Goal: Obtain resource: Download file/media

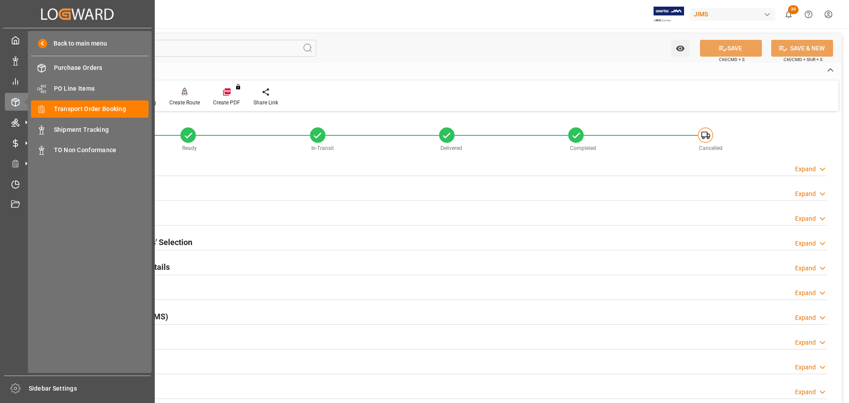
scroll to position [442, 0]
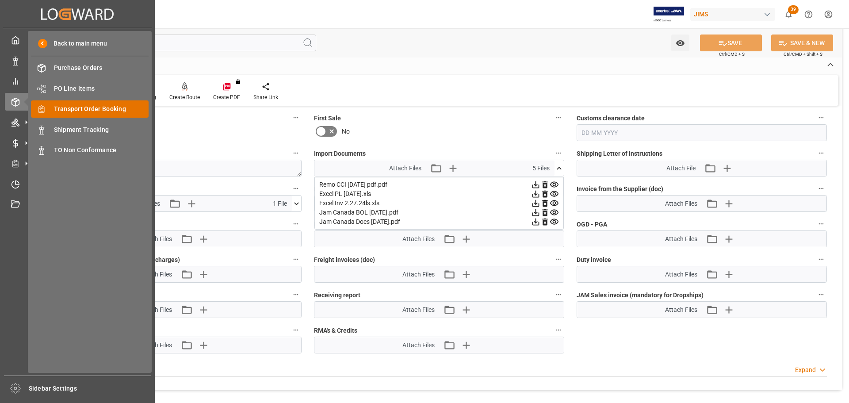
click at [93, 106] on span "Transport Order Booking" at bounding box center [101, 108] width 95 height 9
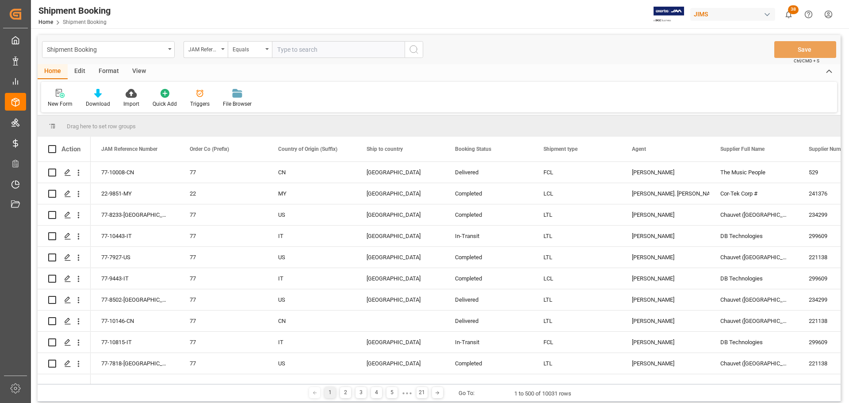
paste input "77-11186-[GEOGRAPHIC_DATA]"
type input "77-11186-[GEOGRAPHIC_DATA]"
click at [415, 50] on icon "search button" at bounding box center [414, 49] width 11 height 11
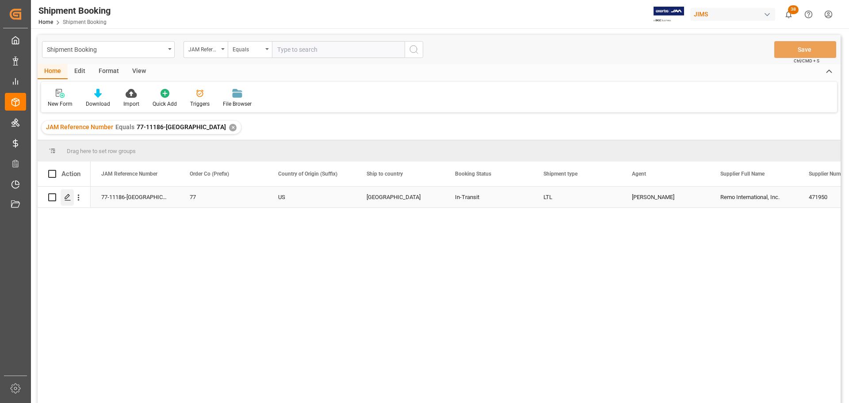
click at [66, 201] on icon "Press SPACE to select this row." at bounding box center [67, 197] width 7 height 7
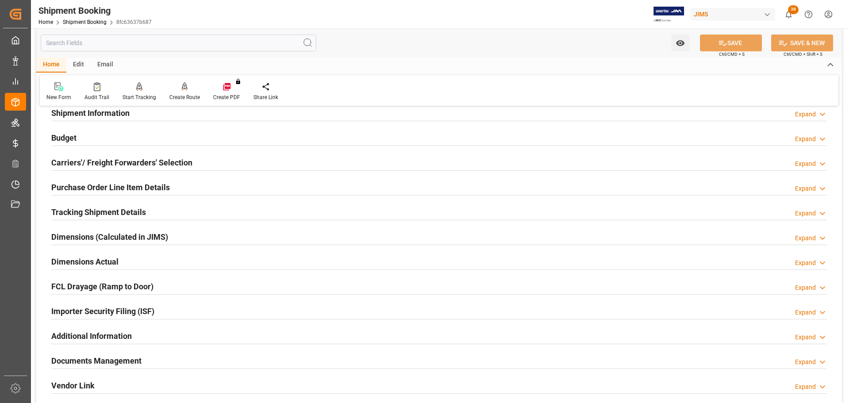
scroll to position [261, 0]
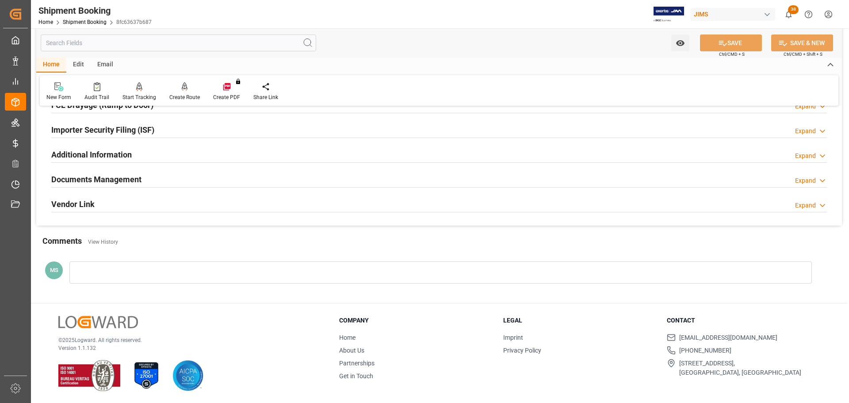
click at [245, 187] on div at bounding box center [439, 187] width 776 height 0
click at [323, 181] on div "Documents Management Expand" at bounding box center [439, 178] width 776 height 17
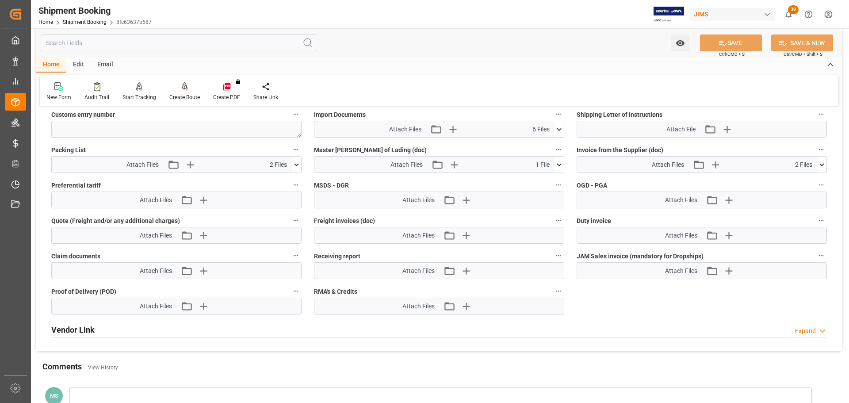
scroll to position [482, 0]
click at [452, 128] on icon "button" at bounding box center [452, 128] width 8 height 8
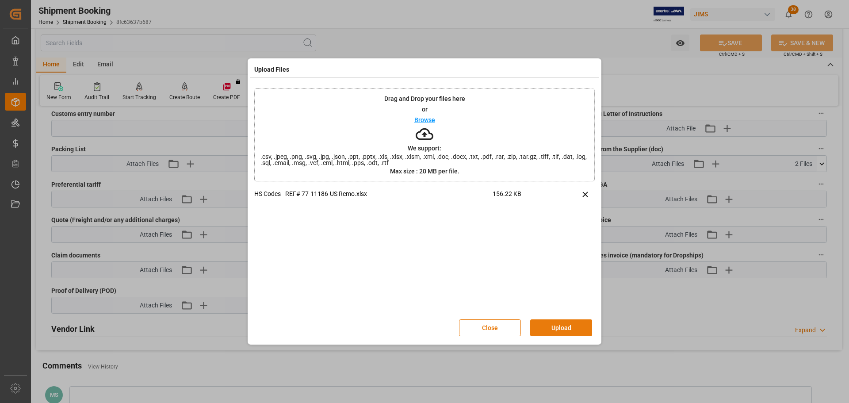
click at [561, 325] on button "Upload" at bounding box center [561, 327] width 62 height 17
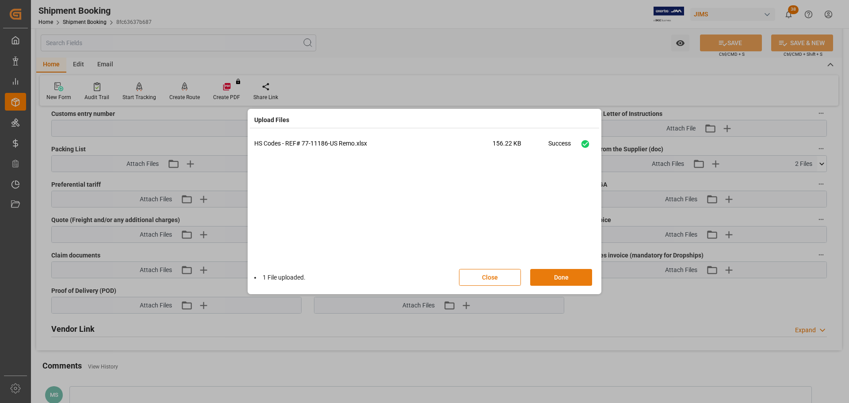
click at [557, 276] on button "Done" at bounding box center [561, 277] width 62 height 17
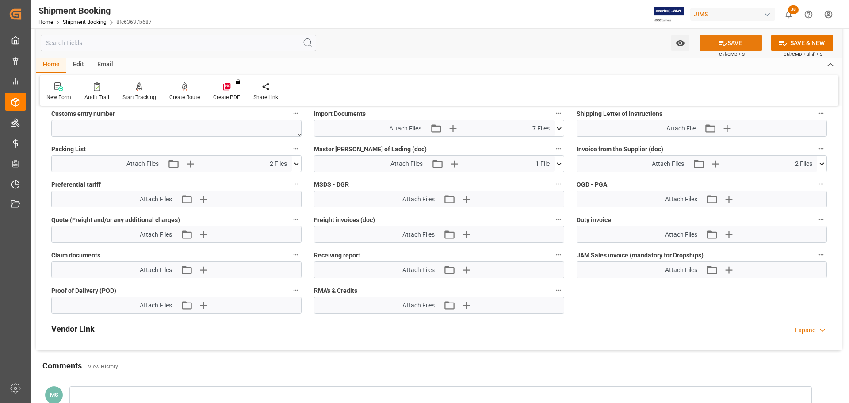
click at [733, 47] on button "SAVE" at bounding box center [731, 42] width 62 height 17
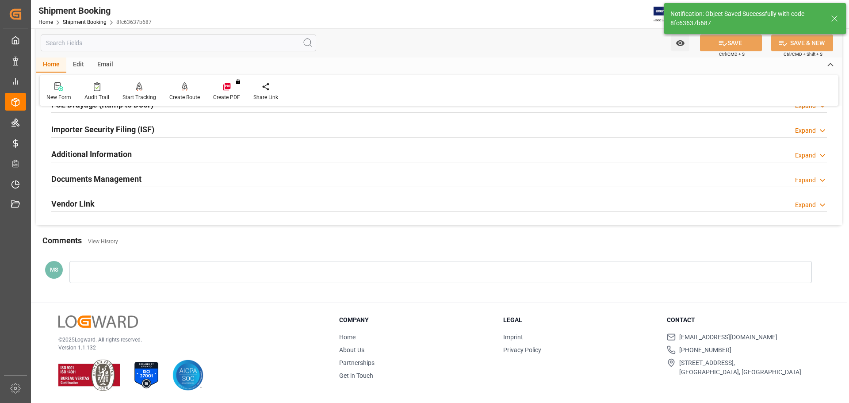
scroll to position [136, 0]
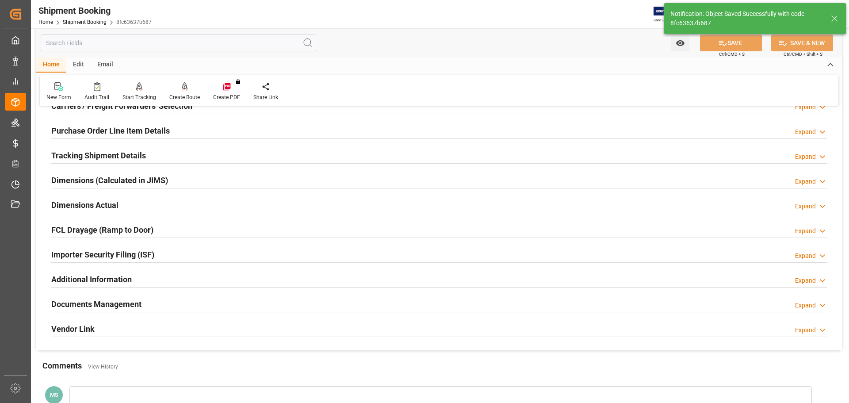
click at [172, 300] on div "Documents Management Expand" at bounding box center [439, 303] width 776 height 17
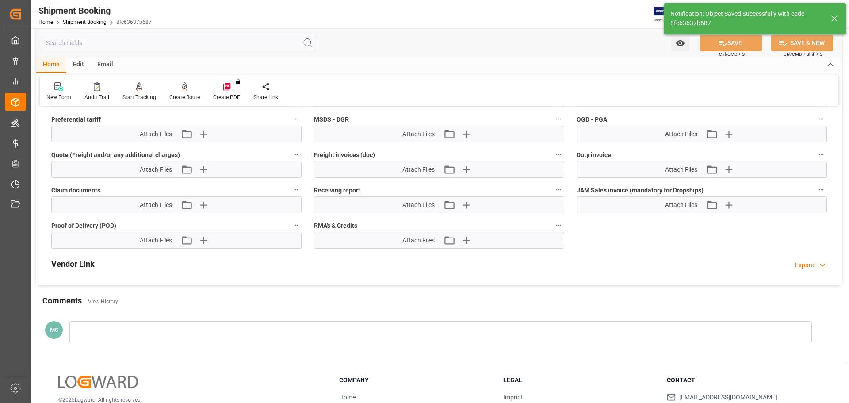
scroll to position [474, 0]
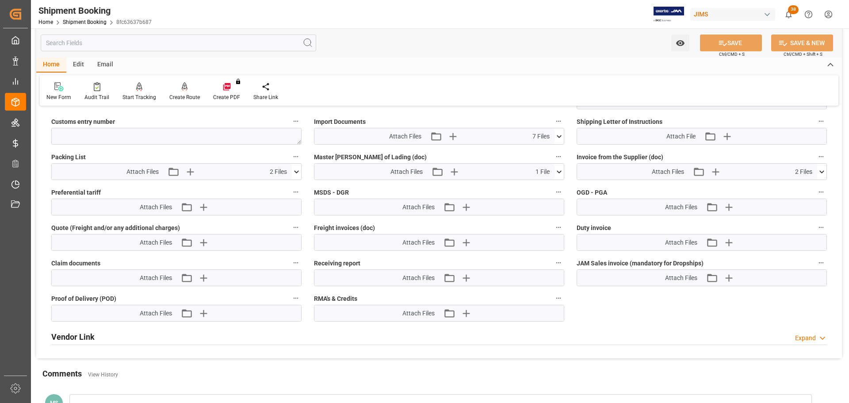
click at [558, 133] on icon at bounding box center [558, 136] width 9 height 9
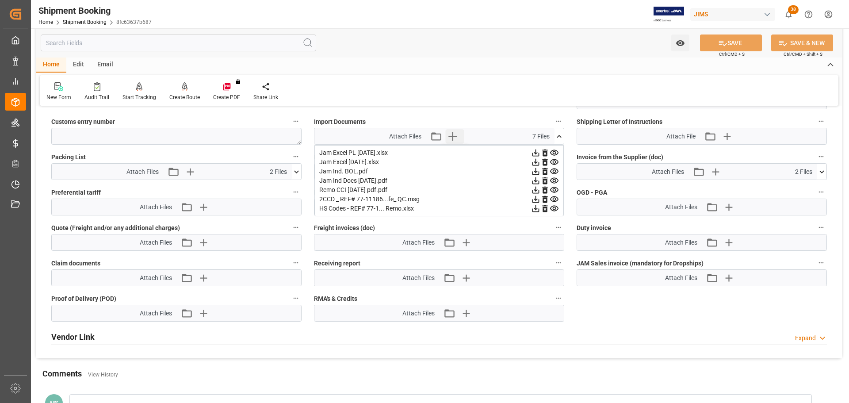
click at [452, 136] on icon "button" at bounding box center [452, 136] width 8 height 8
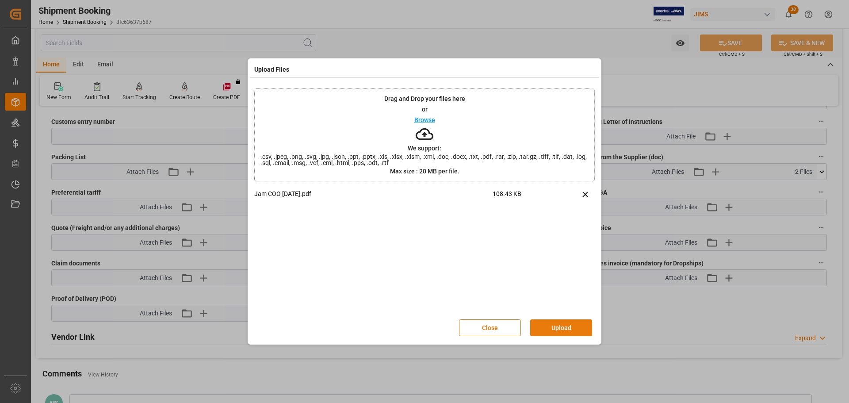
click at [548, 325] on button "Upload" at bounding box center [561, 327] width 62 height 17
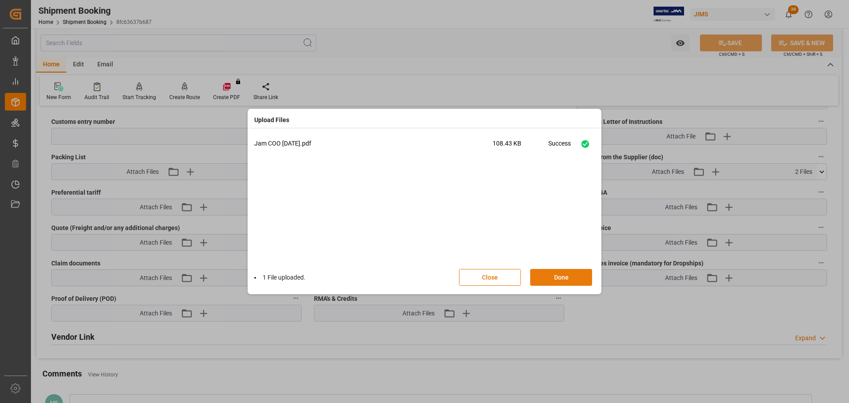
click at [561, 279] on button "Done" at bounding box center [561, 277] width 62 height 17
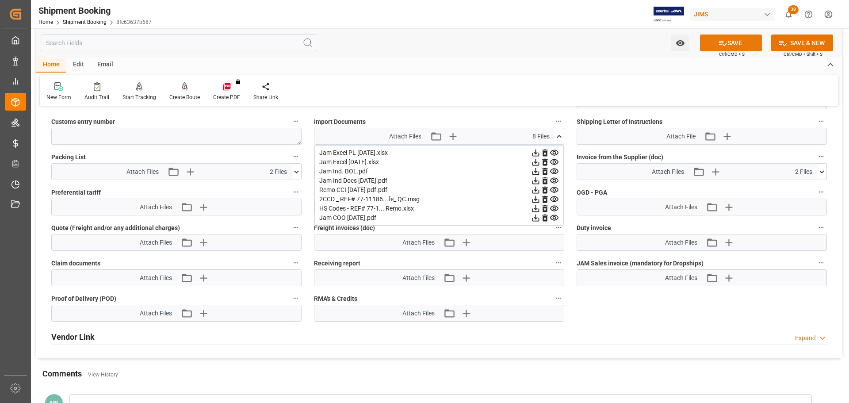
click at [726, 38] on button "SAVE" at bounding box center [731, 42] width 62 height 17
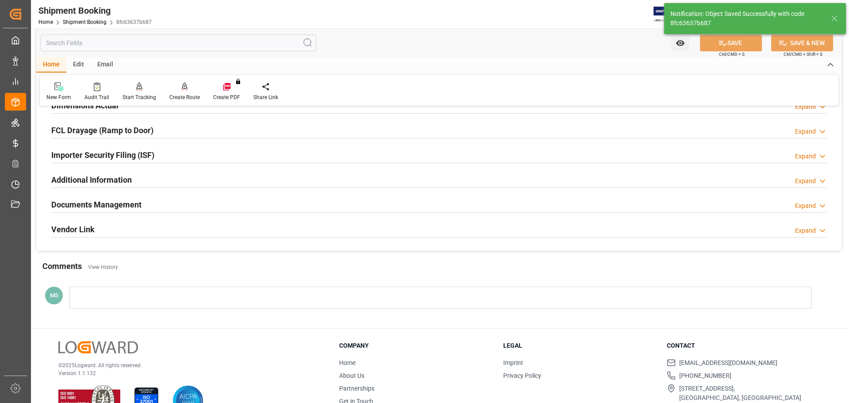
scroll to position [261, 0]
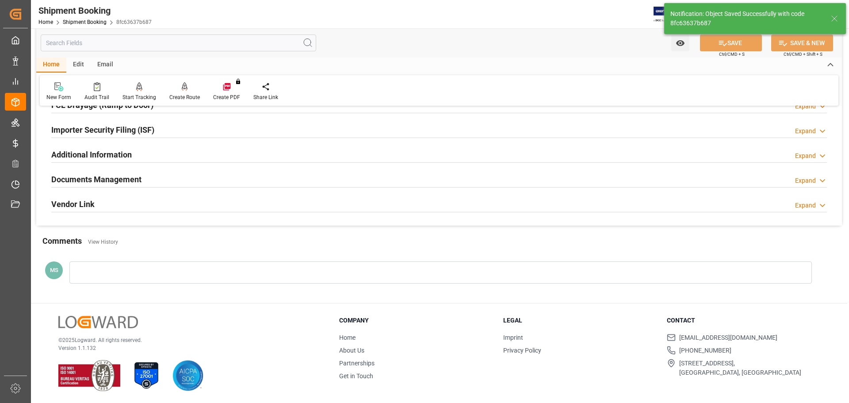
click at [222, 179] on div "Documents Management Expand" at bounding box center [439, 178] width 776 height 17
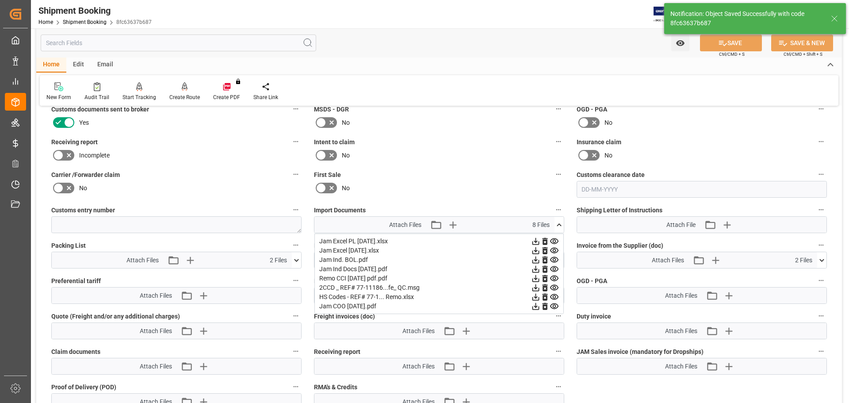
scroll to position [393, 0]
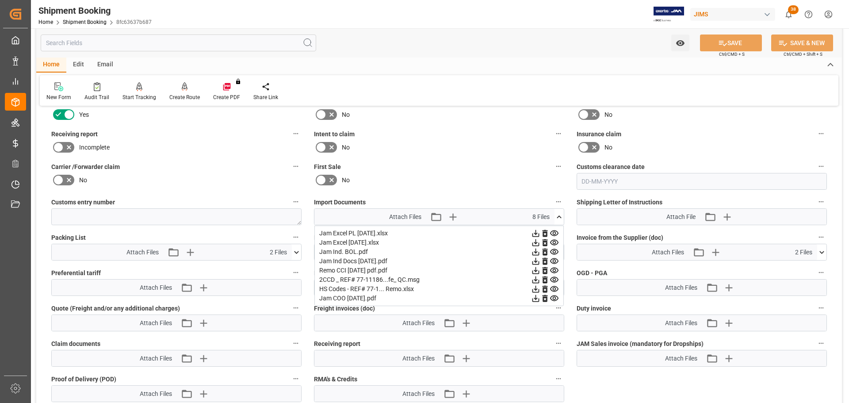
click at [559, 214] on icon at bounding box center [558, 216] width 9 height 9
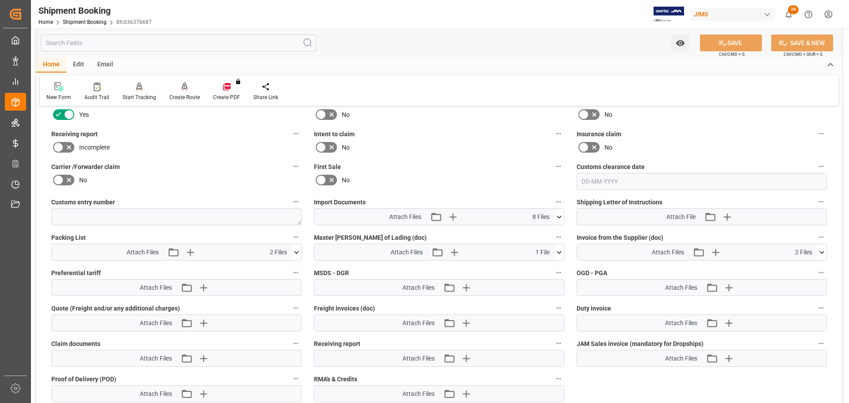
click at [559, 214] on icon at bounding box center [558, 216] width 9 height 9
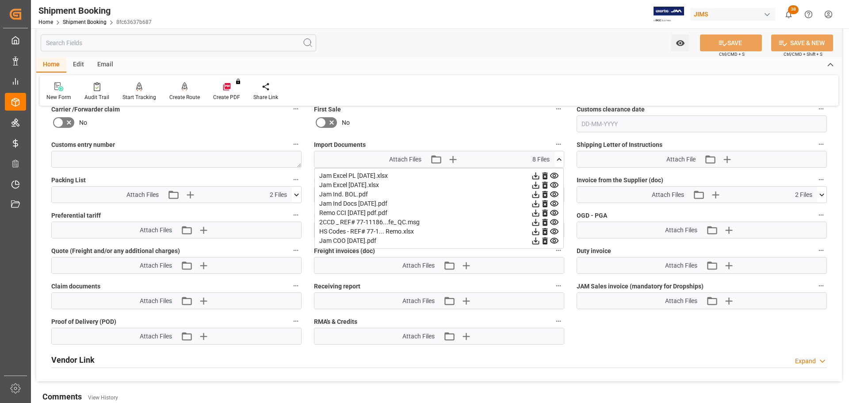
scroll to position [438, 0]
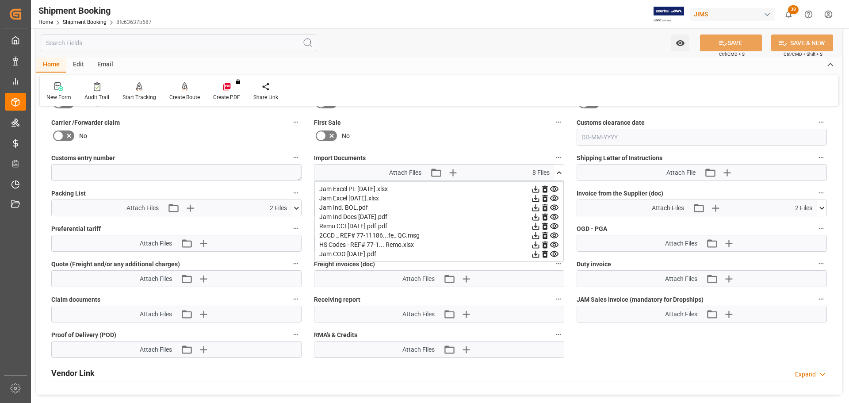
click at [558, 173] on icon at bounding box center [559, 172] width 5 height 3
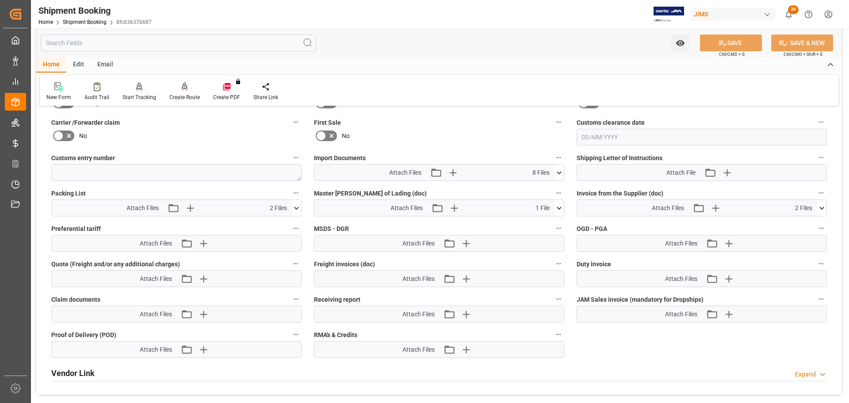
click at [558, 172] on icon at bounding box center [558, 172] width 9 height 9
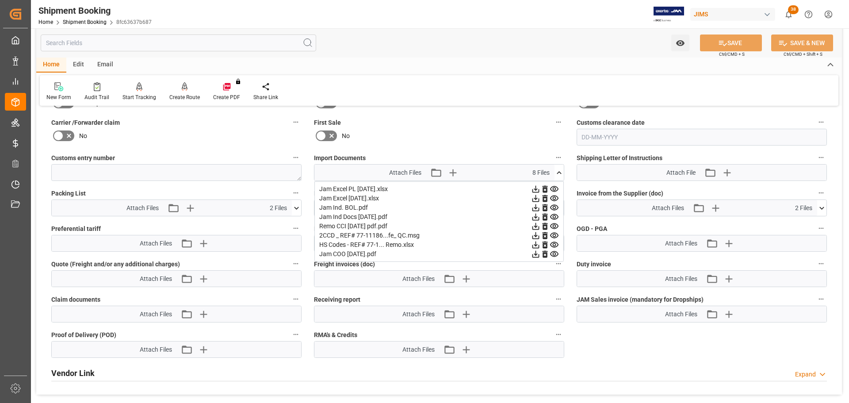
click at [559, 172] on icon at bounding box center [558, 172] width 9 height 9
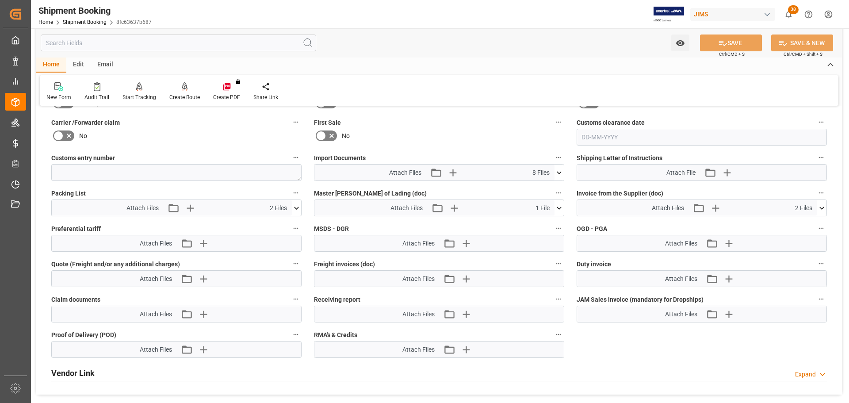
click at [821, 207] on icon at bounding box center [821, 207] width 9 height 9
click at [821, 207] on icon at bounding box center [821, 207] width 5 height 3
click at [560, 204] on icon at bounding box center [558, 207] width 9 height 9
click at [558, 205] on icon at bounding box center [558, 207] width 9 height 9
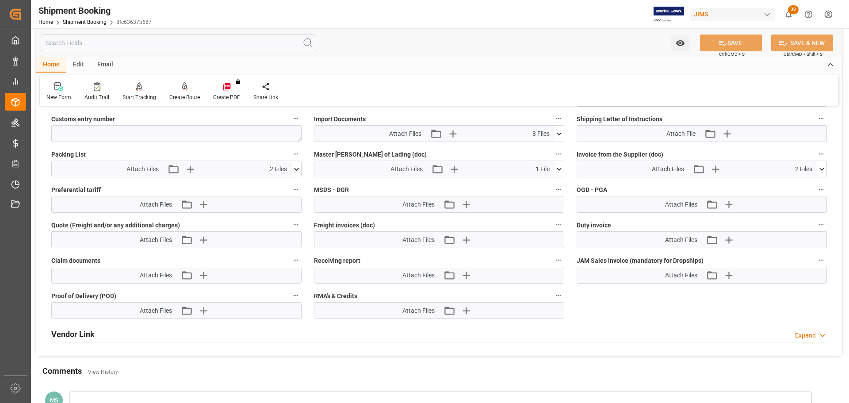
scroll to position [482, 0]
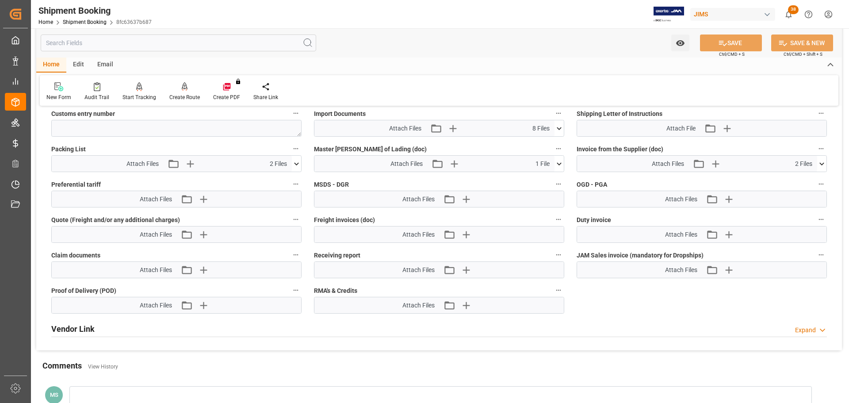
click at [297, 164] on icon at bounding box center [296, 163] width 5 height 3
click at [295, 162] on icon at bounding box center [296, 163] width 9 height 9
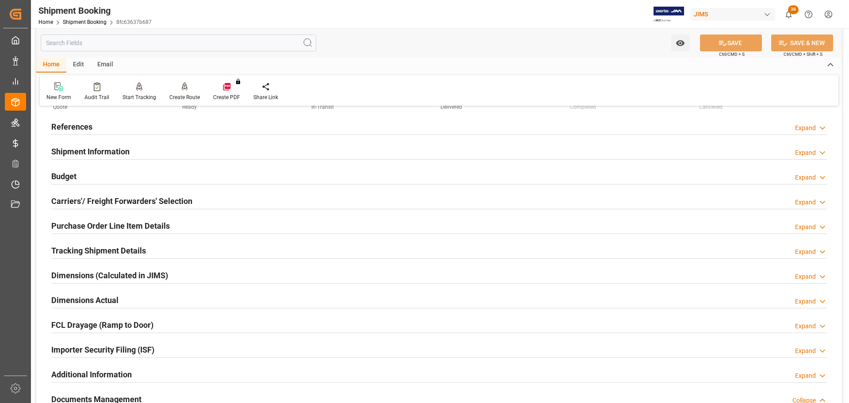
scroll to position [0, 0]
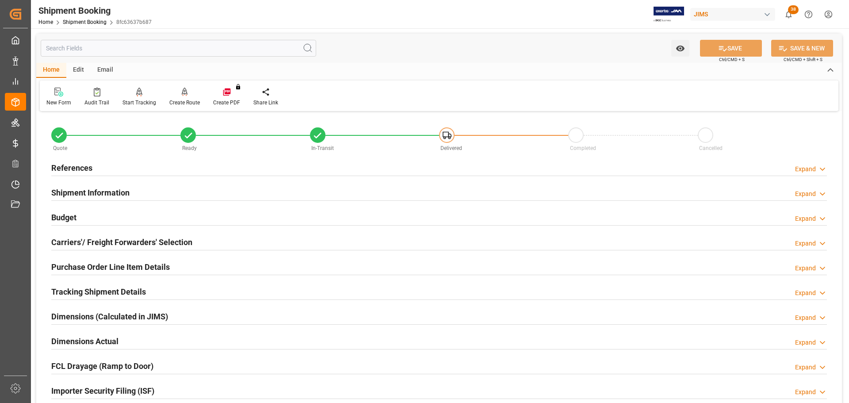
click at [174, 218] on div "Budget Expand" at bounding box center [439, 216] width 776 height 17
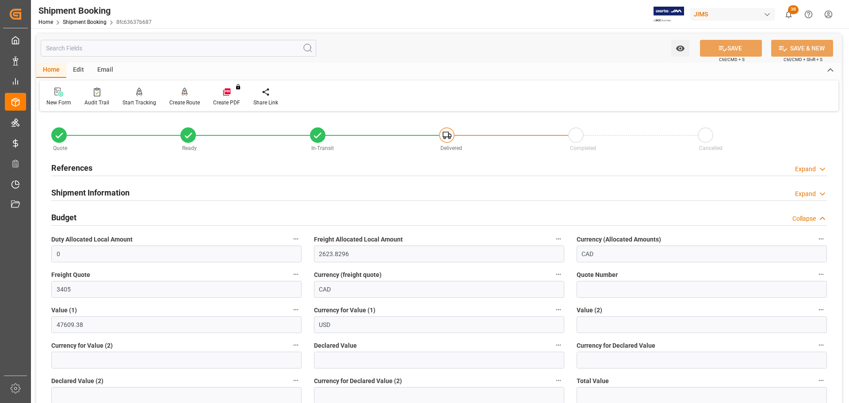
click at [149, 215] on div "Budget Collapse" at bounding box center [439, 216] width 776 height 17
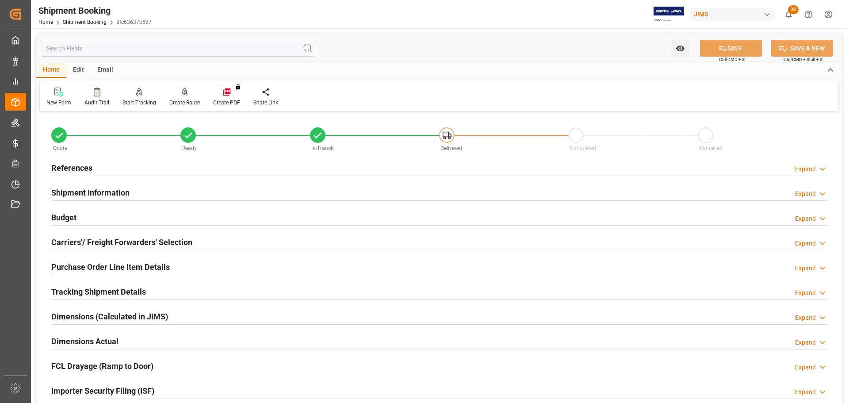
click at [149, 215] on div "Budget Expand" at bounding box center [439, 216] width 776 height 17
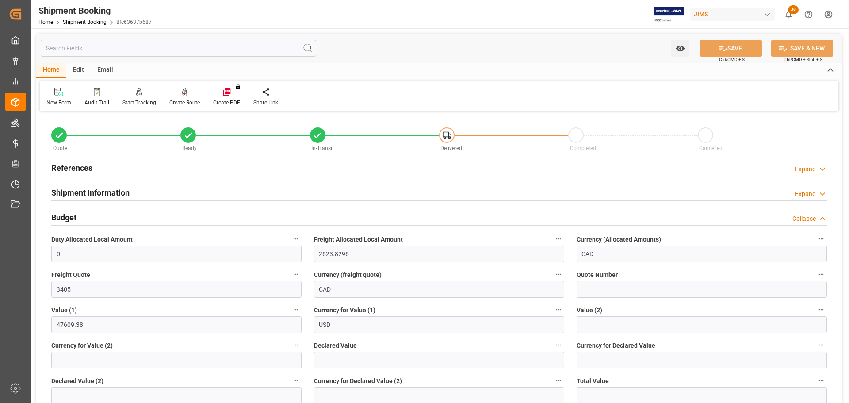
click at [149, 215] on div "Budget Collapse" at bounding box center [439, 216] width 776 height 17
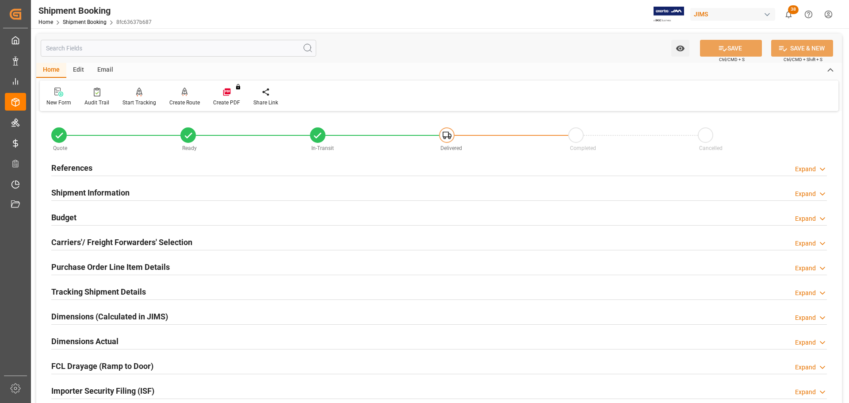
click at [149, 215] on div "Budget Expand" at bounding box center [439, 216] width 776 height 17
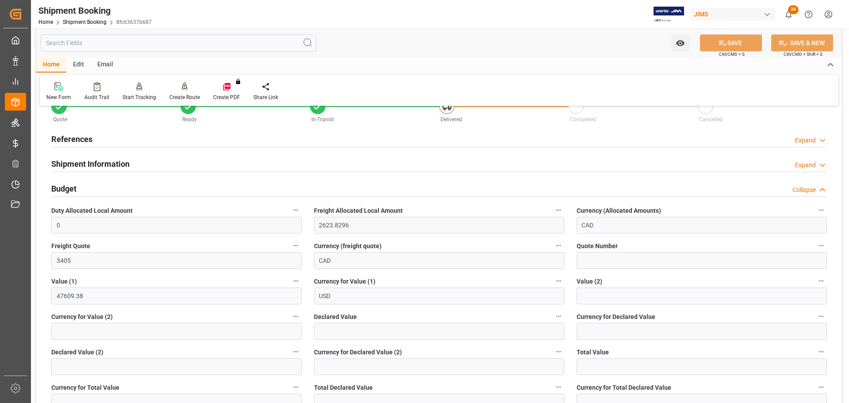
scroll to position [44, 0]
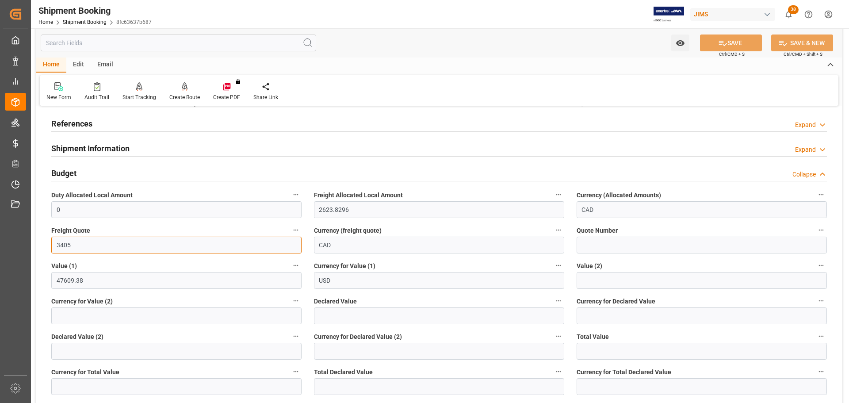
click at [86, 246] on input "3405" at bounding box center [176, 245] width 250 height 17
click at [96, 173] on div "Budget Collapse" at bounding box center [439, 172] width 776 height 17
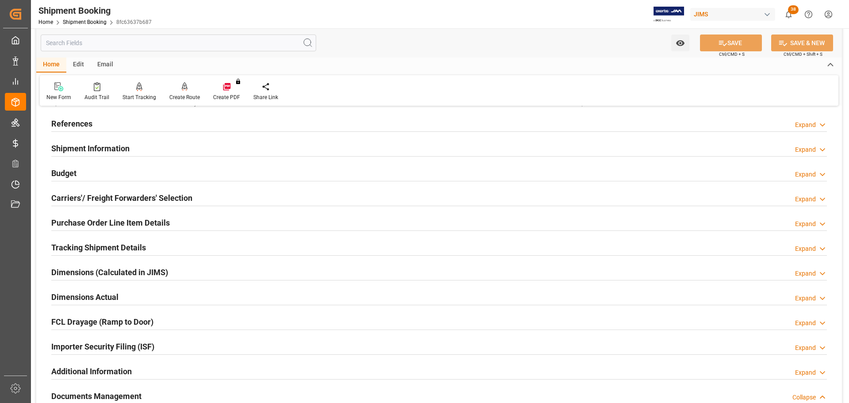
click at [96, 173] on div "Budget Expand" at bounding box center [439, 172] width 776 height 17
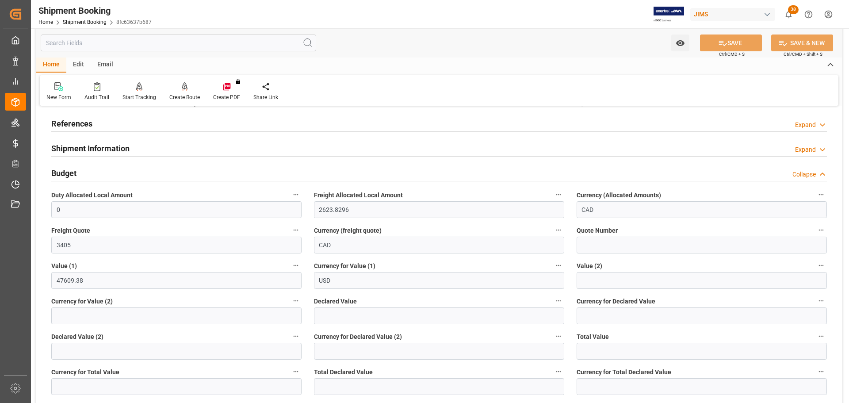
click at [96, 173] on div "Budget Collapse" at bounding box center [439, 172] width 776 height 17
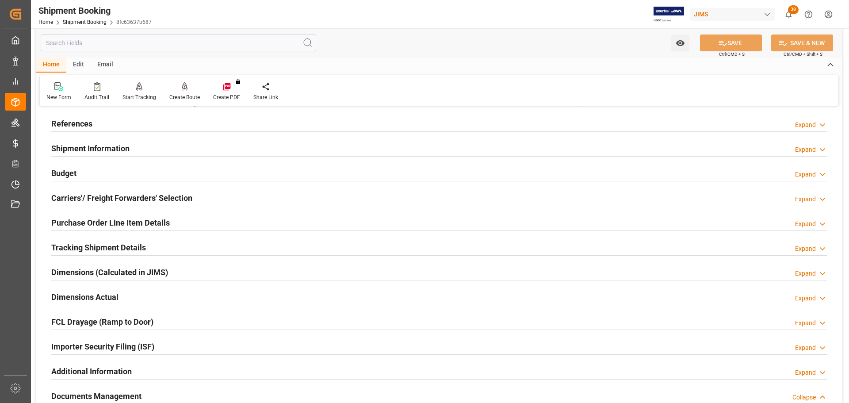
scroll to position [0, 0]
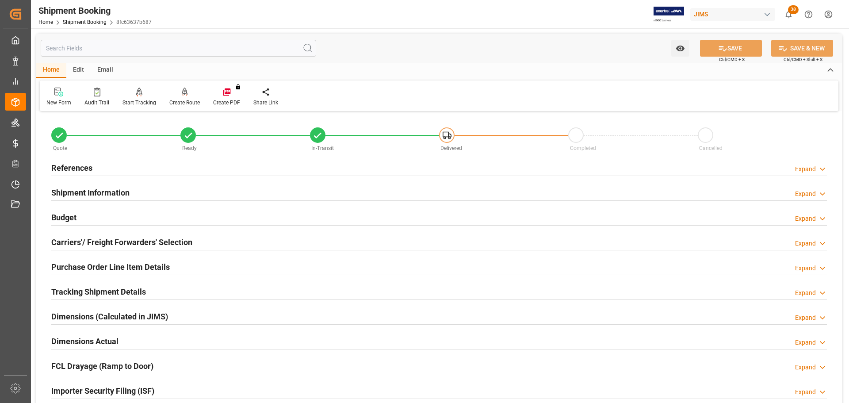
click at [100, 190] on h2 "Shipment Information" at bounding box center [90, 193] width 78 height 12
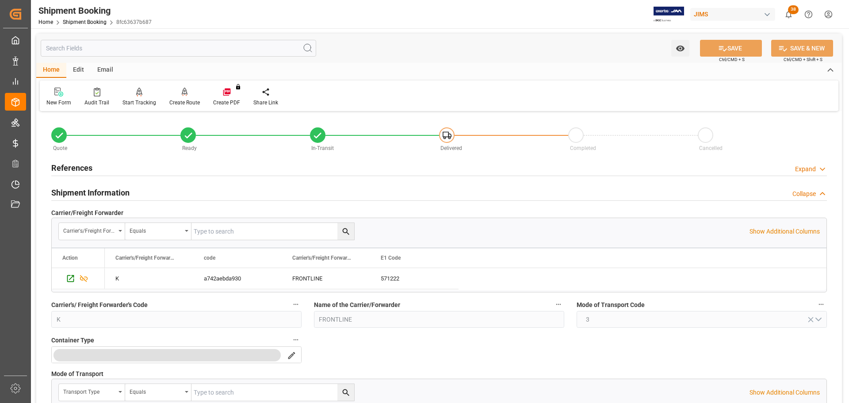
click at [101, 190] on h2 "Shipment Information" at bounding box center [90, 193] width 78 height 12
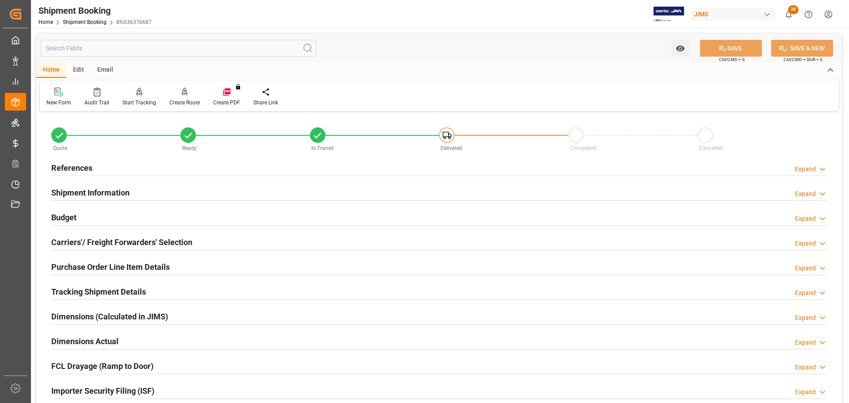
click at [100, 168] on div "References Expand" at bounding box center [439, 167] width 776 height 17
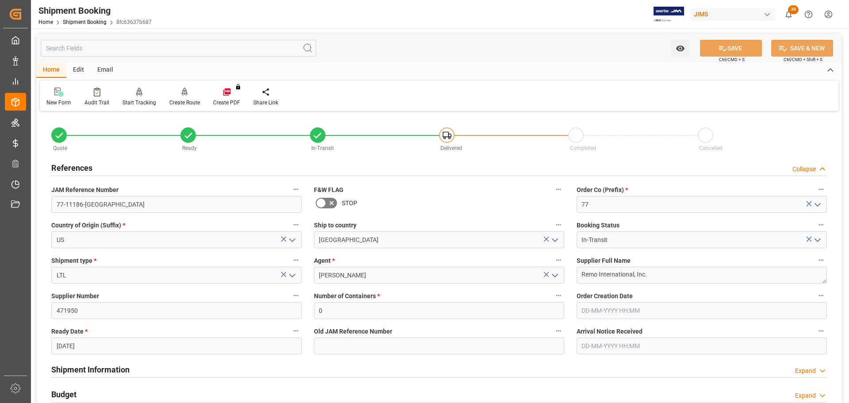
click at [115, 165] on div "References Collapse" at bounding box center [439, 167] width 776 height 17
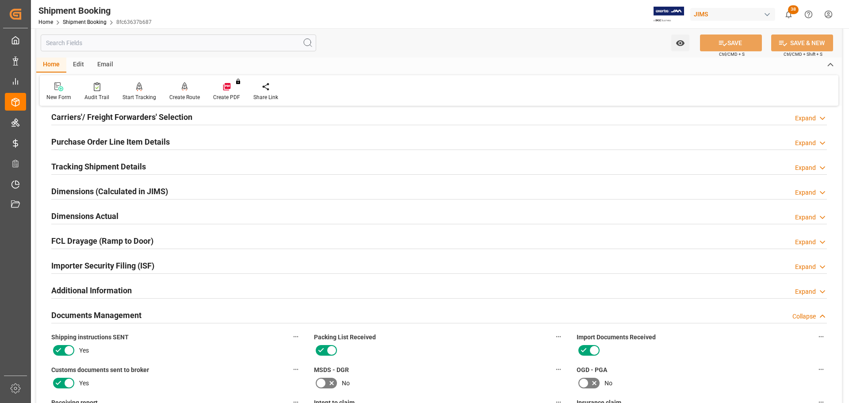
scroll to position [133, 0]
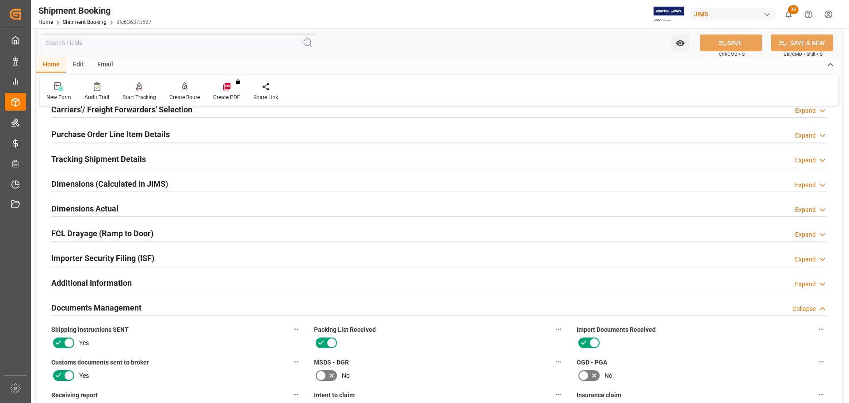
click at [115, 164] on h2 "Tracking Shipment Details" at bounding box center [98, 159] width 95 height 12
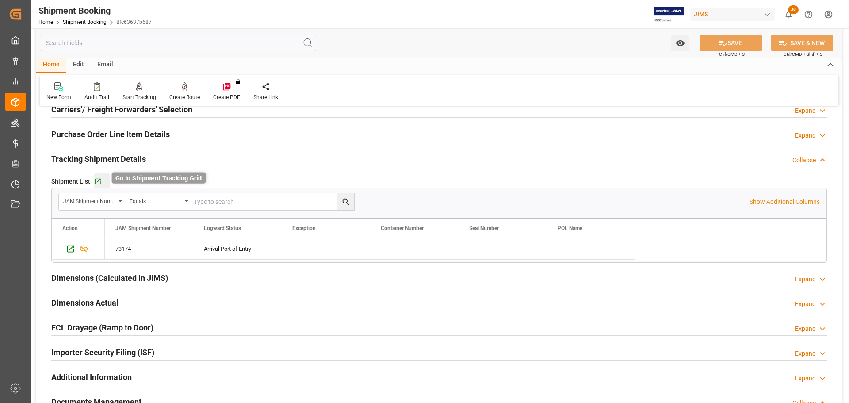
click at [94, 181] on icon "button" at bounding box center [98, 182] width 8 height 8
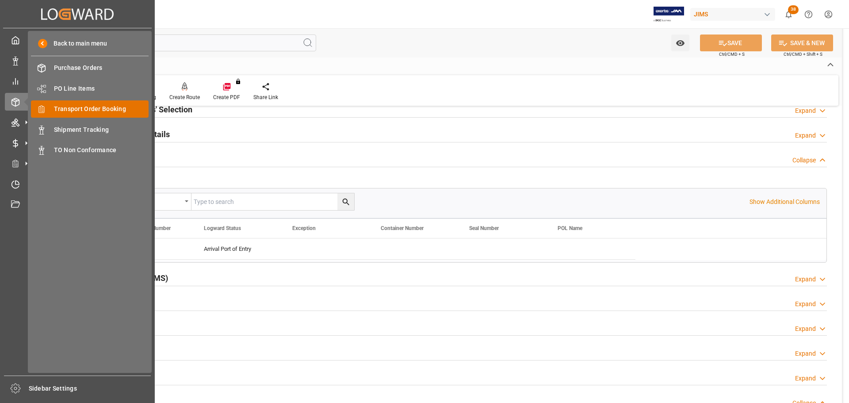
click at [101, 105] on span "Transport Order Booking" at bounding box center [101, 108] width 95 height 9
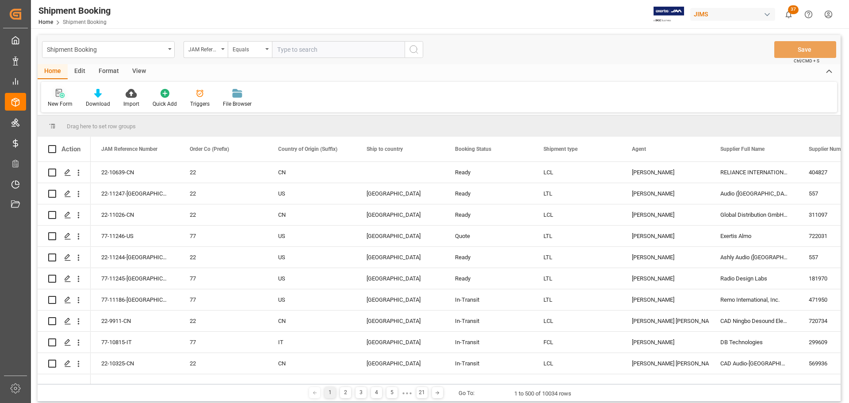
click at [57, 99] on div "New Form" at bounding box center [60, 97] width 38 height 19
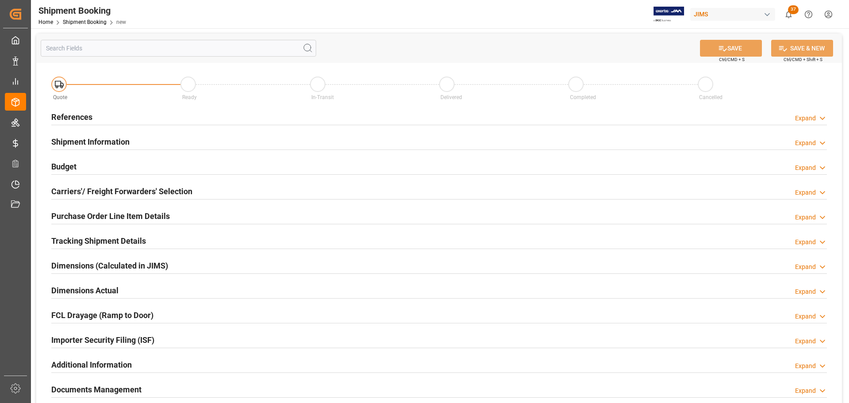
click at [166, 115] on div "References Expand" at bounding box center [439, 116] width 776 height 17
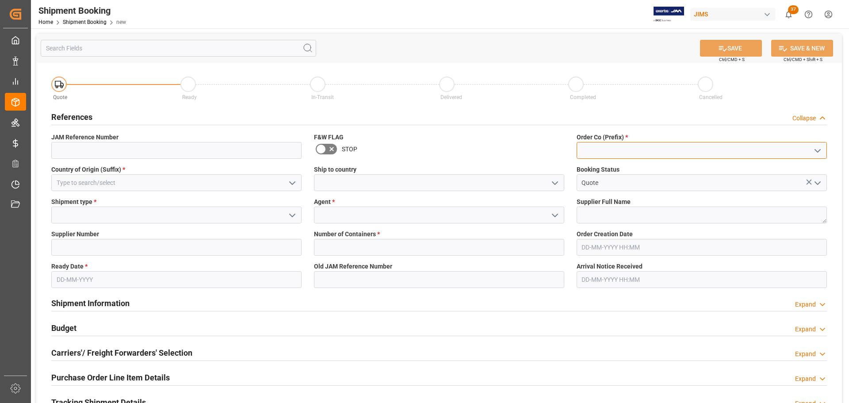
click at [665, 152] on input at bounding box center [702, 150] width 250 height 17
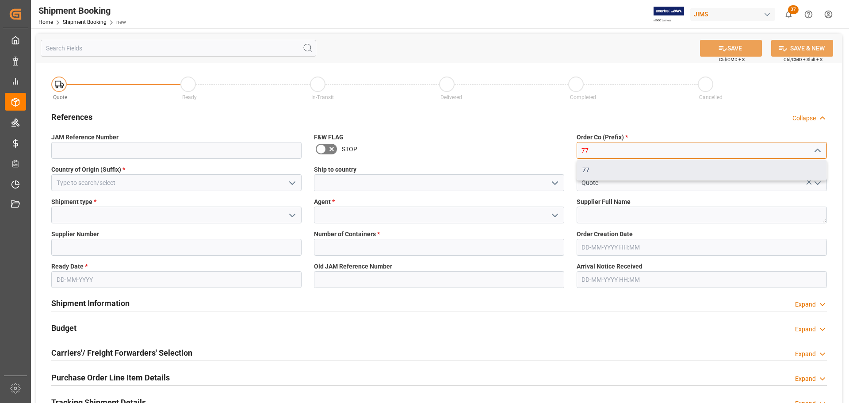
click at [663, 166] on div "77" at bounding box center [701, 170] width 249 height 20
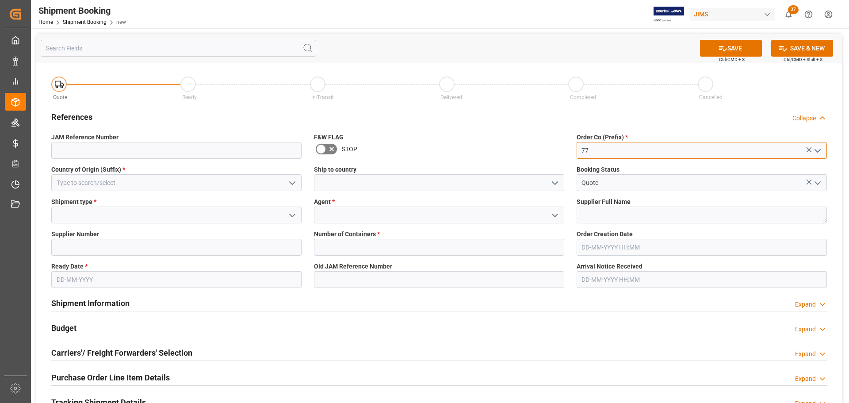
type input "77"
click at [107, 178] on input at bounding box center [176, 182] width 250 height 17
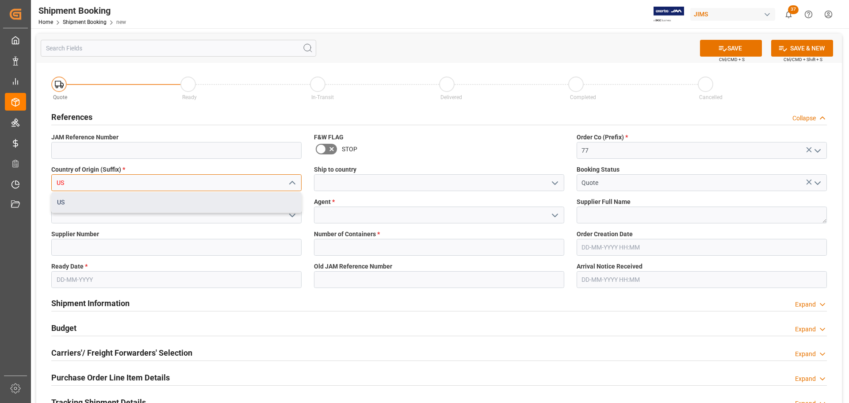
click at [99, 208] on div "US" at bounding box center [176, 202] width 249 height 20
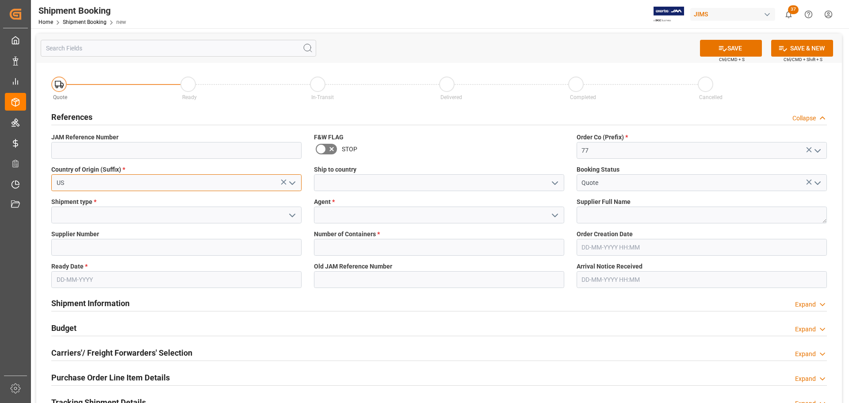
type input "US"
click at [348, 182] on input at bounding box center [439, 182] width 250 height 17
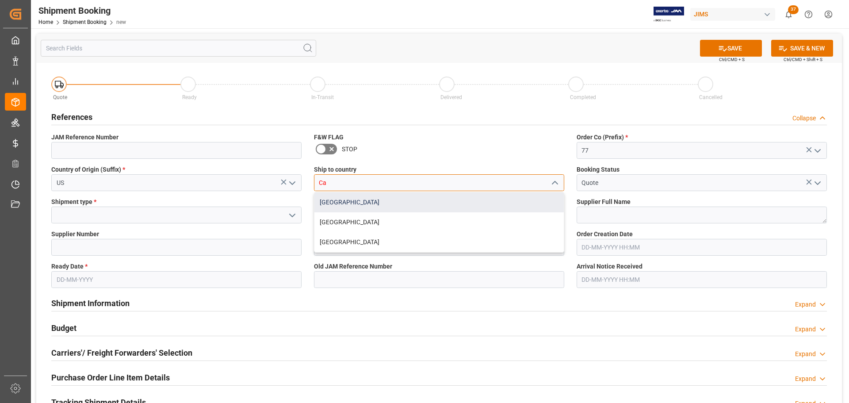
click at [332, 203] on div "[GEOGRAPHIC_DATA]" at bounding box center [438, 202] width 249 height 20
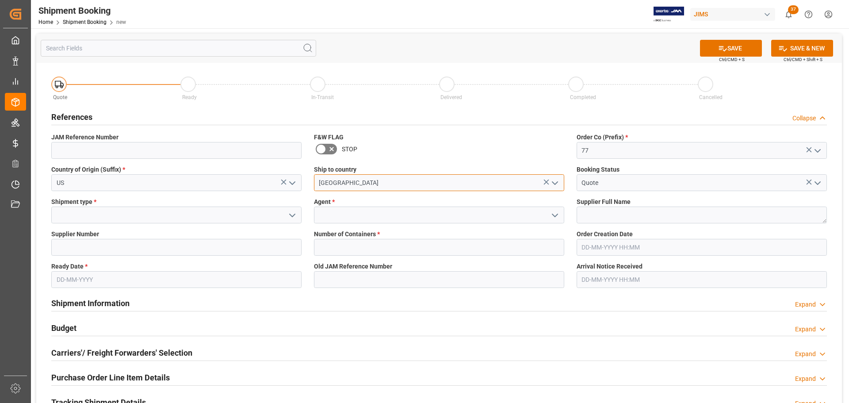
type input "[GEOGRAPHIC_DATA]"
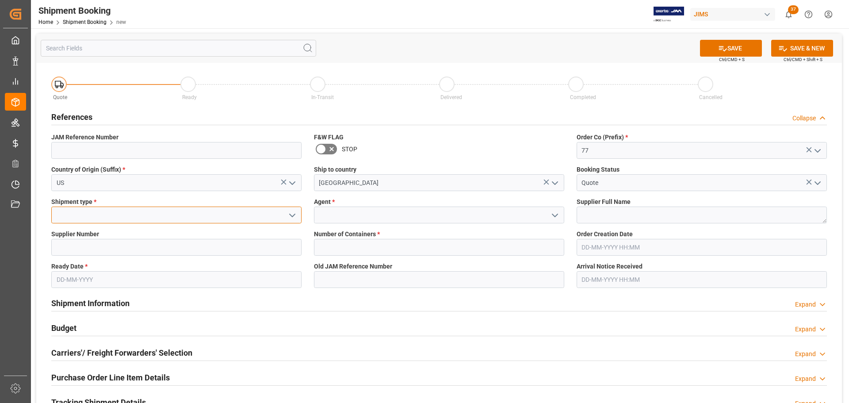
click at [157, 213] on input at bounding box center [176, 214] width 250 height 17
click at [162, 228] on div "LTL" at bounding box center [176, 235] width 249 height 20
type input "LTL"
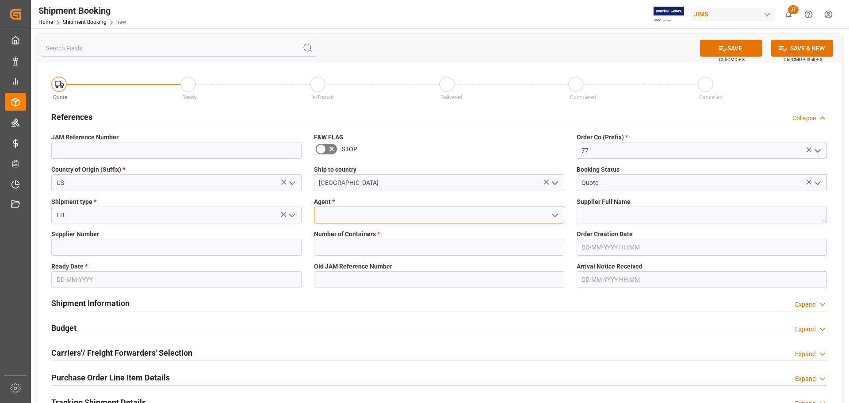
click at [379, 219] on input at bounding box center [439, 214] width 250 height 17
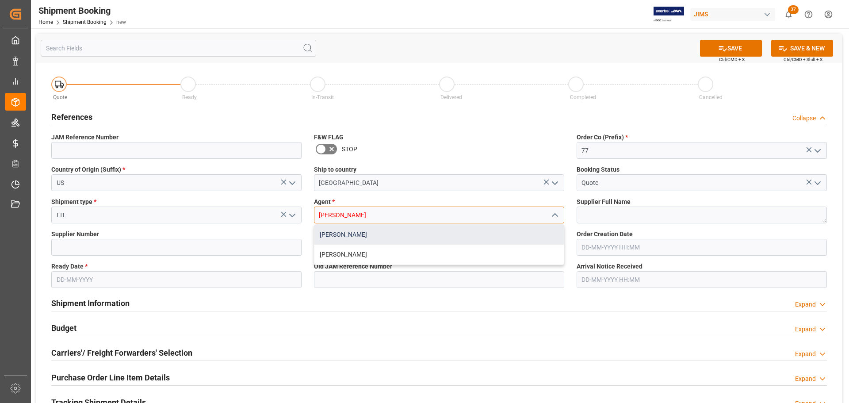
click at [381, 229] on div "[PERSON_NAME]" at bounding box center [438, 235] width 249 height 20
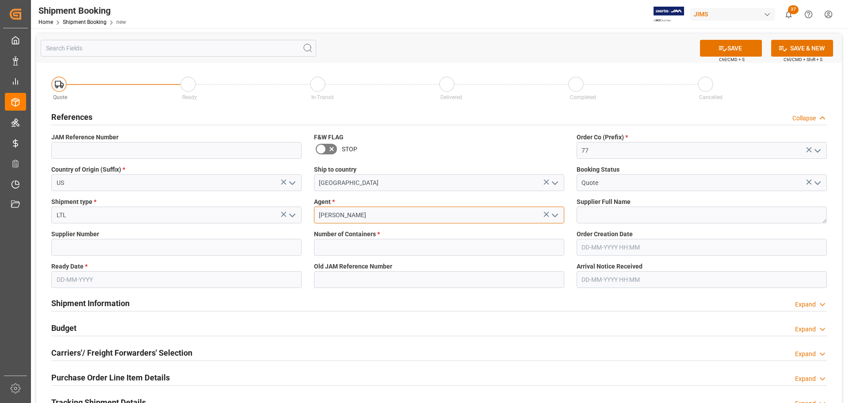
type input "[PERSON_NAME]"
click at [117, 283] on input "text" at bounding box center [176, 279] width 250 height 17
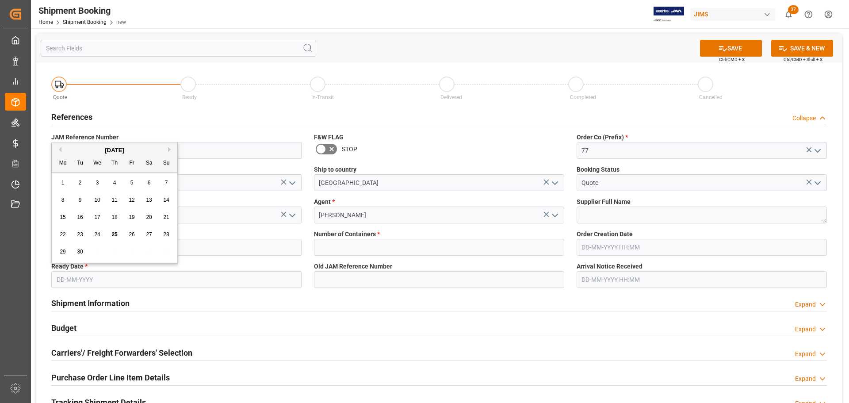
click at [287, 130] on div "JAM Reference Number" at bounding box center [176, 146] width 263 height 32
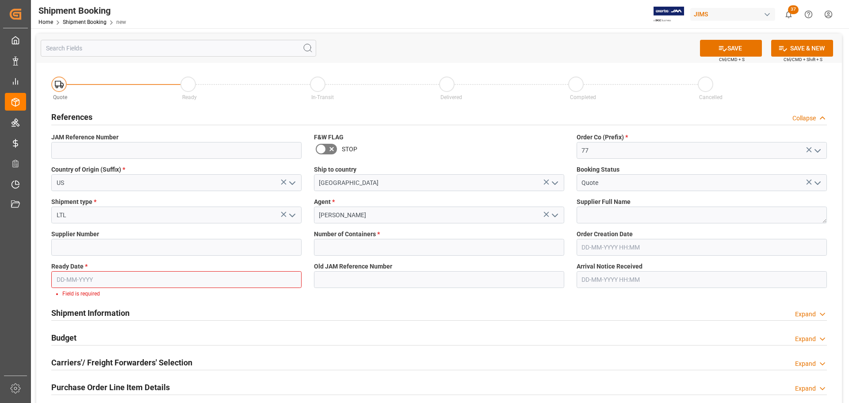
click at [112, 274] on input "text" at bounding box center [176, 279] width 250 height 17
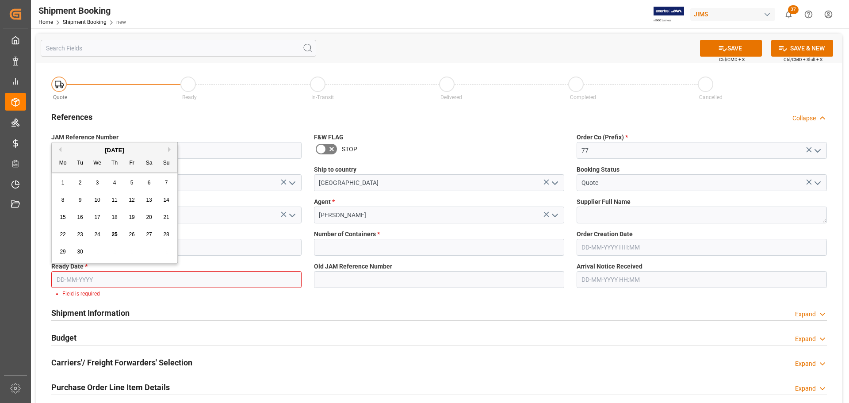
click at [99, 236] on span "24" at bounding box center [97, 234] width 6 height 6
type input "[DATE]"
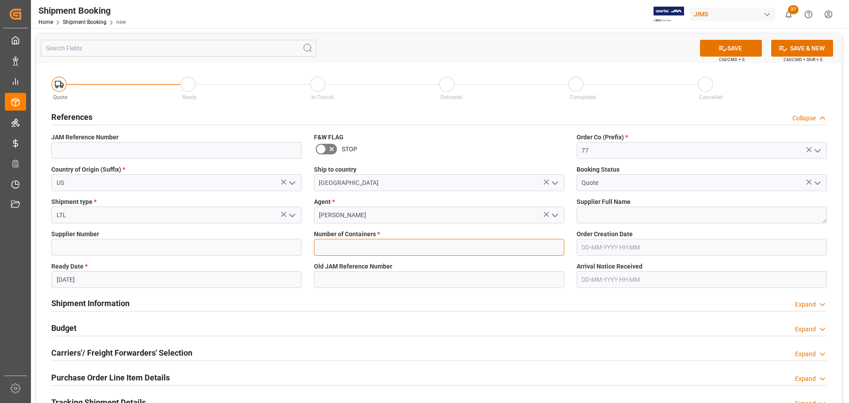
click at [393, 243] on input "text" at bounding box center [439, 247] width 250 height 17
type input "0"
click at [712, 49] on button "SAVE" at bounding box center [731, 48] width 62 height 17
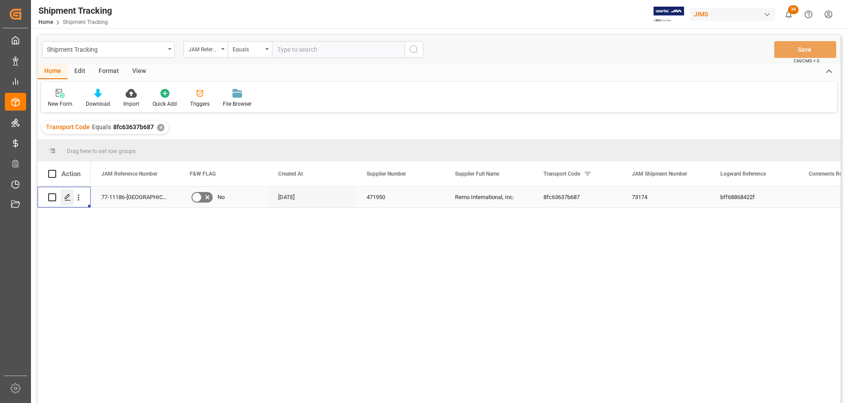
click at [65, 198] on icon "Press SPACE to select this row." at bounding box center [67, 197] width 7 height 7
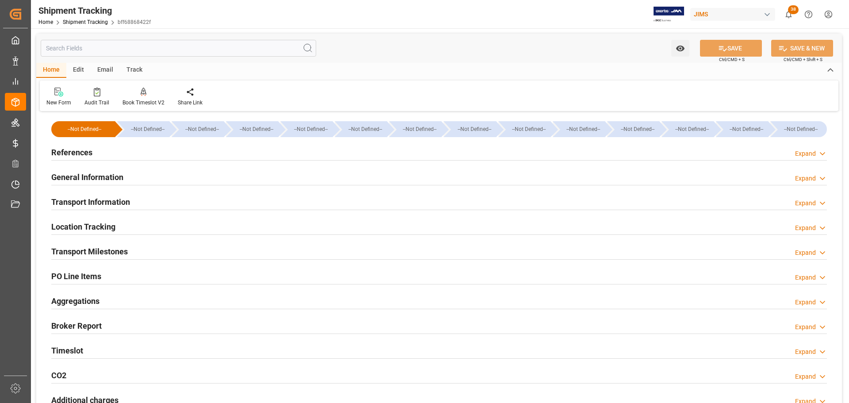
click at [96, 152] on div "References Expand" at bounding box center [439, 151] width 776 height 17
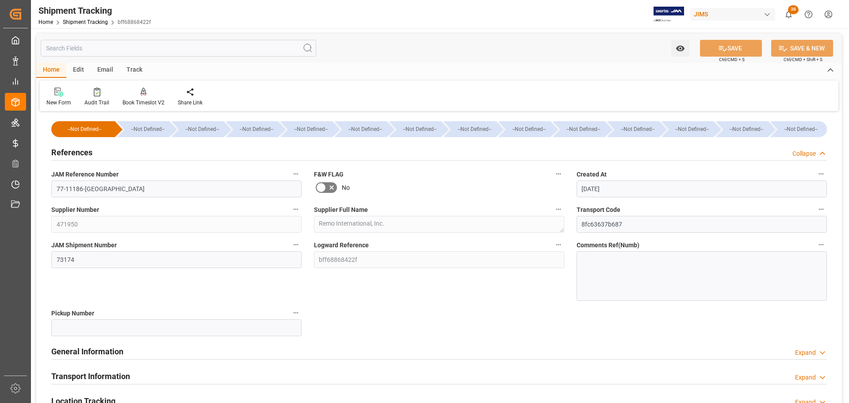
click at [96, 152] on div "References Collapse" at bounding box center [439, 151] width 776 height 17
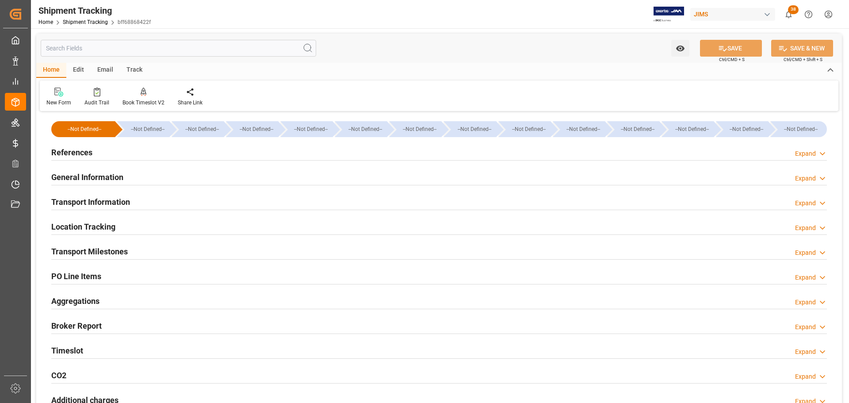
click at [100, 181] on h2 "General Information" at bounding box center [87, 177] width 72 height 12
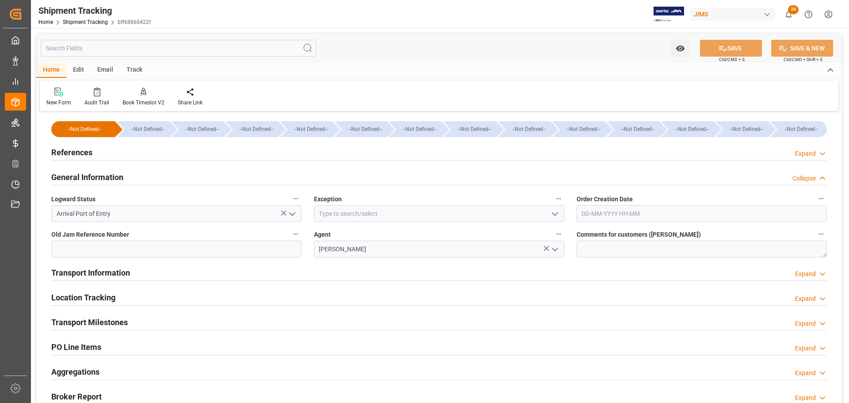
click at [103, 177] on h2 "General Information" at bounding box center [87, 177] width 72 height 12
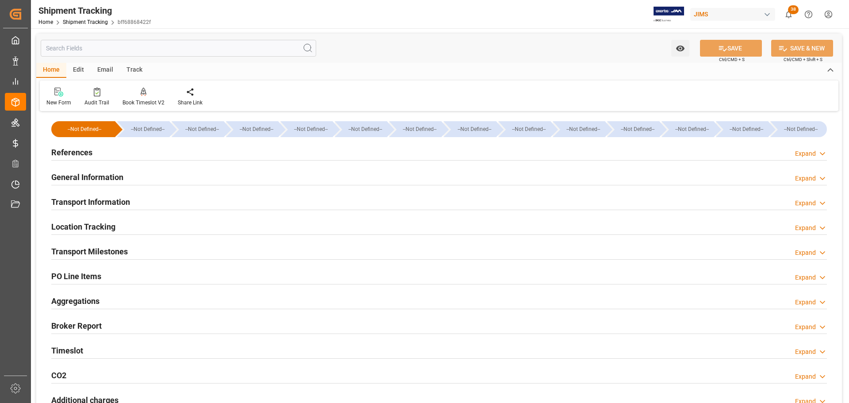
click at [110, 200] on h2 "Transport Information" at bounding box center [90, 202] width 79 height 12
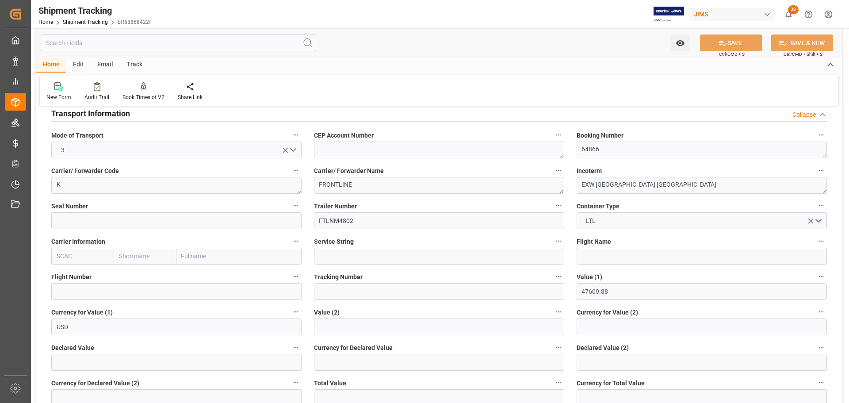
scroll to position [44, 0]
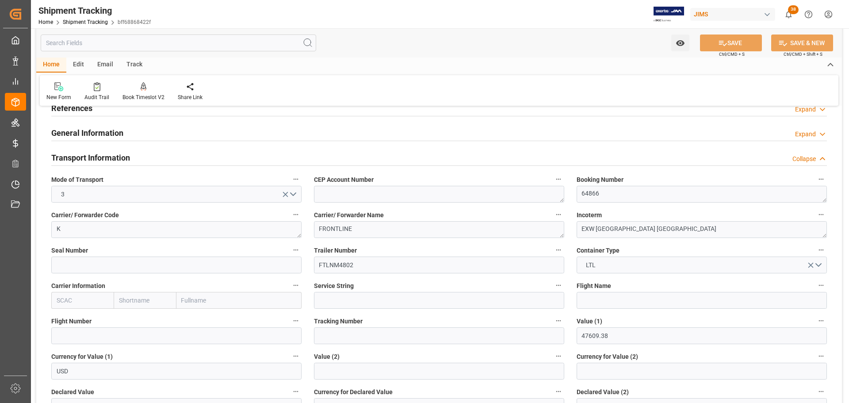
click at [106, 159] on h2 "Transport Information" at bounding box center [90, 158] width 79 height 12
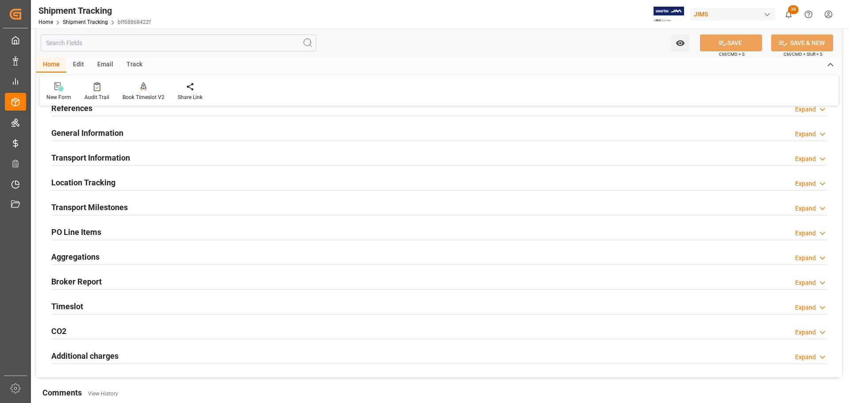
click at [106, 208] on h2 "Transport Milestones" at bounding box center [89, 207] width 76 height 12
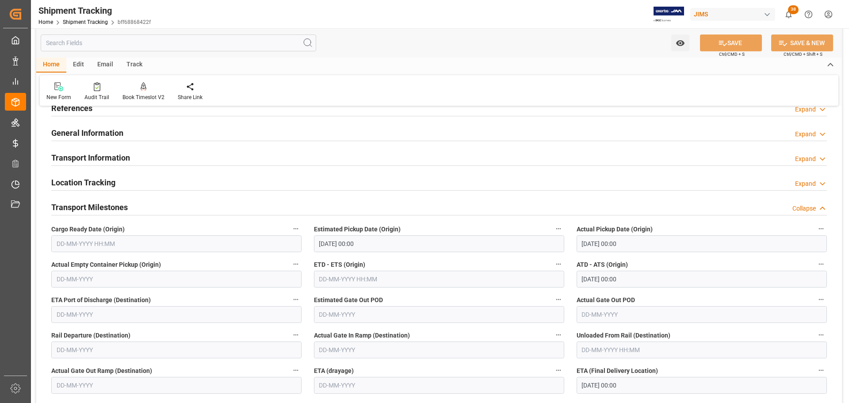
scroll to position [88, 0]
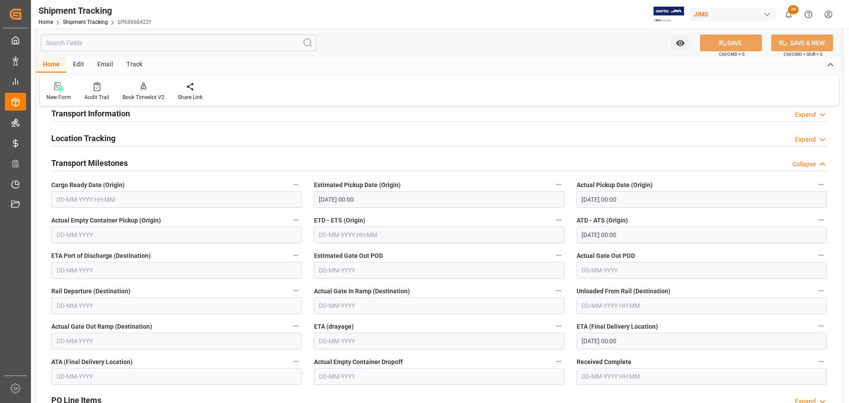
click at [100, 160] on h2 "Transport Milestones" at bounding box center [89, 163] width 76 height 12
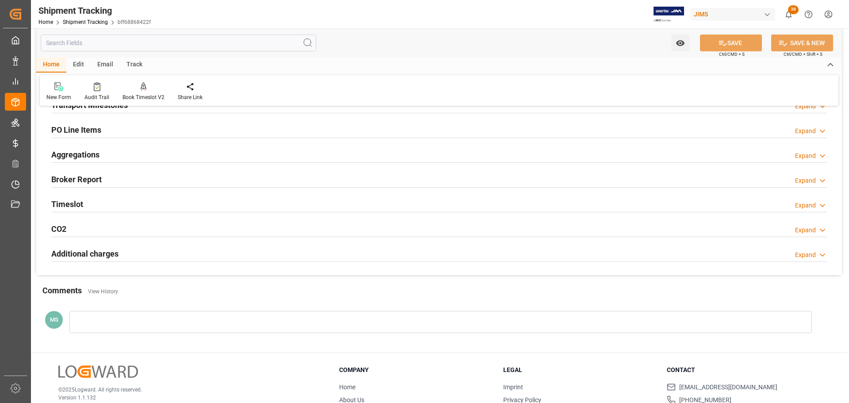
scroll to position [133, 0]
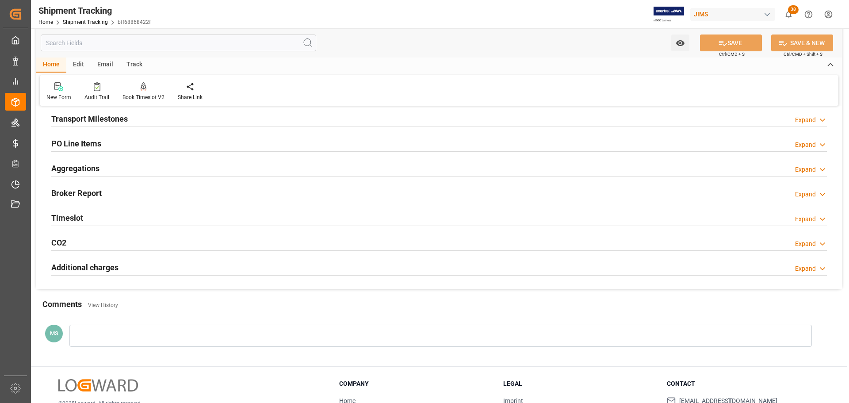
click at [106, 141] on div "PO Line Items Expand" at bounding box center [439, 142] width 776 height 17
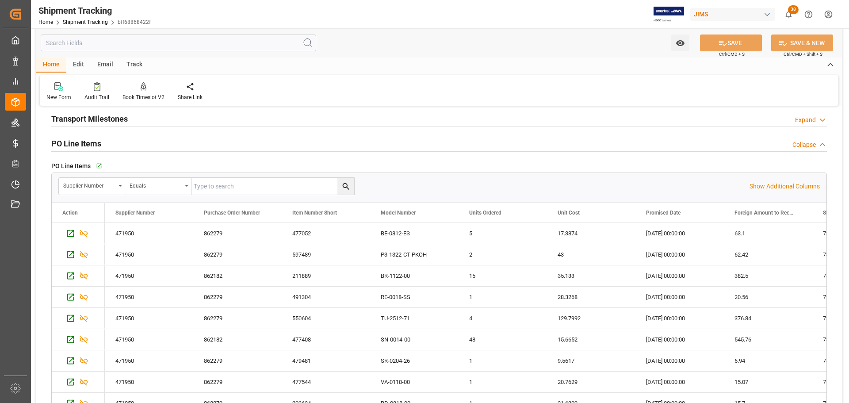
click at [116, 141] on div "PO Line Items Collapse" at bounding box center [439, 142] width 776 height 17
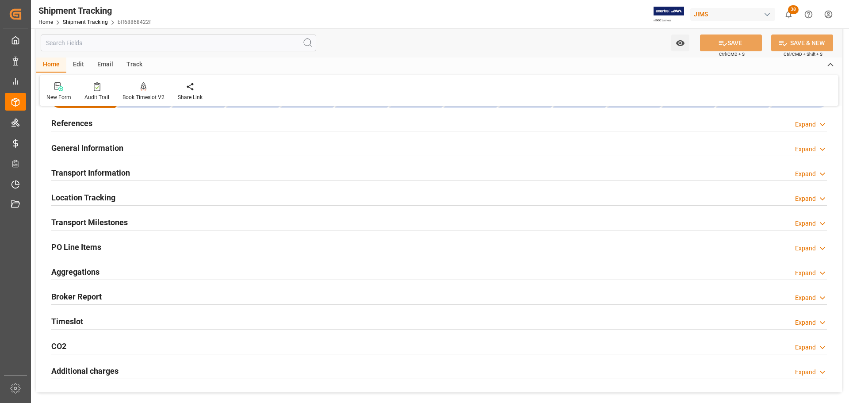
scroll to position [88, 0]
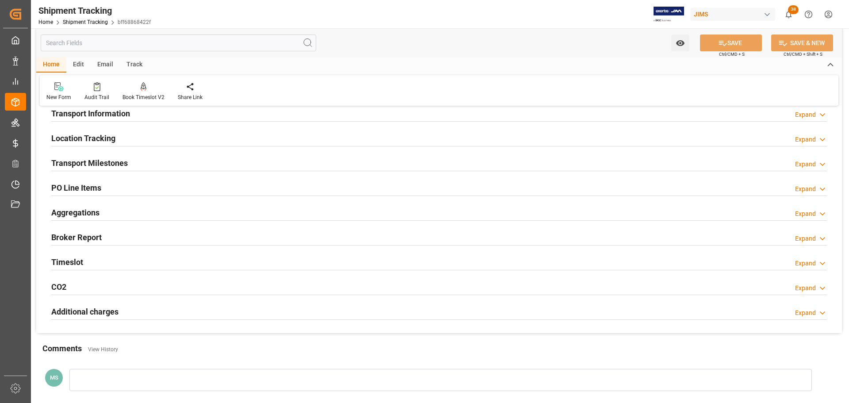
click at [122, 185] on div "PO Line Items Expand" at bounding box center [439, 187] width 776 height 17
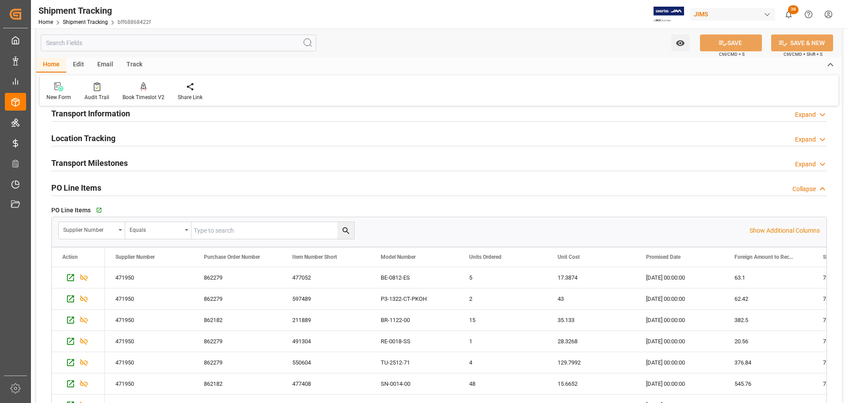
click at [115, 185] on div "PO Line Items Collapse" at bounding box center [439, 187] width 776 height 17
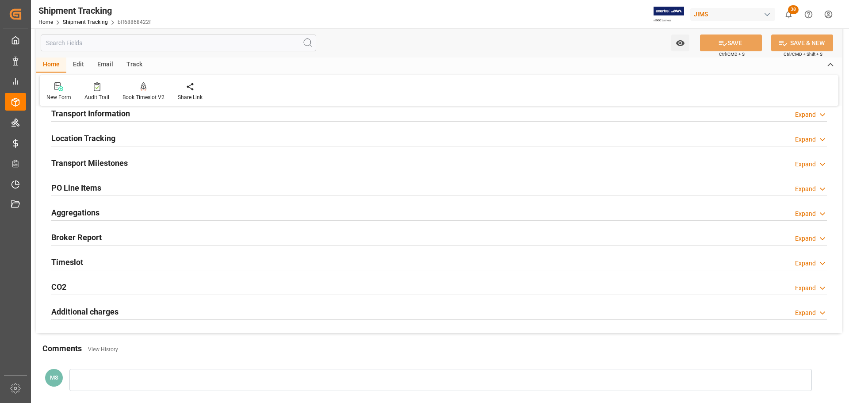
click at [116, 161] on h2 "Transport Milestones" at bounding box center [89, 163] width 76 height 12
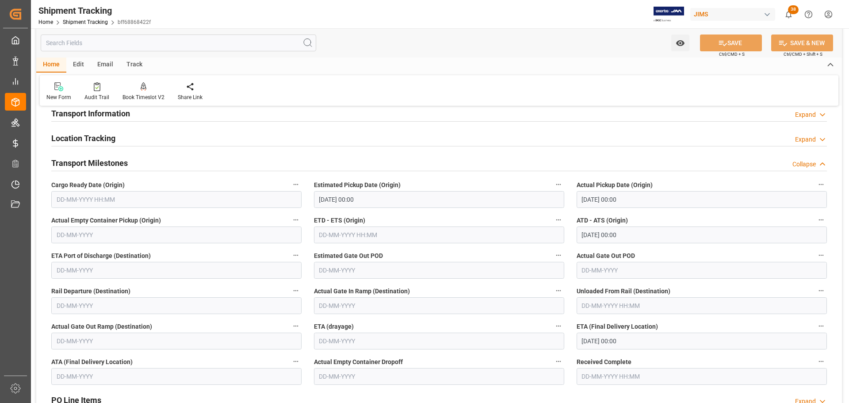
click at [117, 160] on h2 "Transport Milestones" at bounding box center [89, 163] width 76 height 12
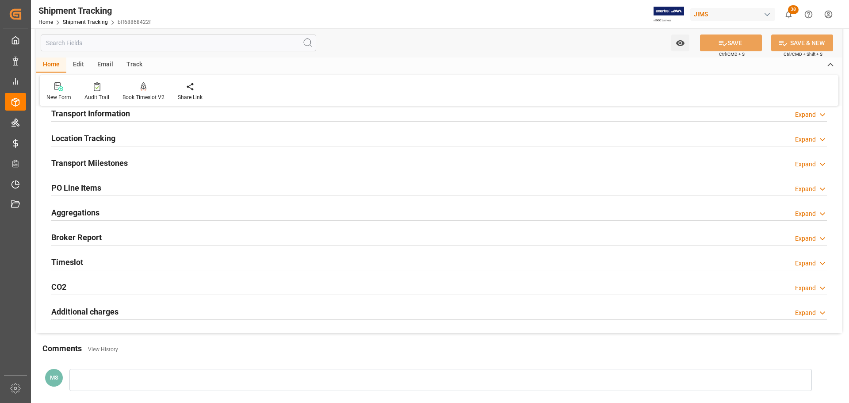
click at [84, 256] on div "Timeslot Expand" at bounding box center [439, 261] width 776 height 17
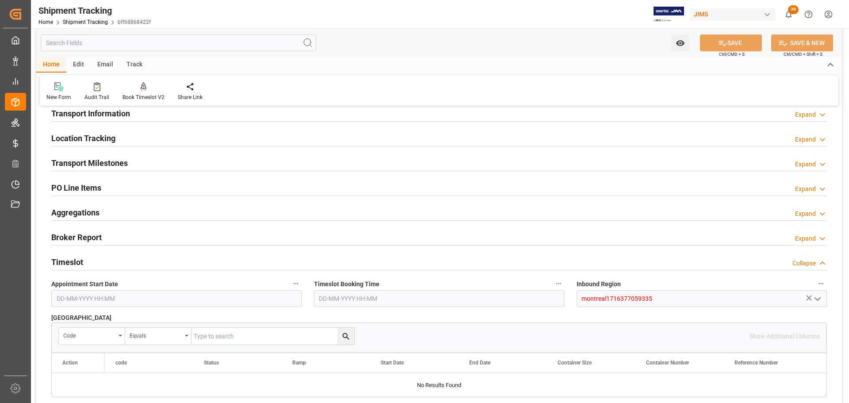
click at [84, 256] on div "Timeslot Collapse" at bounding box center [439, 261] width 776 height 17
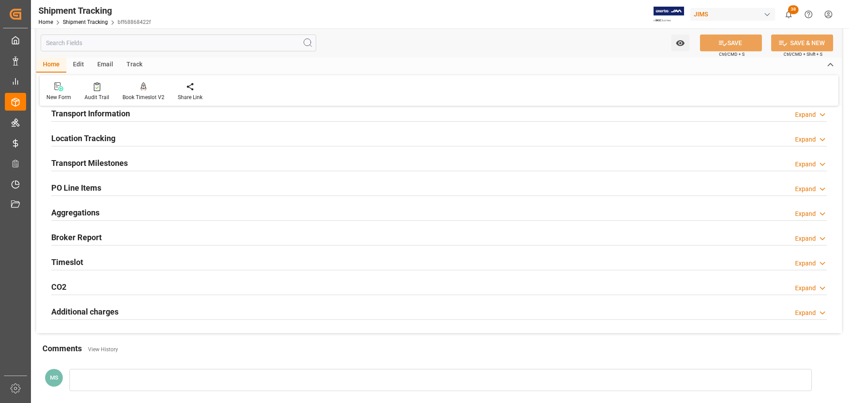
click at [96, 184] on h2 "PO Line Items" at bounding box center [76, 188] width 50 height 12
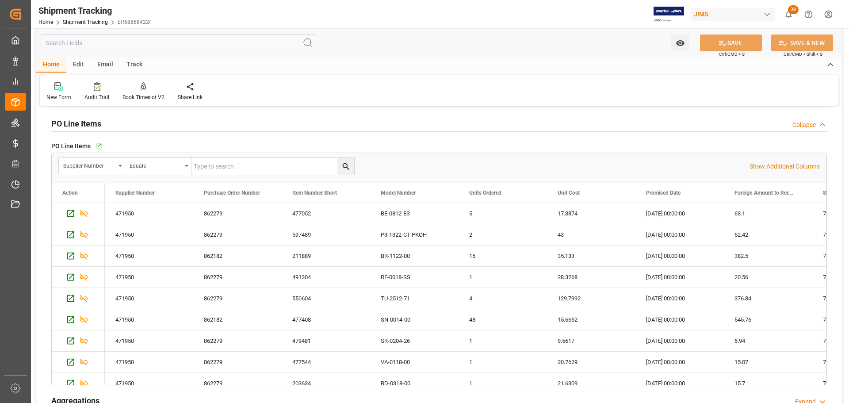
scroll to position [133, 0]
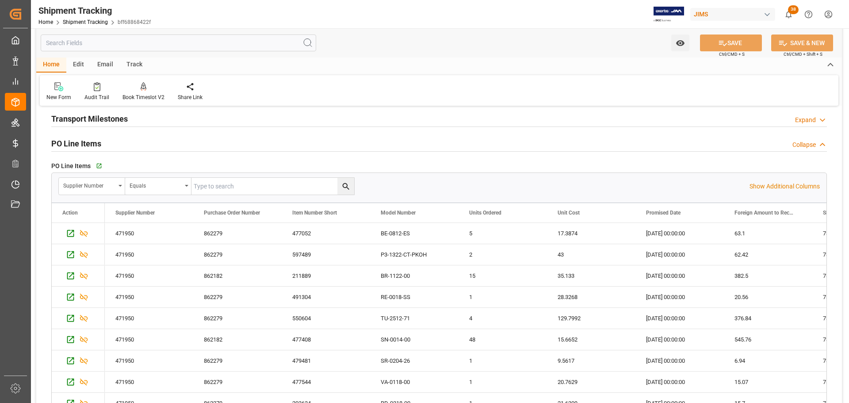
click at [114, 146] on div "PO Line Items Collapse" at bounding box center [439, 142] width 776 height 17
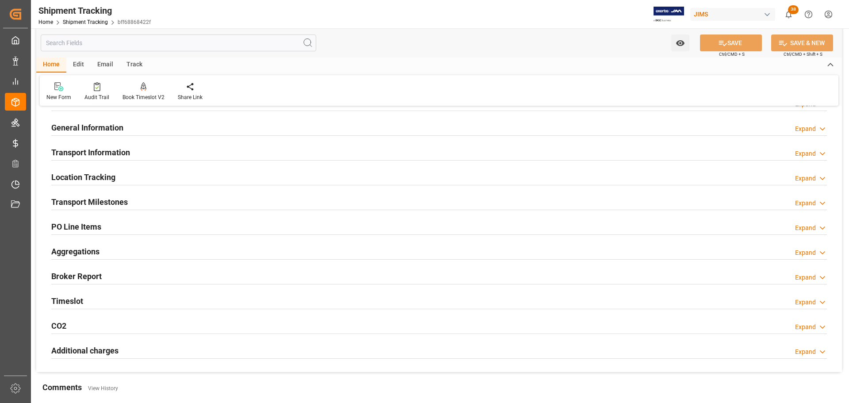
scroll to position [44, 0]
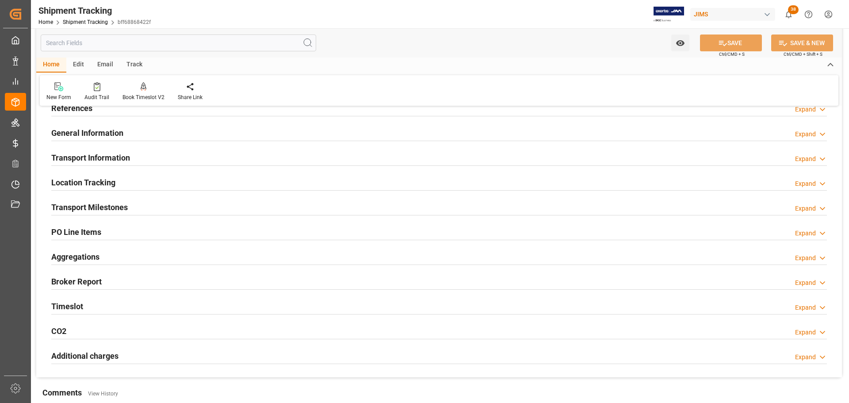
click at [119, 154] on h2 "Transport Information" at bounding box center [90, 158] width 79 height 12
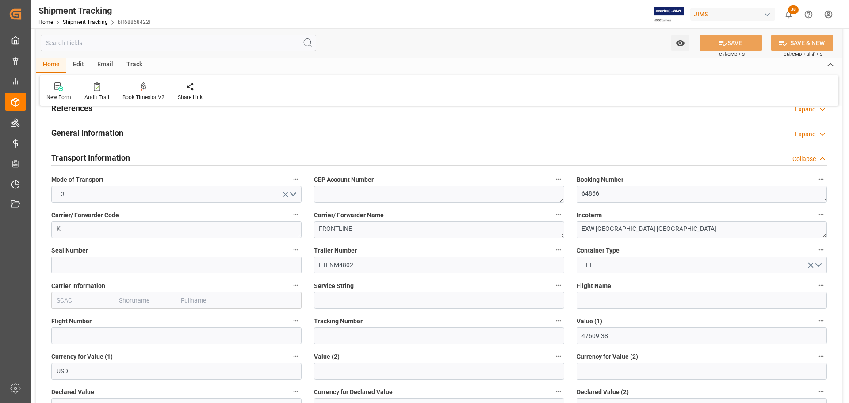
click at [120, 156] on h2 "Transport Information" at bounding box center [90, 158] width 79 height 12
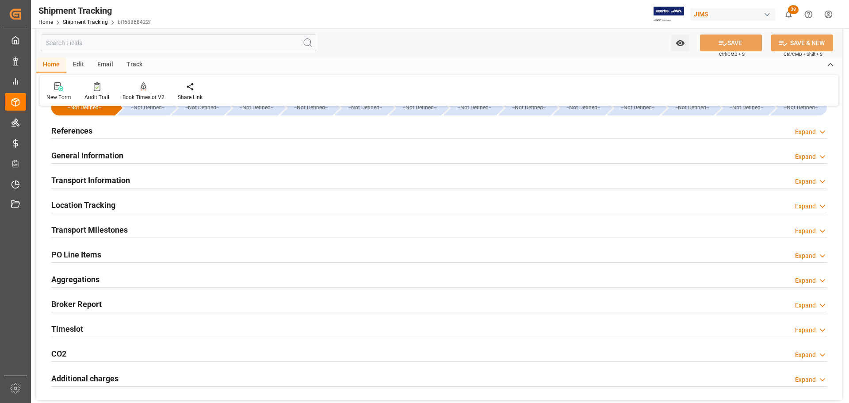
scroll to position [0, 0]
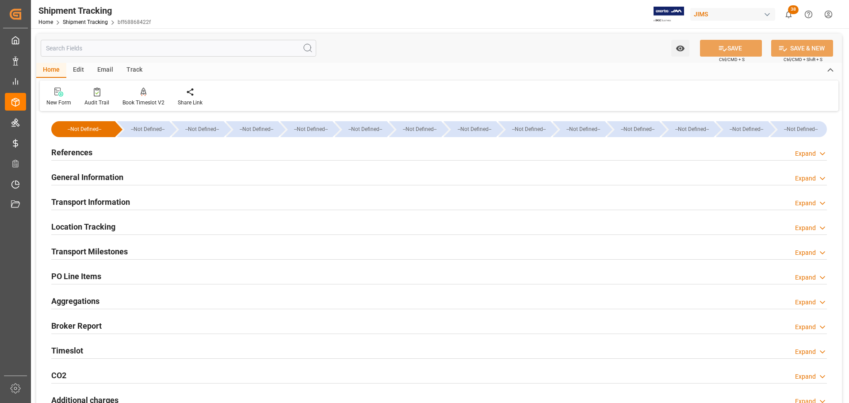
click at [163, 176] on div "General Information Expand" at bounding box center [439, 176] width 776 height 17
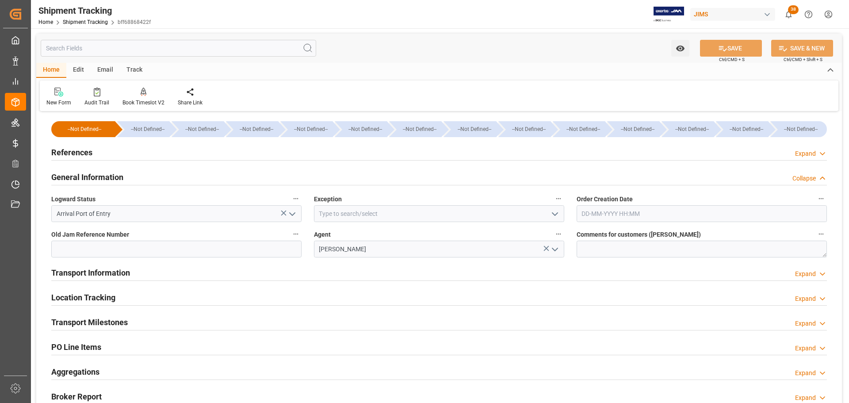
click at [163, 176] on div "General Information Collapse" at bounding box center [439, 176] width 776 height 17
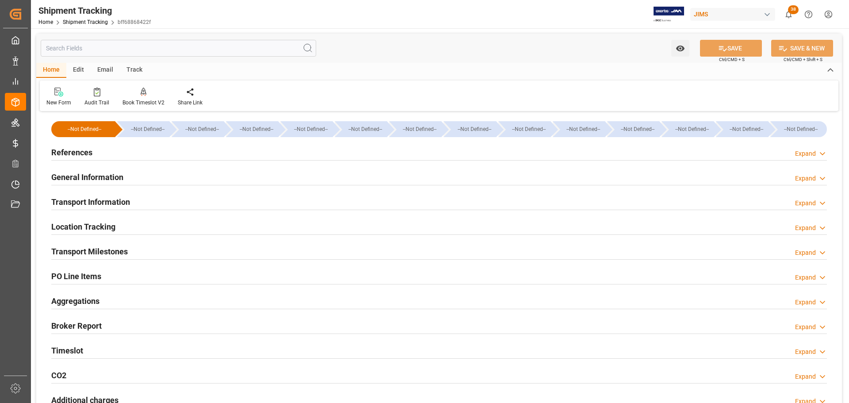
click at [129, 147] on div "References Expand" at bounding box center [439, 151] width 776 height 17
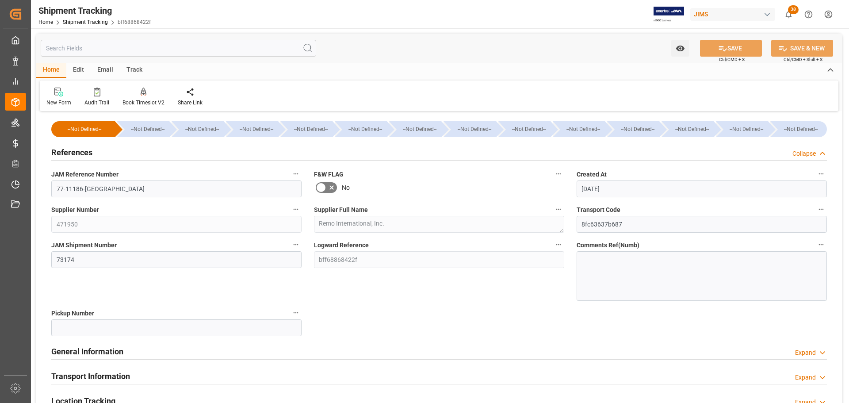
click at [116, 150] on div "References Collapse" at bounding box center [439, 151] width 776 height 17
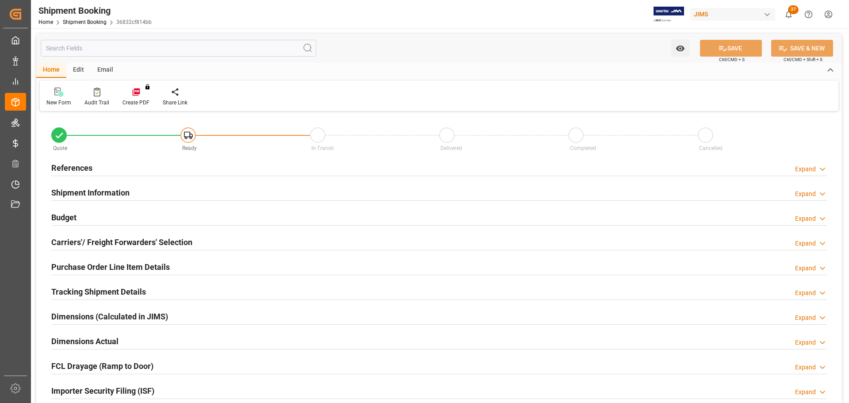
type input "0"
type input "[DATE]"
click at [176, 166] on div "References Expand" at bounding box center [439, 167] width 776 height 17
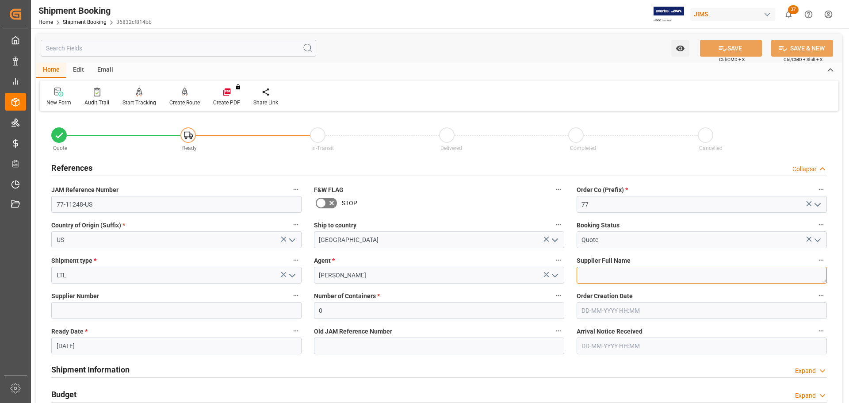
click at [650, 270] on textarea at bounding box center [702, 275] width 250 height 17
paste textarea "Pearl Corporation"
type textarea "Pearl Corporation"
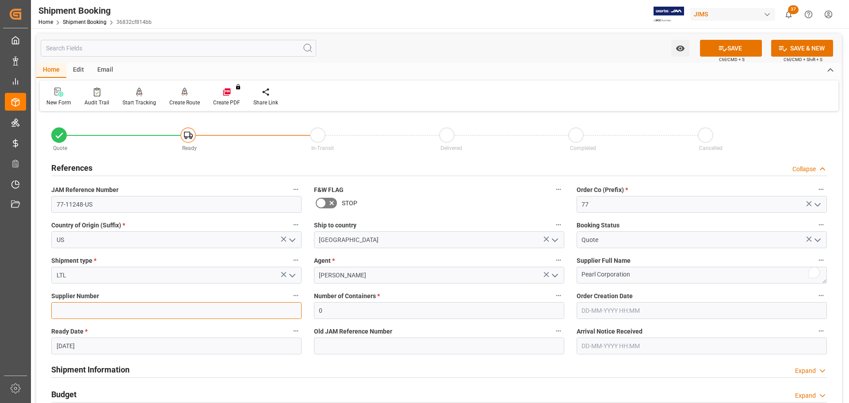
click at [165, 310] on input at bounding box center [176, 310] width 250 height 17
type input "1238"
click at [746, 53] on button "SAVE" at bounding box center [731, 48] width 62 height 17
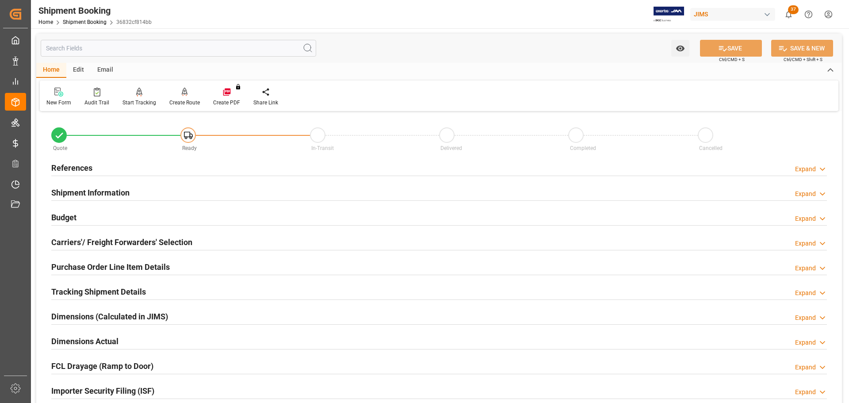
click at [107, 168] on div "References Expand" at bounding box center [439, 167] width 776 height 17
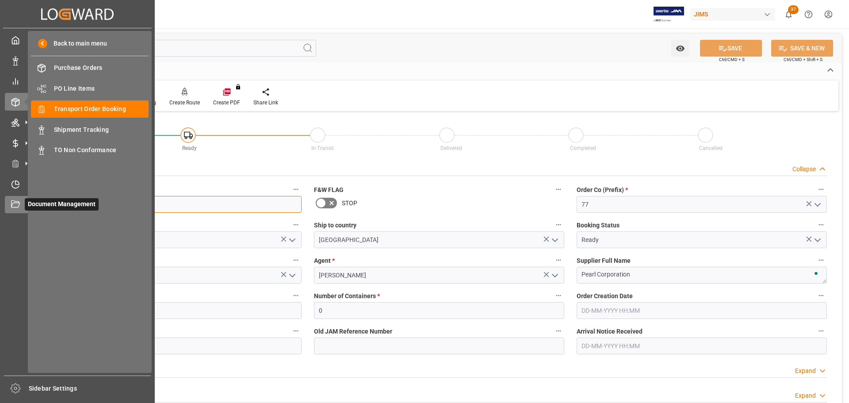
drag, startPoint x: 110, startPoint y: 203, endPoint x: 27, endPoint y: 203, distance: 82.7
click at [27, 203] on div "Created by potrace 1.15, written by Peter Selinger 2001-2017 Created by potrace…" at bounding box center [424, 201] width 849 height 403
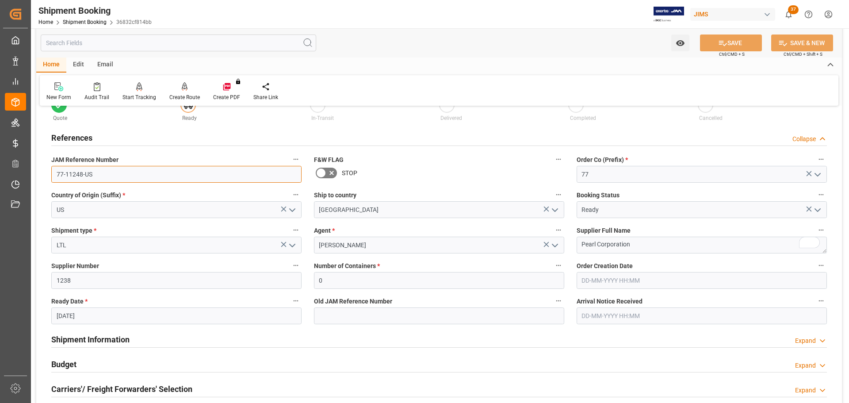
scroll to position [44, 0]
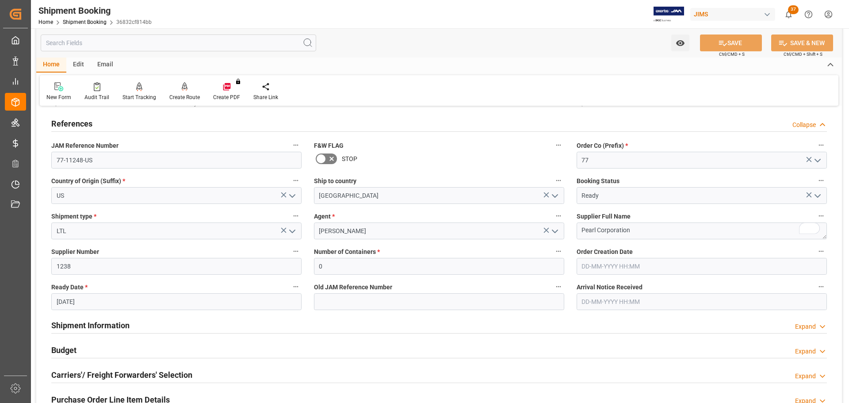
click at [178, 121] on div "References Collapse" at bounding box center [439, 123] width 776 height 17
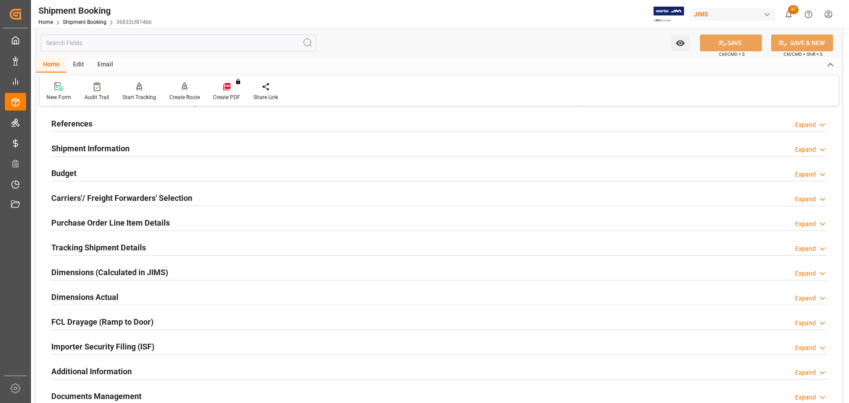
click at [176, 149] on div "Shipment Information Expand" at bounding box center [439, 147] width 776 height 17
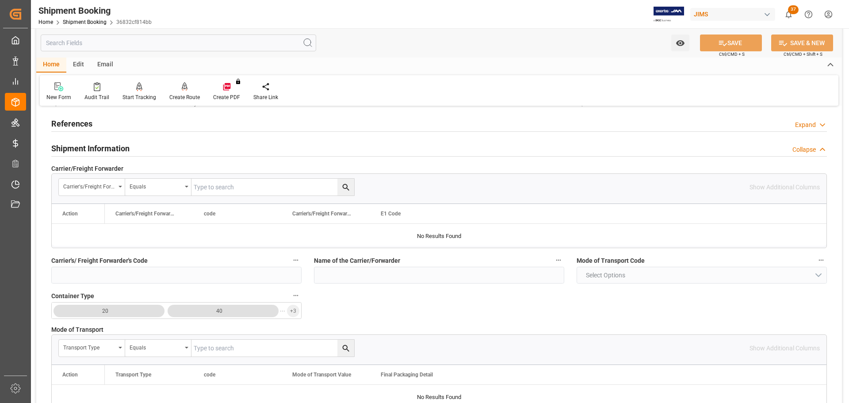
click at [160, 146] on div "Shipment Information Collapse" at bounding box center [439, 147] width 776 height 17
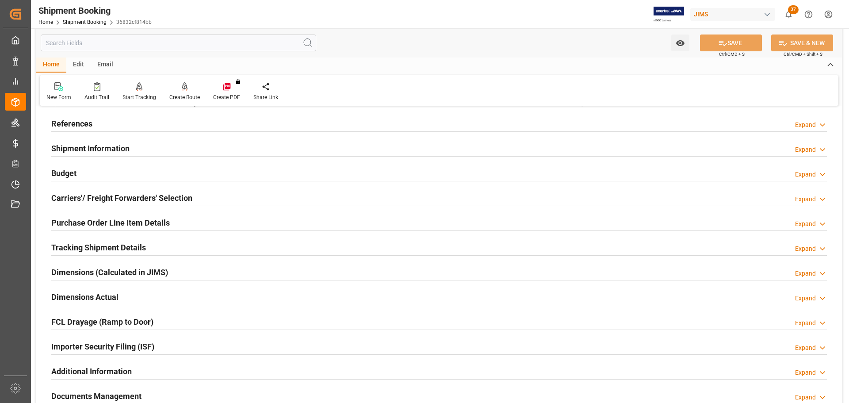
click at [152, 170] on div "Budget Expand" at bounding box center [439, 172] width 776 height 17
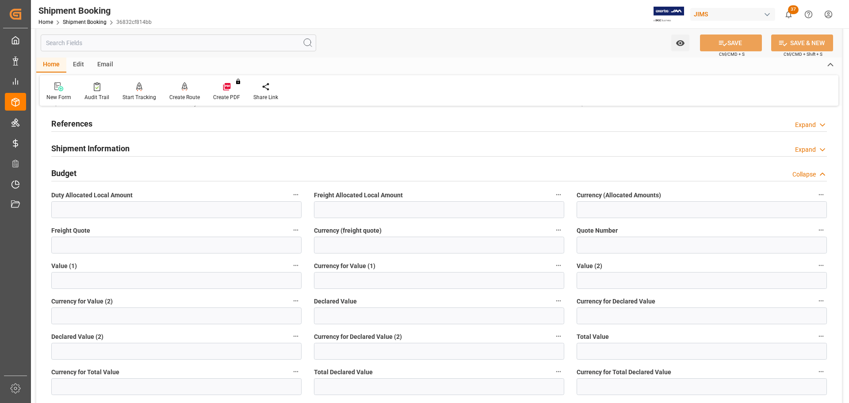
scroll to position [88, 0]
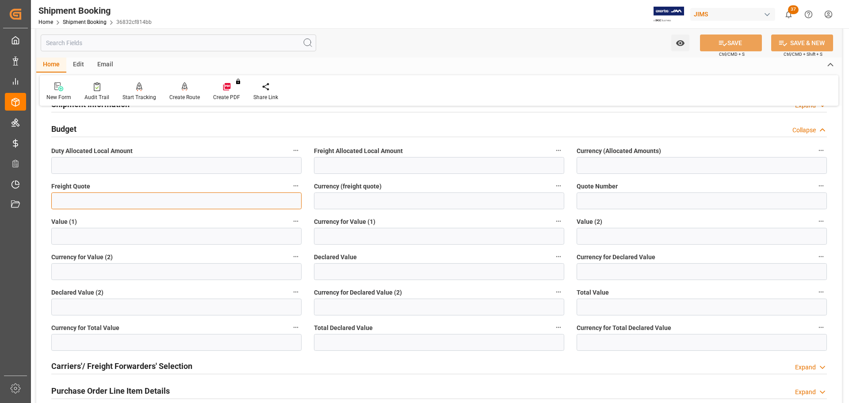
click at [108, 195] on input "text" at bounding box center [176, 200] width 250 height 17
type input "150"
click at [344, 200] on input at bounding box center [439, 200] width 250 height 17
type input "CAD"
click at [730, 44] on button "SAVE" at bounding box center [731, 42] width 62 height 17
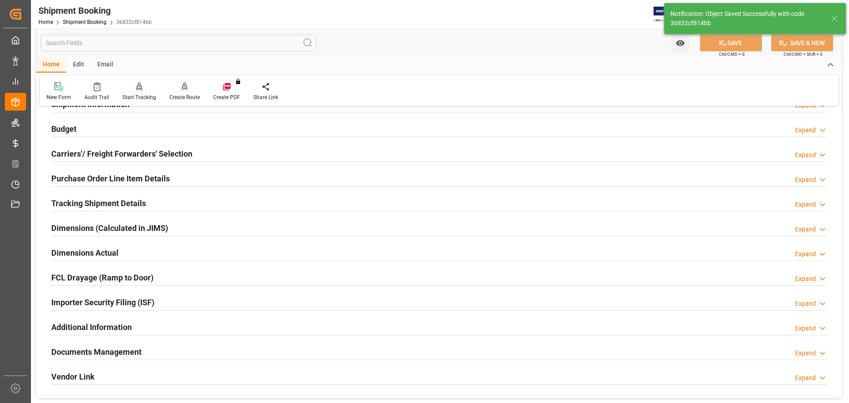
click at [182, 155] on h2 "Carriers'/ Freight Forwarders' Selection" at bounding box center [121, 154] width 141 height 12
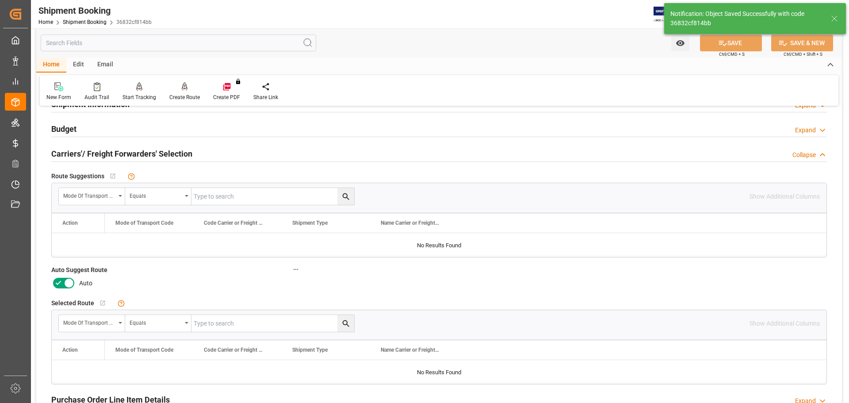
click at [70, 279] on icon at bounding box center [69, 283] width 11 height 11
click at [0, 0] on input "checkbox" at bounding box center [0, 0] width 0 height 0
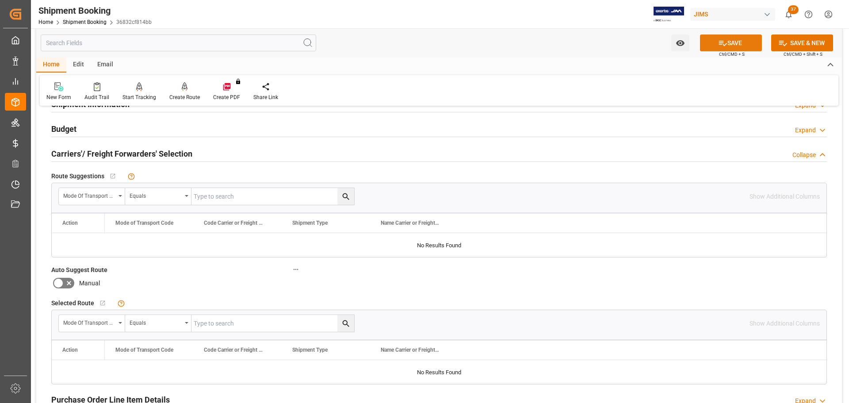
click at [714, 44] on button "SAVE" at bounding box center [731, 42] width 62 height 17
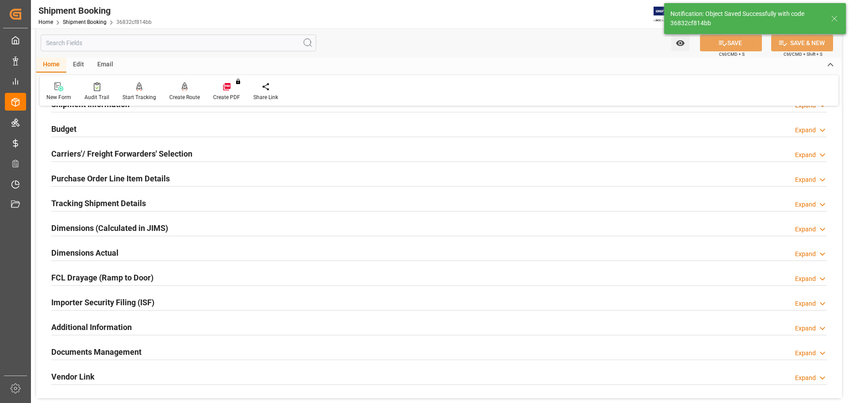
click at [182, 88] on icon at bounding box center [185, 86] width 6 height 9
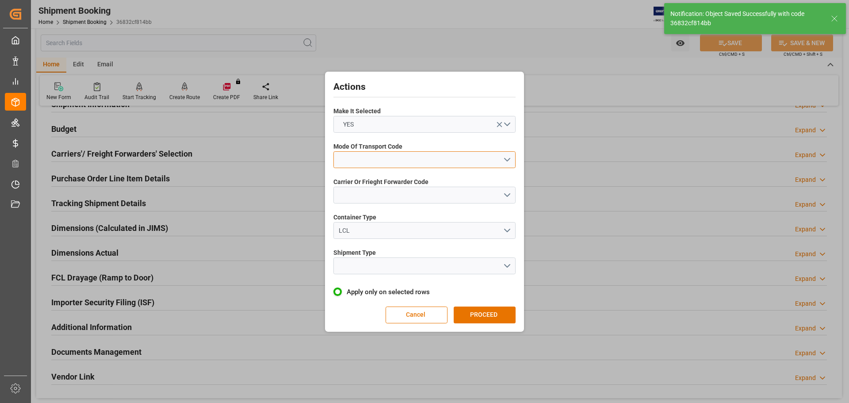
click at [356, 155] on button "open menu" at bounding box center [424, 159] width 182 height 17
click at [356, 236] on div "5- COURIER GROUND" at bounding box center [424, 236] width 181 height 19
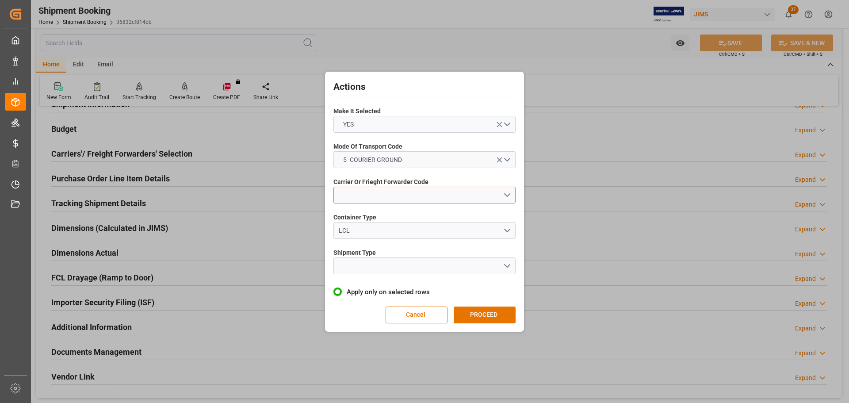
click at [365, 195] on button "open menu" at bounding box center [424, 195] width 182 height 17
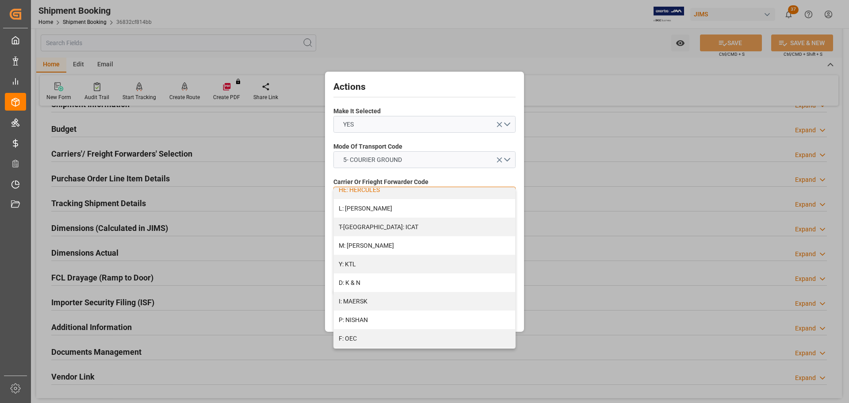
scroll to position [481, 0]
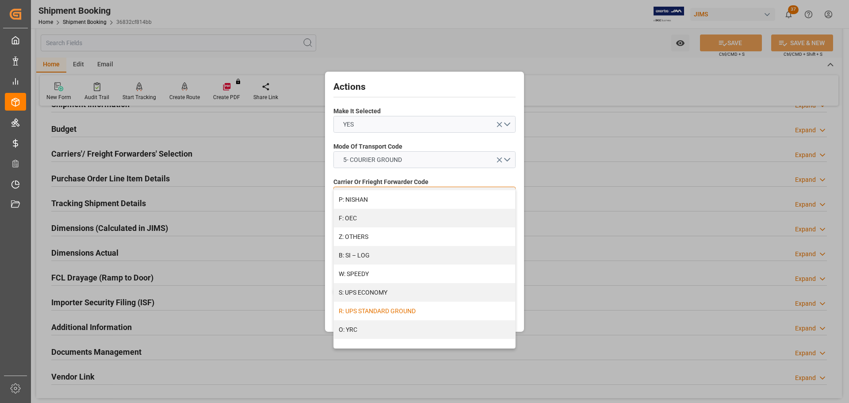
click at [385, 308] on div "R: UPS STANDARD GROUND" at bounding box center [424, 311] width 181 height 19
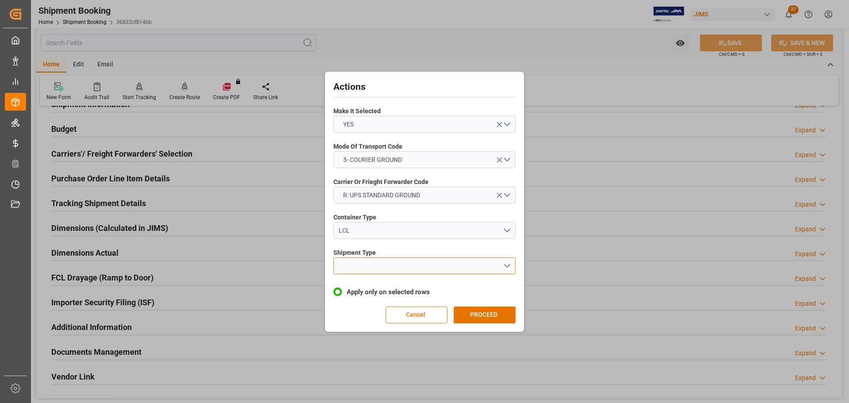
click at [369, 262] on button "open menu" at bounding box center [424, 265] width 182 height 17
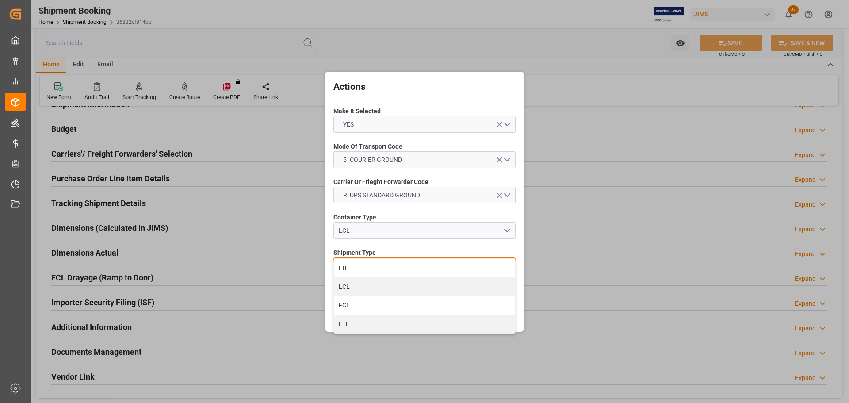
click at [369, 262] on div "LTL" at bounding box center [424, 268] width 181 height 19
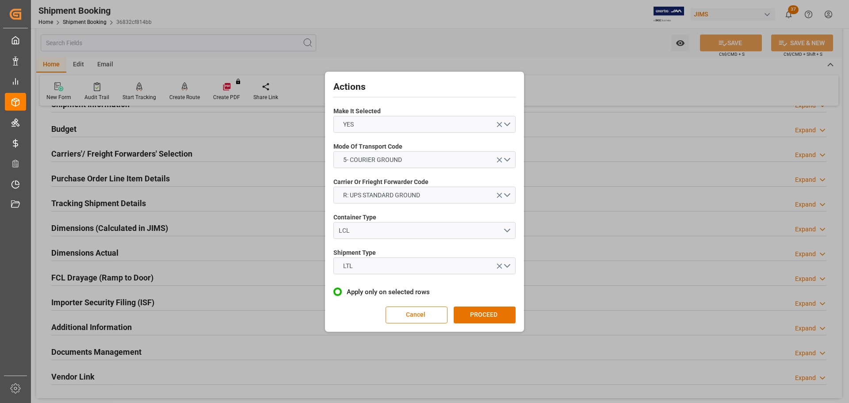
click at [470, 316] on button "PROCEED" at bounding box center [485, 314] width 62 height 17
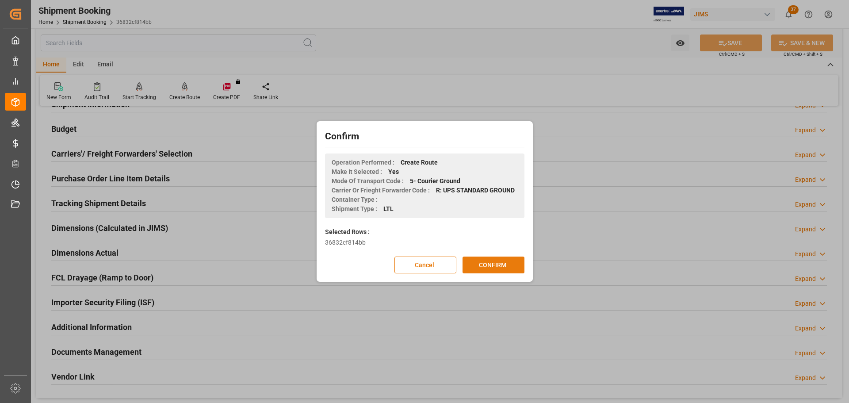
click at [484, 272] on button "CONFIRM" at bounding box center [493, 264] width 62 height 17
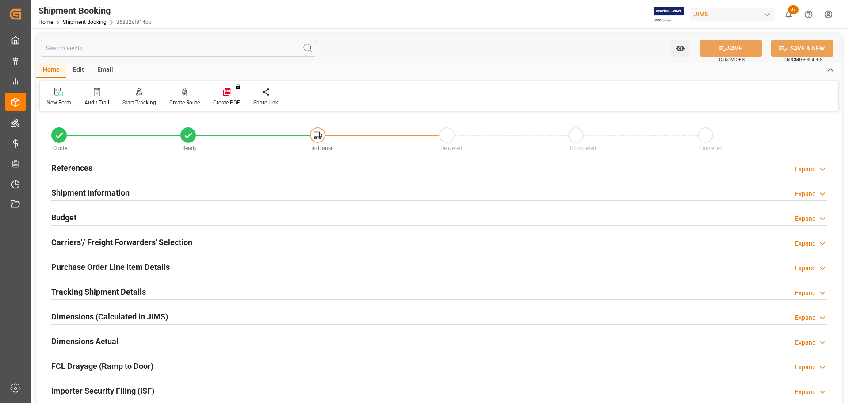
click at [152, 189] on div "Shipment Information Expand" at bounding box center [439, 191] width 776 height 17
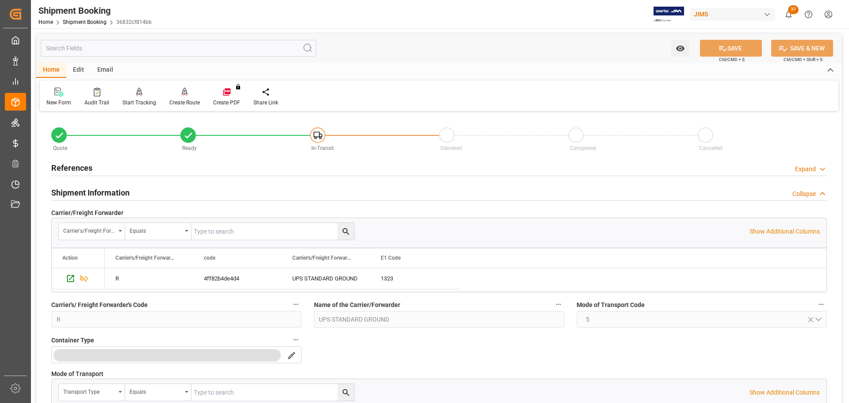
click at [152, 189] on div "Shipment Information Collapse" at bounding box center [439, 191] width 776 height 17
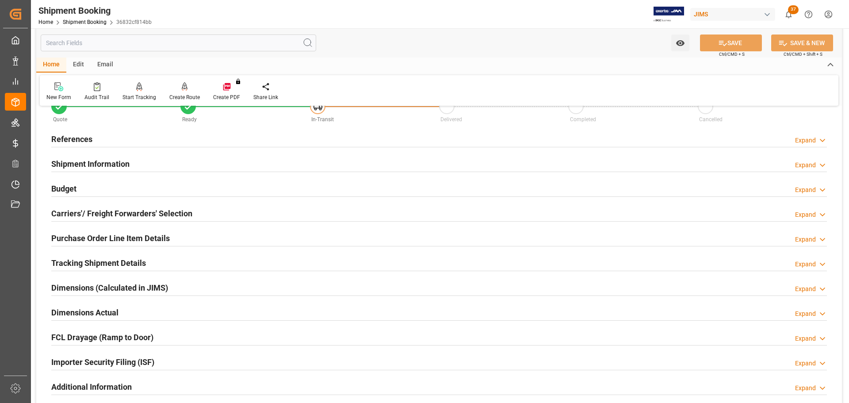
scroll to position [44, 0]
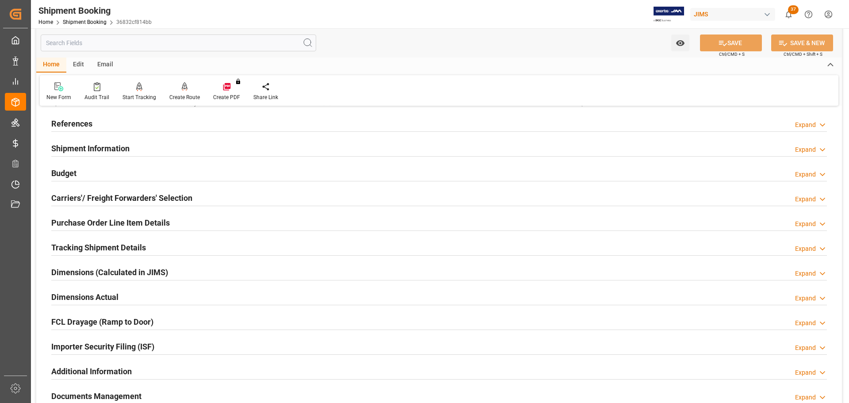
click at [150, 194] on h2 "Carriers'/ Freight Forwarders' Selection" at bounding box center [121, 198] width 141 height 12
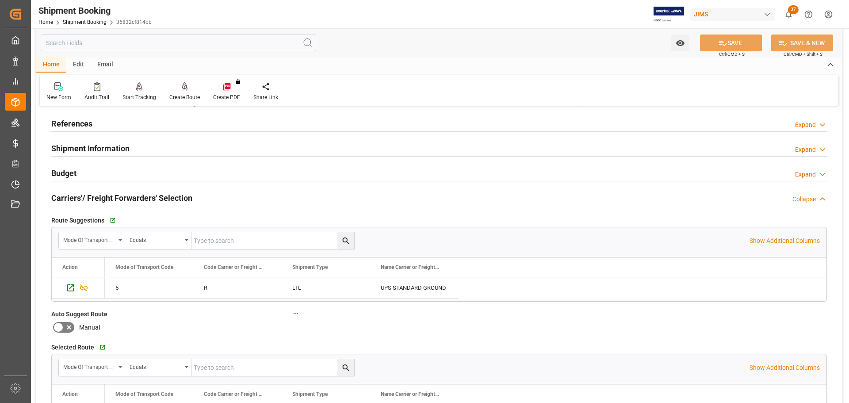
click at [150, 195] on h2 "Carriers'/ Freight Forwarders' Selection" at bounding box center [121, 198] width 141 height 12
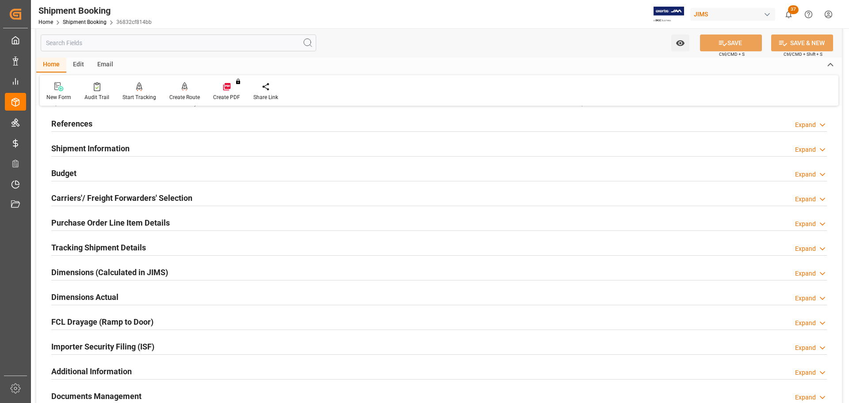
scroll to position [88, 0]
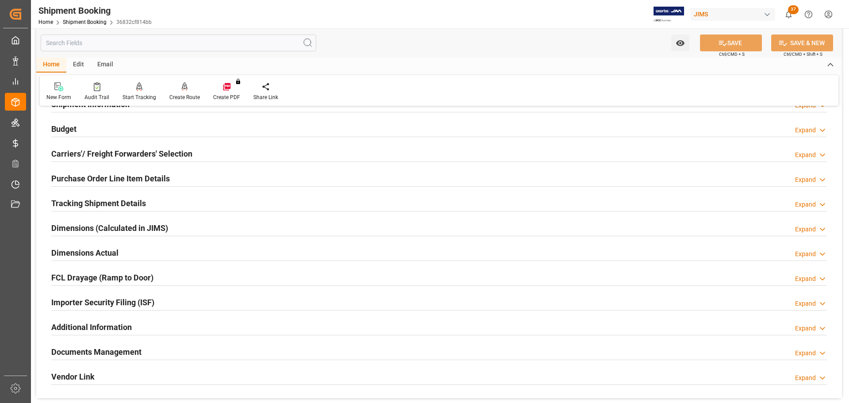
click at [148, 180] on h2 "Purchase Order Line Item Details" at bounding box center [110, 178] width 118 height 12
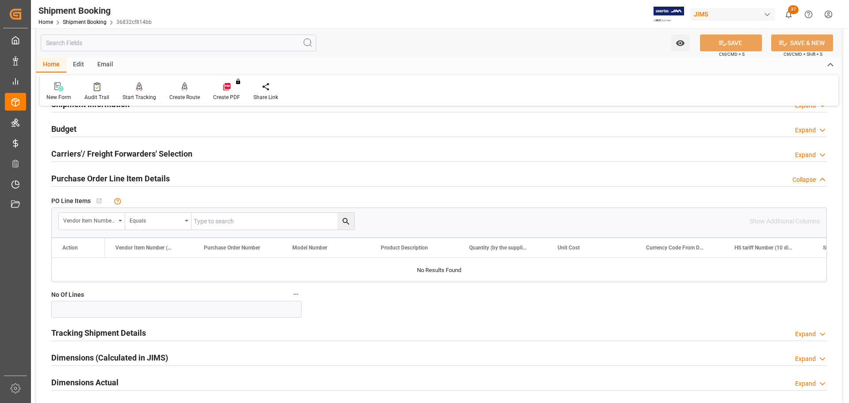
click at [148, 180] on h2 "Purchase Order Line Item Details" at bounding box center [110, 178] width 118 height 12
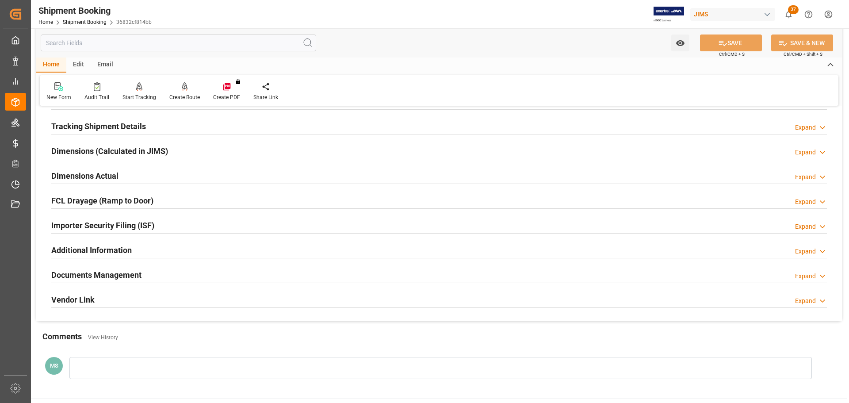
scroll to position [177, 0]
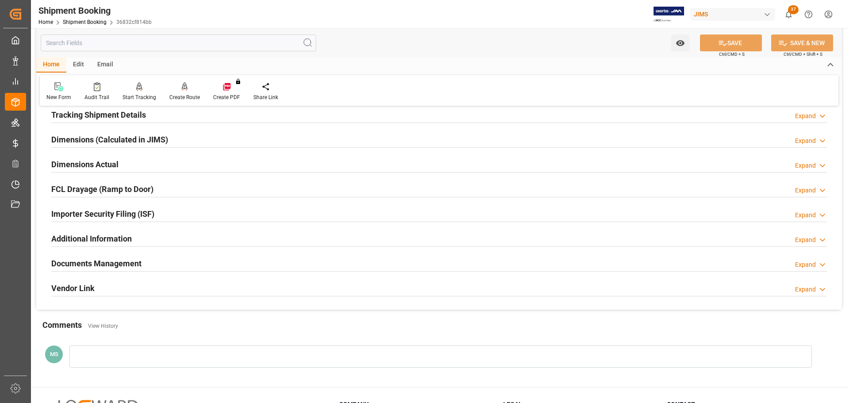
click at [124, 115] on h2 "Tracking Shipment Details" at bounding box center [98, 115] width 95 height 12
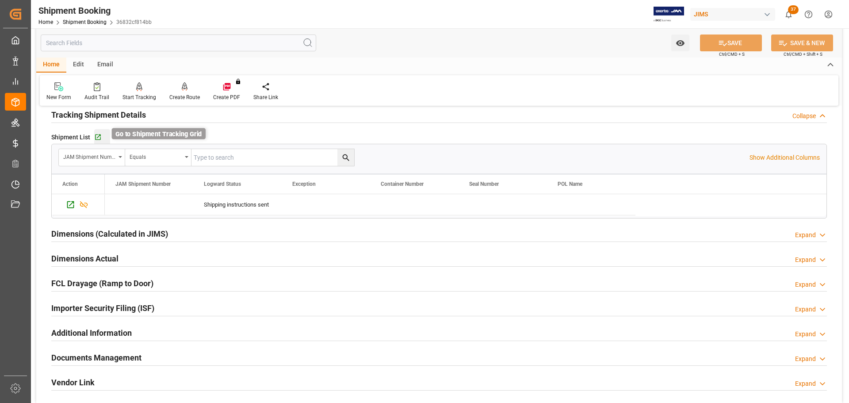
click at [98, 135] on icon "button" at bounding box center [98, 137] width 6 height 6
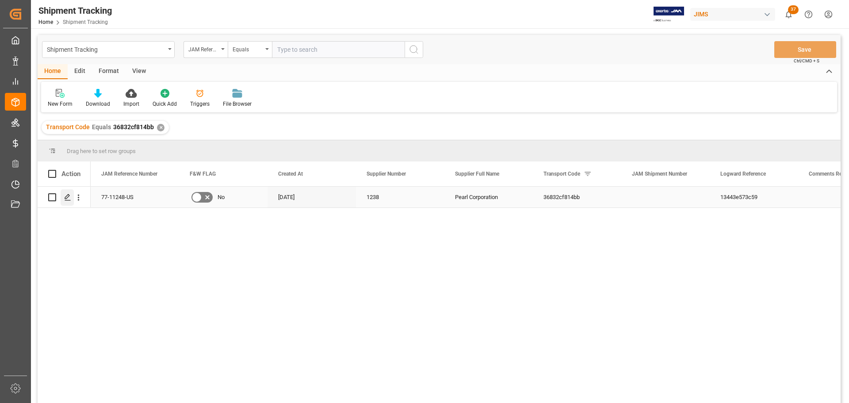
click at [67, 200] on line "Press SPACE to select this row." at bounding box center [67, 200] width 5 height 0
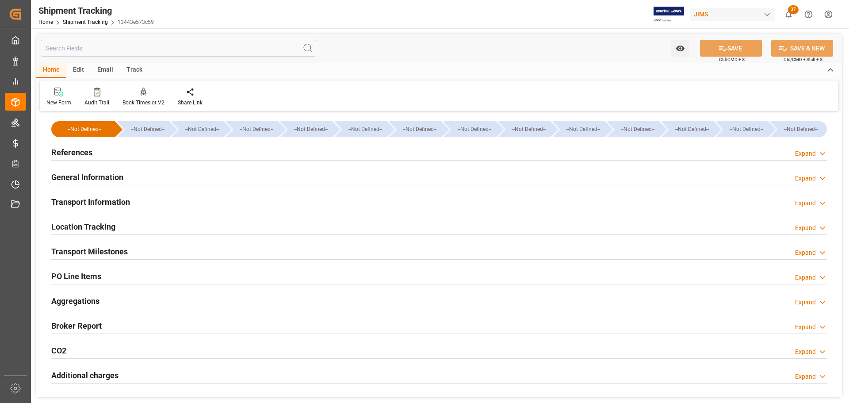
click at [89, 149] on h2 "References" at bounding box center [71, 152] width 41 height 12
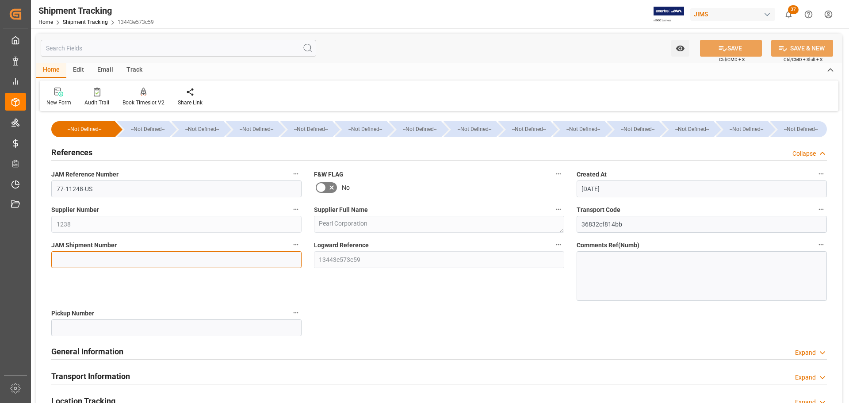
click at [69, 256] on input at bounding box center [176, 259] width 250 height 17
paste input "73192"
type input "73192"
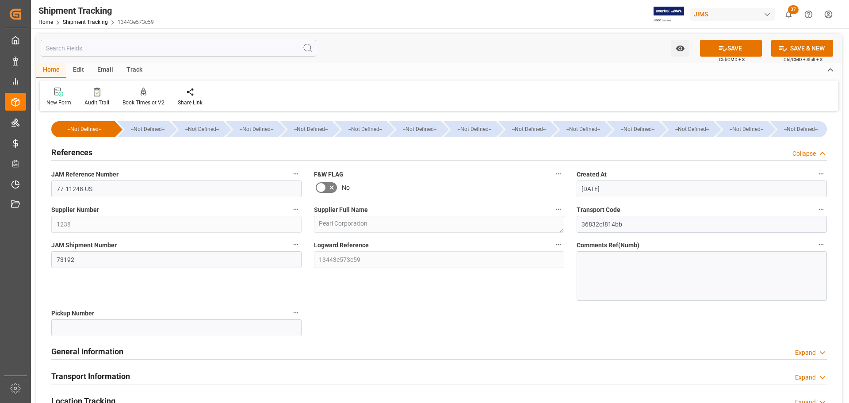
click at [731, 49] on button "SAVE" at bounding box center [731, 48] width 62 height 17
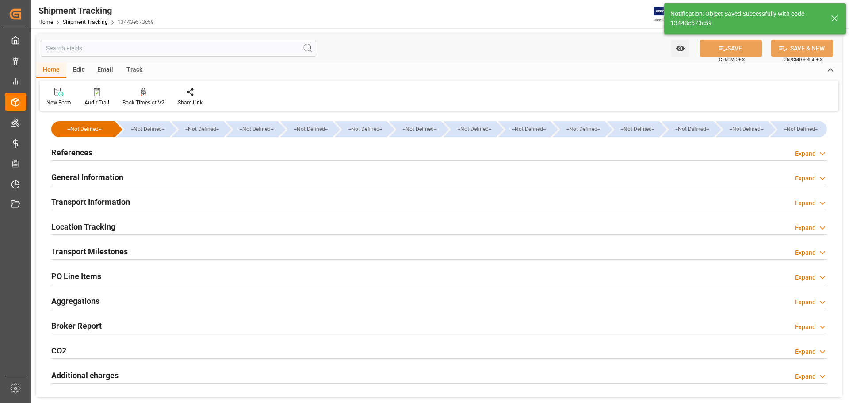
click at [110, 176] on h2 "General Information" at bounding box center [87, 177] width 72 height 12
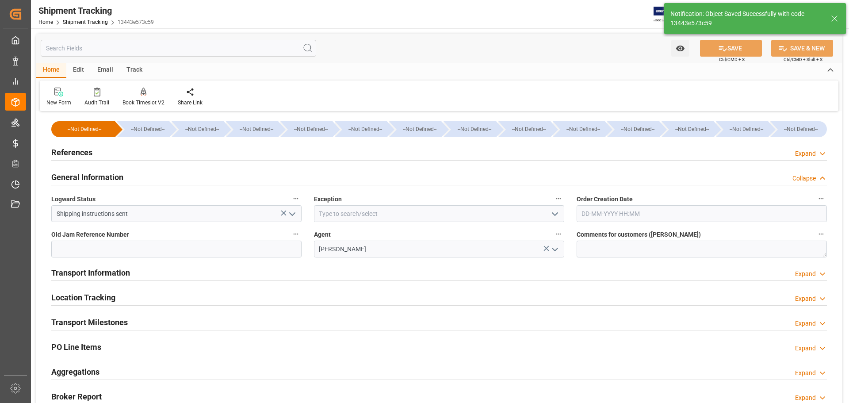
click at [120, 176] on h2 "General Information" at bounding box center [87, 177] width 72 height 12
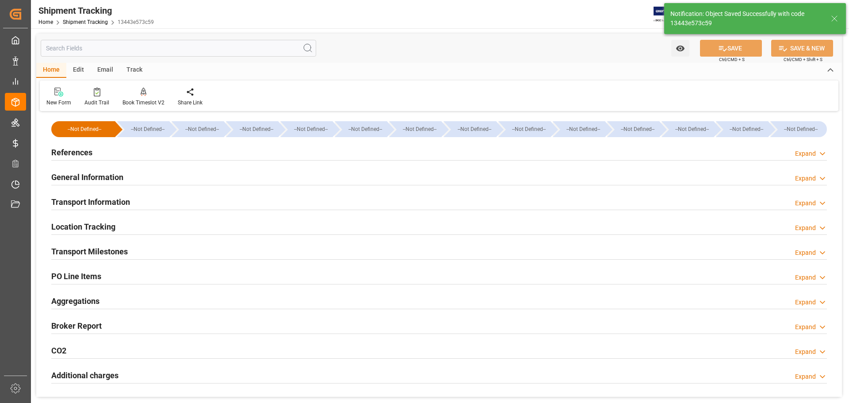
click at [122, 209] on div "Transport Information" at bounding box center [90, 201] width 79 height 17
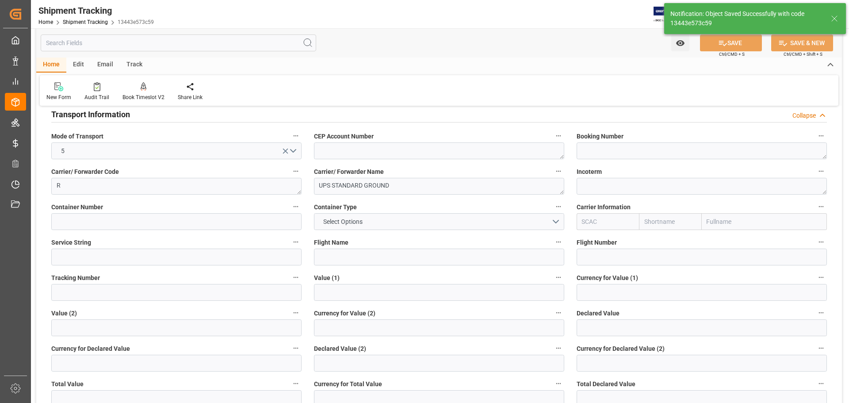
scroll to position [88, 0]
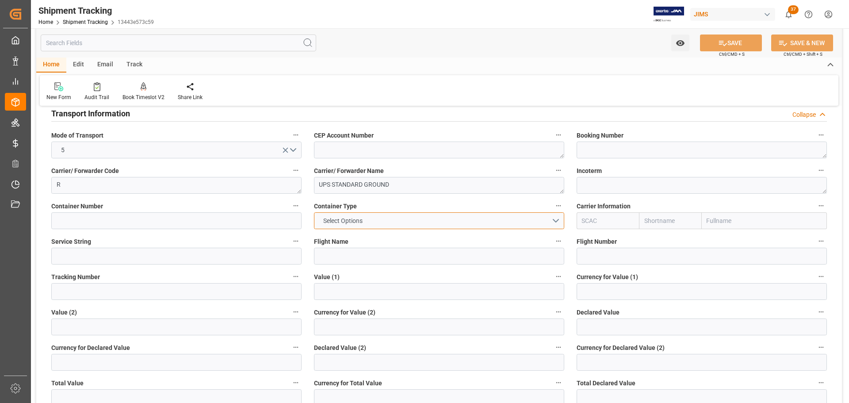
click at [366, 218] on span "Select Options" at bounding box center [343, 220] width 48 height 9
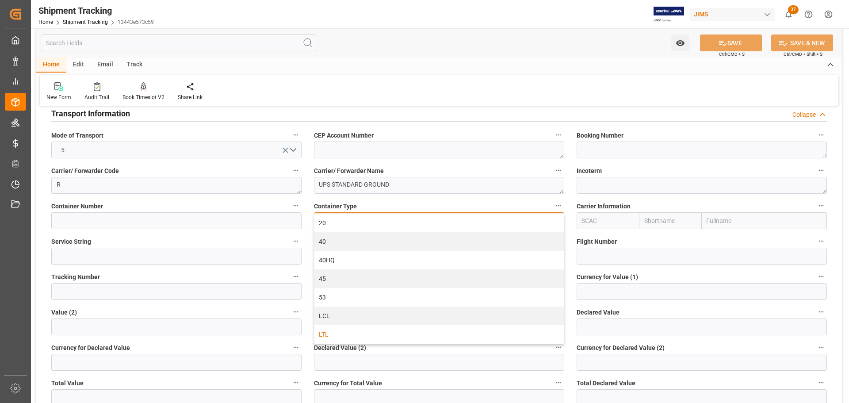
click at [341, 334] on div "LTL" at bounding box center [438, 334] width 249 height 19
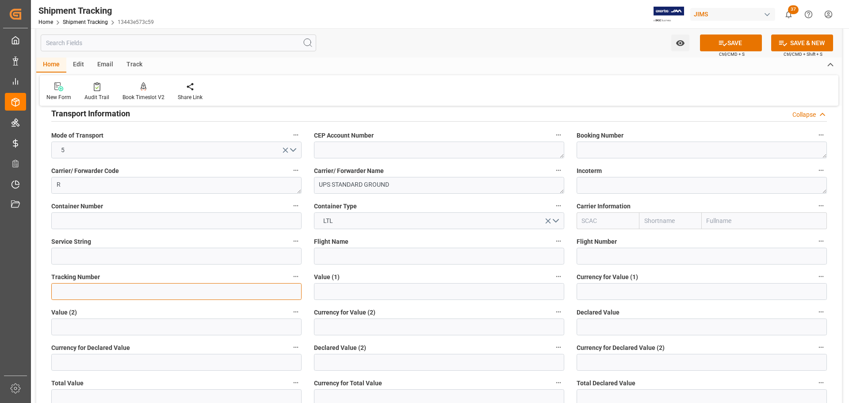
click at [202, 291] on input at bounding box center [176, 291] width 250 height 17
paste input "1Z3178836821770976"
type input "1Z3178836821770976"
click at [725, 45] on icon at bounding box center [722, 42] width 9 height 9
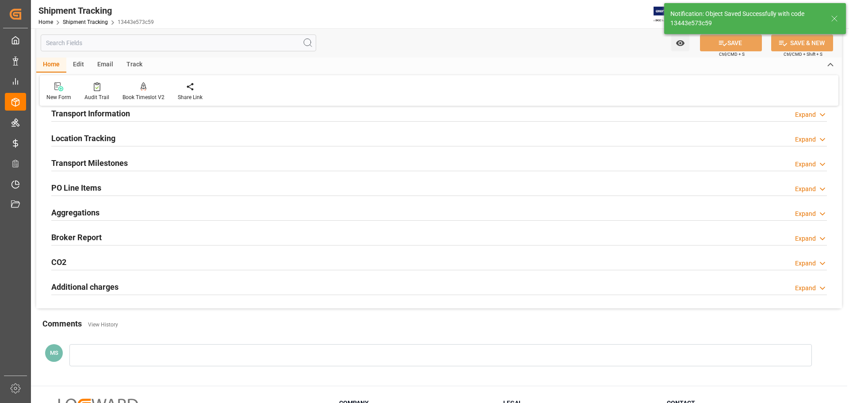
click at [115, 164] on h2 "Transport Milestones" at bounding box center [89, 163] width 76 height 12
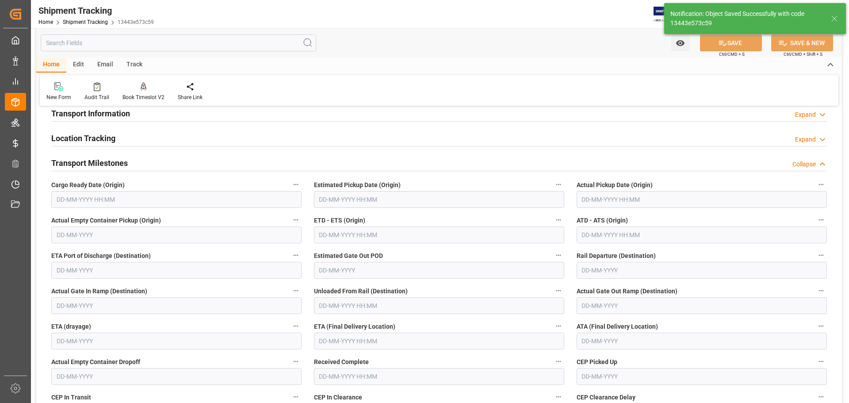
click at [109, 198] on input "text" at bounding box center [176, 199] width 250 height 17
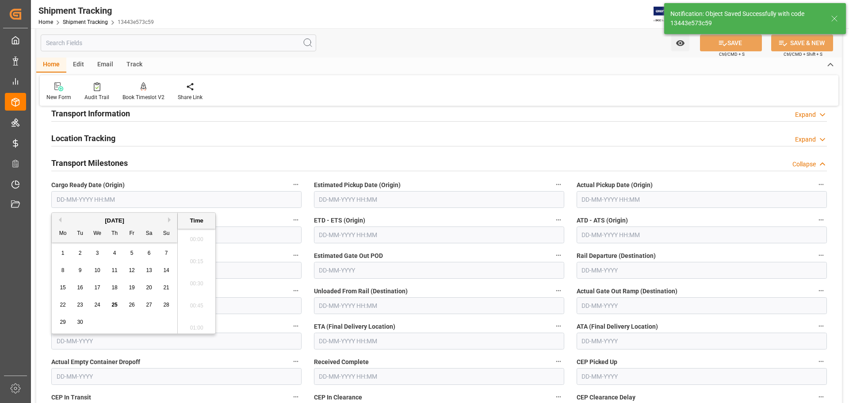
scroll to position [1374, 0]
click at [95, 306] on span "24" at bounding box center [97, 305] width 6 height 6
type input "24-09-2025 00:00"
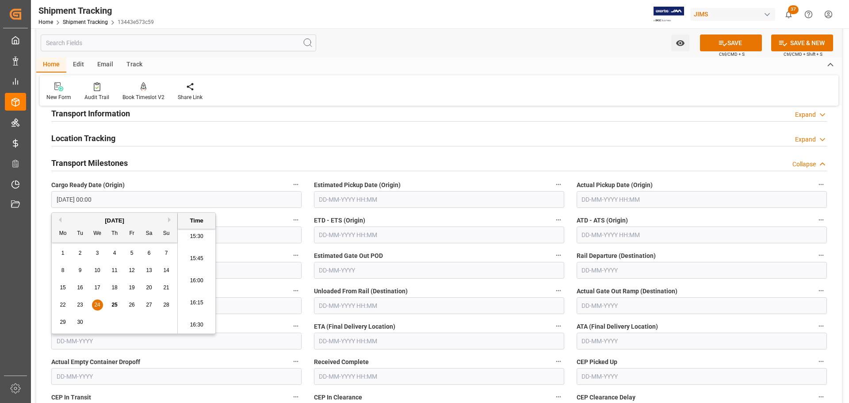
click at [412, 200] on input "text" at bounding box center [439, 199] width 250 height 17
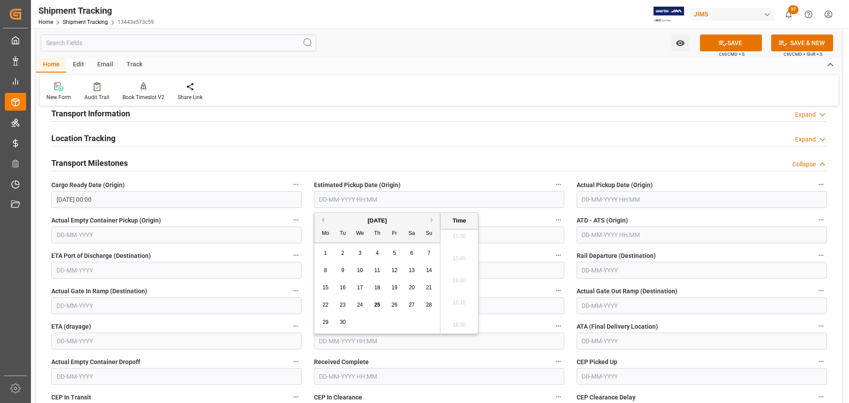
click at [363, 305] on span "24" at bounding box center [360, 305] width 6 height 6
type input "24-09-2025 00:00"
click at [642, 193] on input "text" at bounding box center [702, 199] width 250 height 17
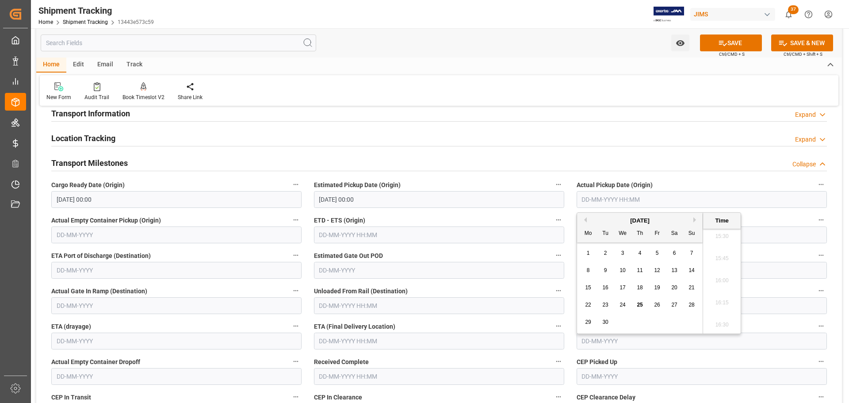
click at [624, 306] on span "24" at bounding box center [622, 305] width 6 height 6
type input "24-09-2025 00:00"
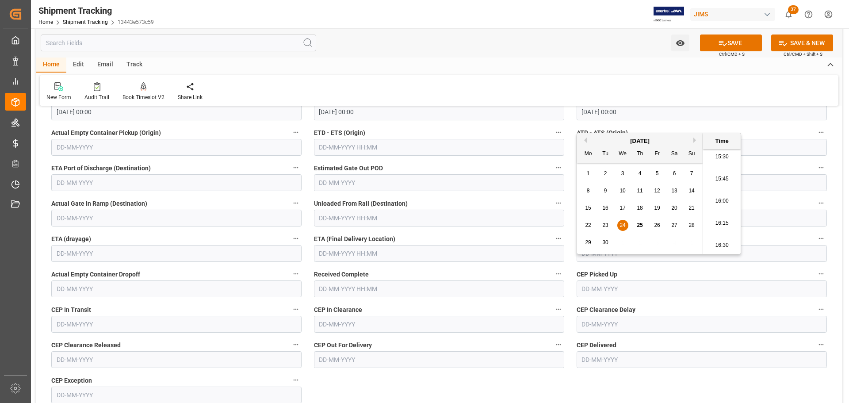
scroll to position [177, 0]
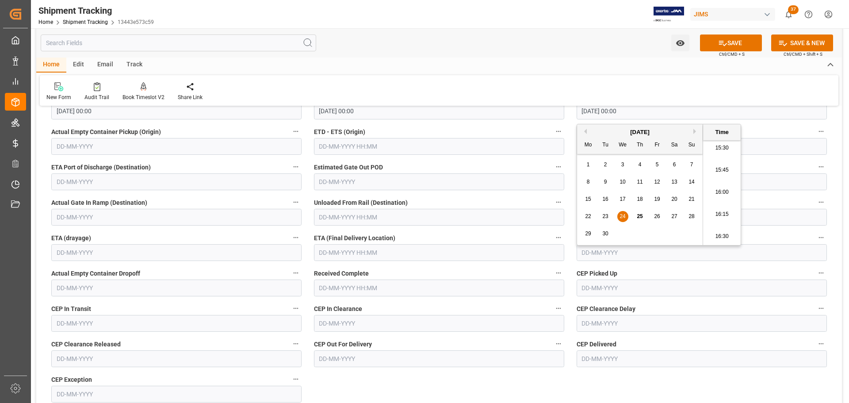
click at [610, 258] on input "text" at bounding box center [702, 252] width 250 height 17
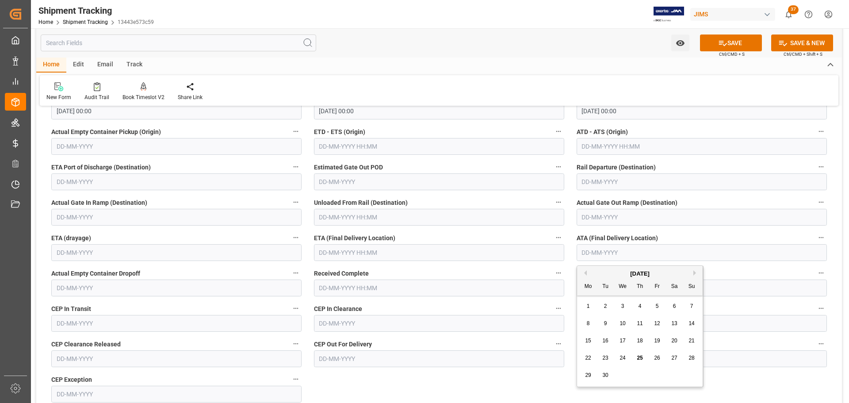
click at [507, 255] on input "text" at bounding box center [439, 252] width 250 height 17
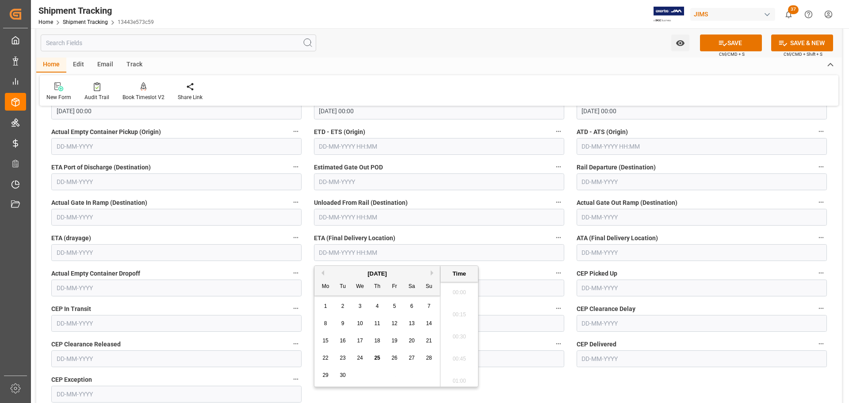
scroll to position [1374, 0]
click at [325, 375] on span "29" at bounding box center [325, 375] width 6 height 6
type input "29-09-2025 00:00"
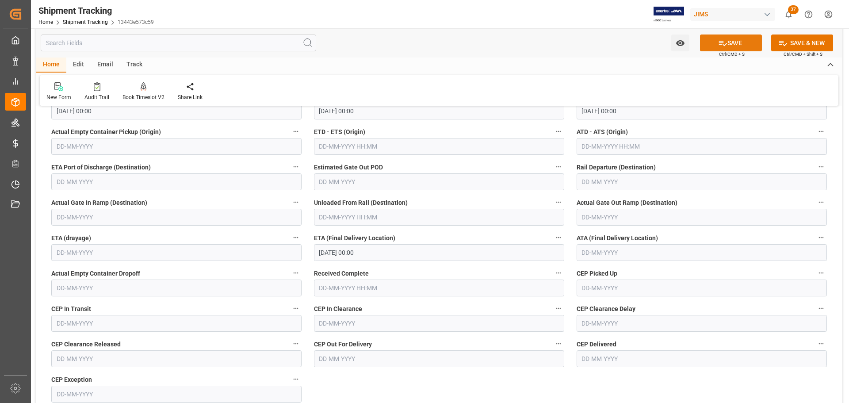
click at [723, 38] on button "SAVE" at bounding box center [731, 42] width 62 height 17
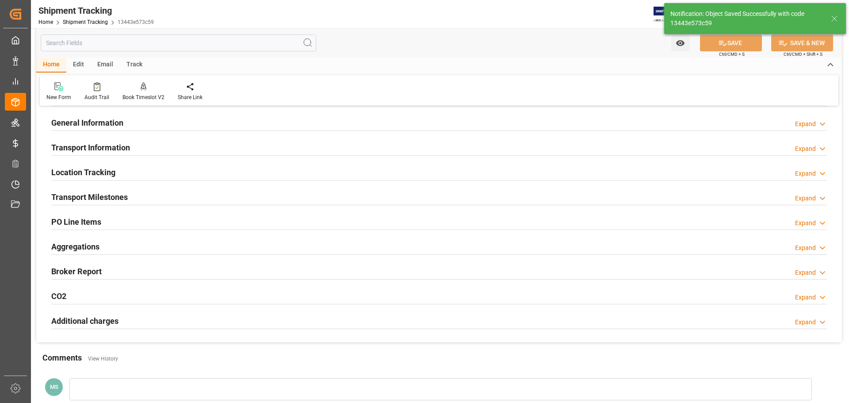
scroll to position [39, 0]
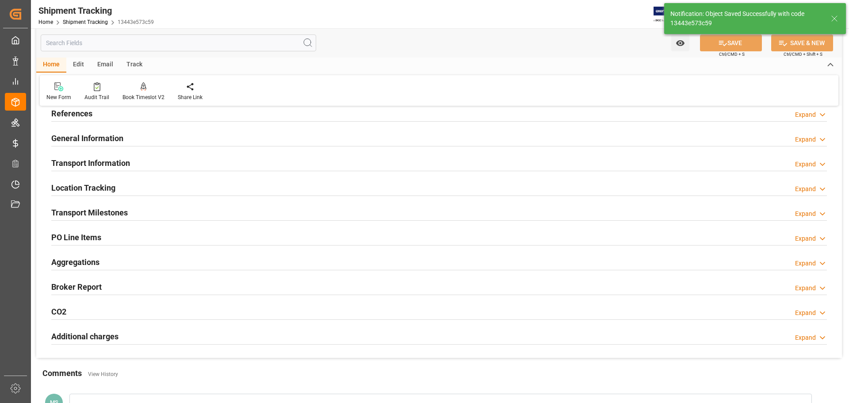
click at [128, 210] on div "Transport Milestones Expand" at bounding box center [439, 211] width 776 height 17
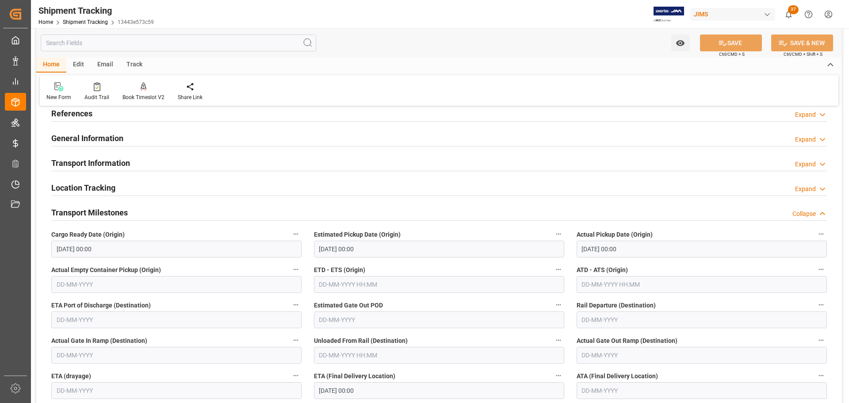
click at [132, 207] on div "Transport Milestones Collapse" at bounding box center [439, 211] width 776 height 17
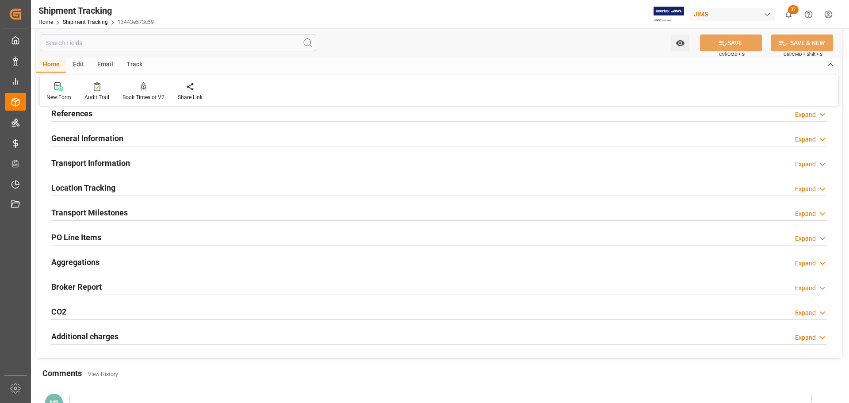
click at [132, 167] on div "Transport Information Expand" at bounding box center [439, 162] width 776 height 17
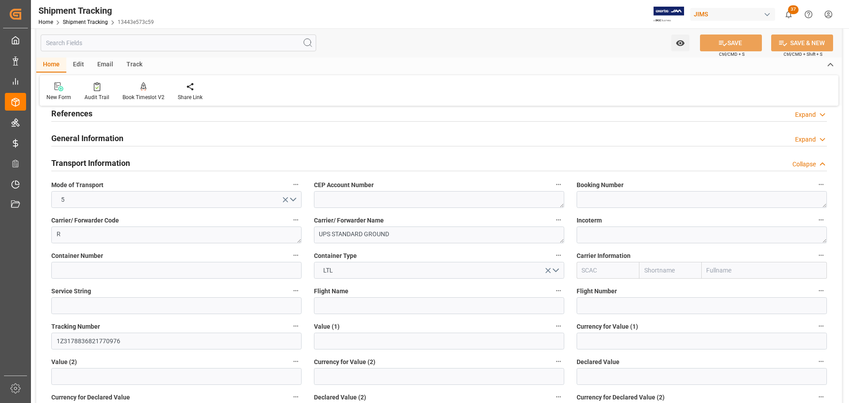
scroll to position [0, 0]
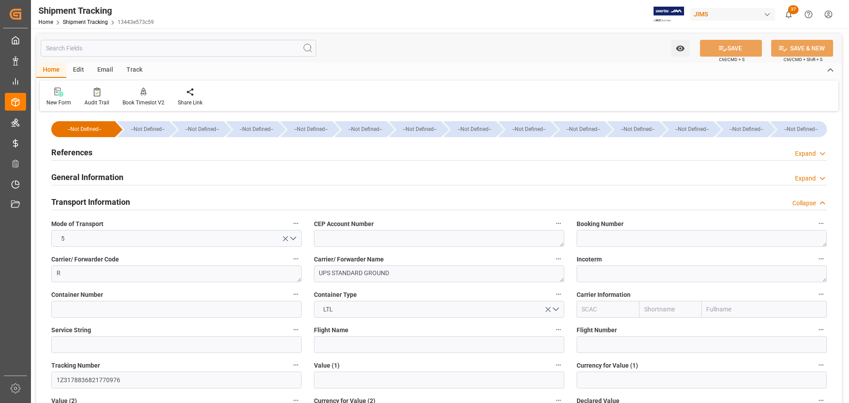
click at [121, 199] on h2 "Transport Information" at bounding box center [90, 202] width 79 height 12
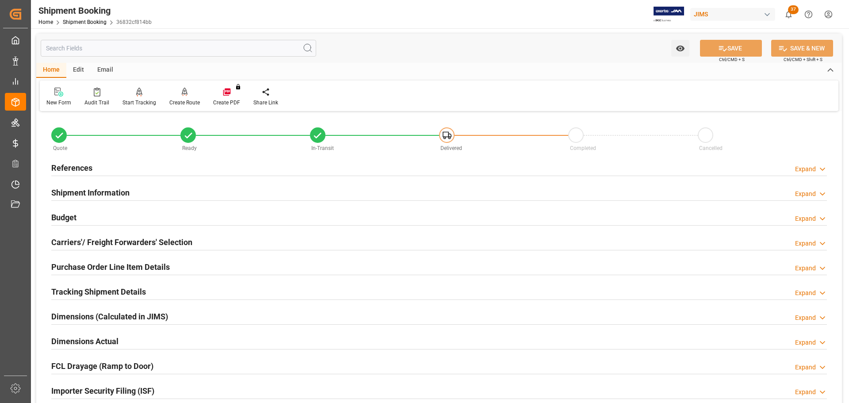
click at [144, 238] on h2 "Carriers'/ Freight Forwarders' Selection" at bounding box center [121, 242] width 141 height 12
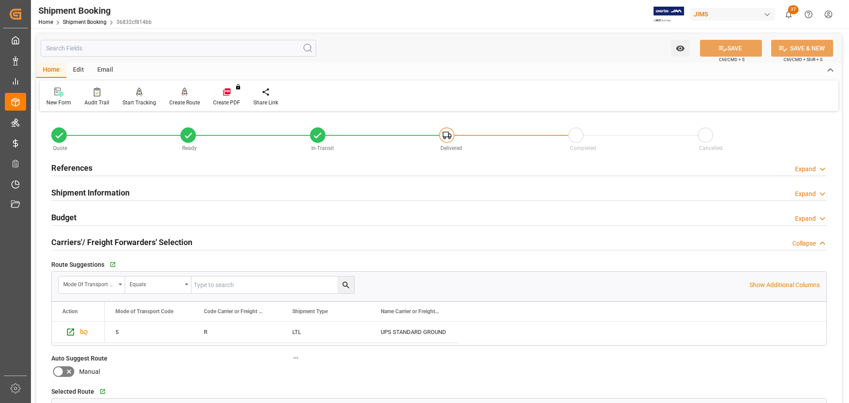
click at [144, 239] on h2 "Carriers'/ Freight Forwarders' Selection" at bounding box center [121, 242] width 141 height 12
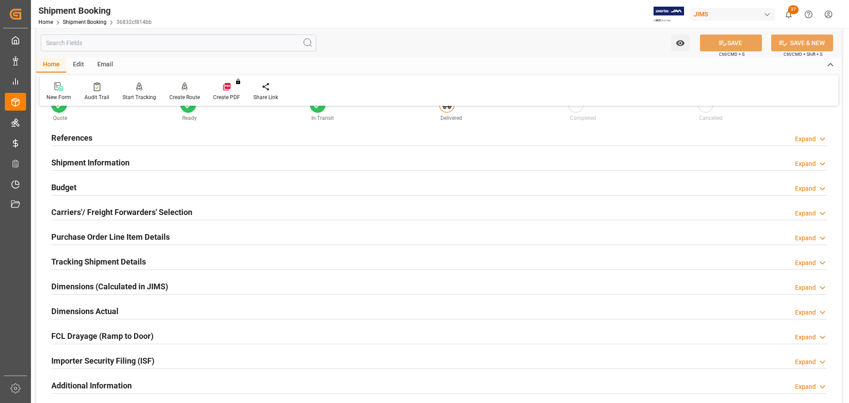
scroll to position [88, 0]
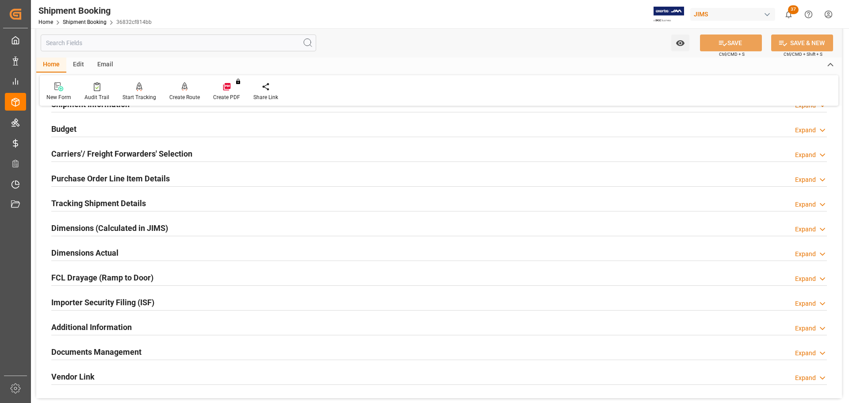
click at [141, 204] on h2 "Tracking Shipment Details" at bounding box center [98, 203] width 95 height 12
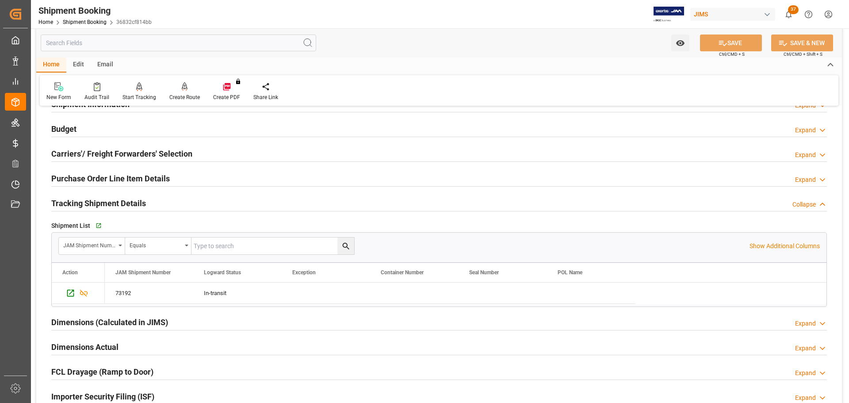
click at [141, 204] on h2 "Tracking Shipment Details" at bounding box center [98, 203] width 95 height 12
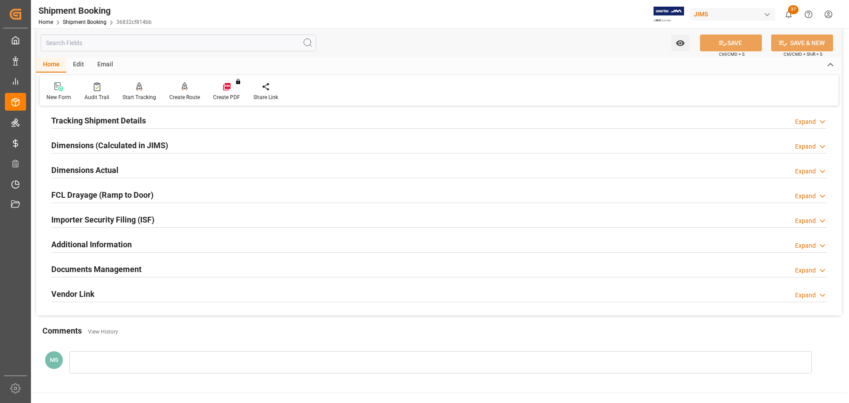
scroll to position [177, 0]
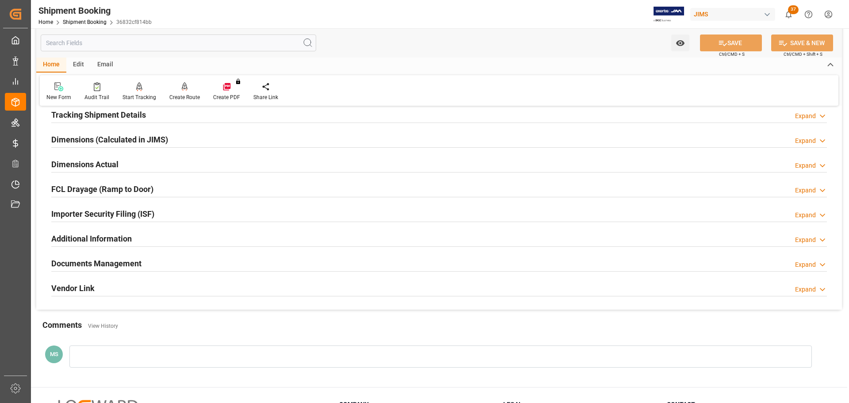
click at [140, 162] on div "Dimensions Actual Expand" at bounding box center [439, 163] width 776 height 17
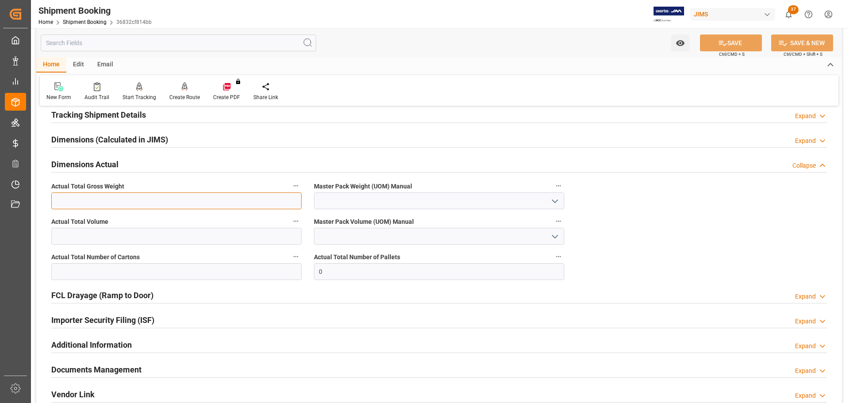
click at [135, 198] on input "text" at bounding box center [176, 200] width 250 height 17
click at [148, 198] on input "text" at bounding box center [176, 200] width 250 height 17
type input "202"
click at [556, 202] on icon "open menu" at bounding box center [555, 201] width 11 height 11
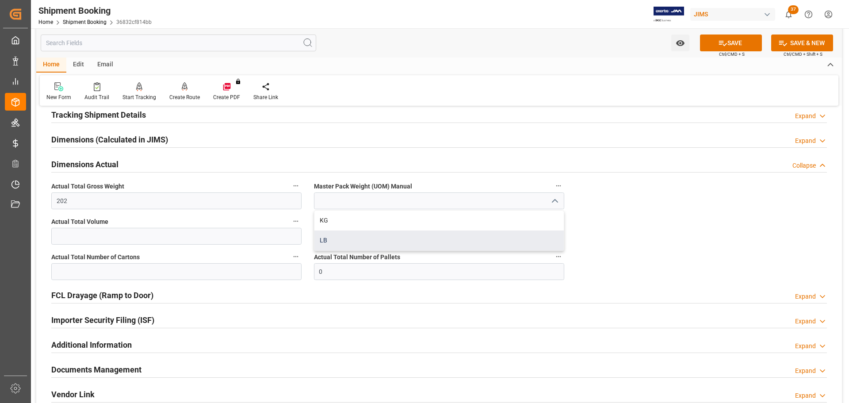
click at [392, 243] on div "LB" at bounding box center [438, 240] width 249 height 20
type input "LB"
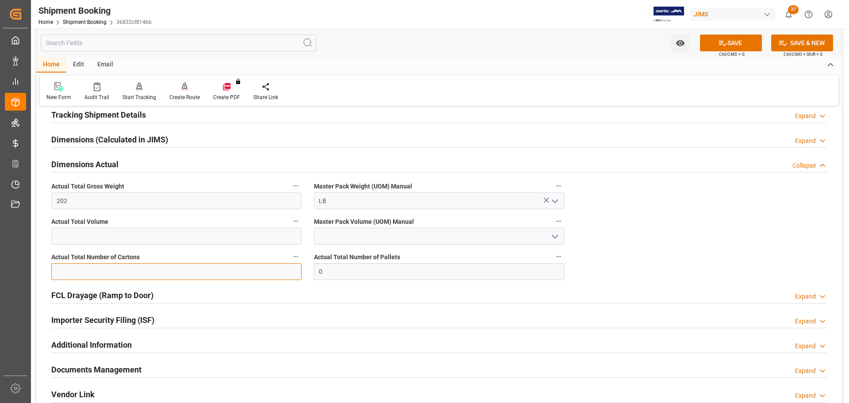
click at [187, 274] on input "text" at bounding box center [176, 271] width 250 height 17
type input "9"
click at [741, 45] on button "SAVE" at bounding box center [731, 42] width 62 height 17
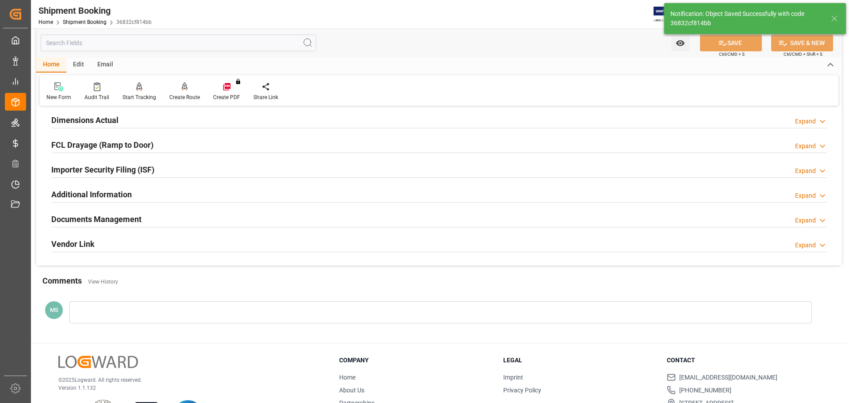
click at [130, 223] on h2 "Documents Management" at bounding box center [96, 219] width 90 height 12
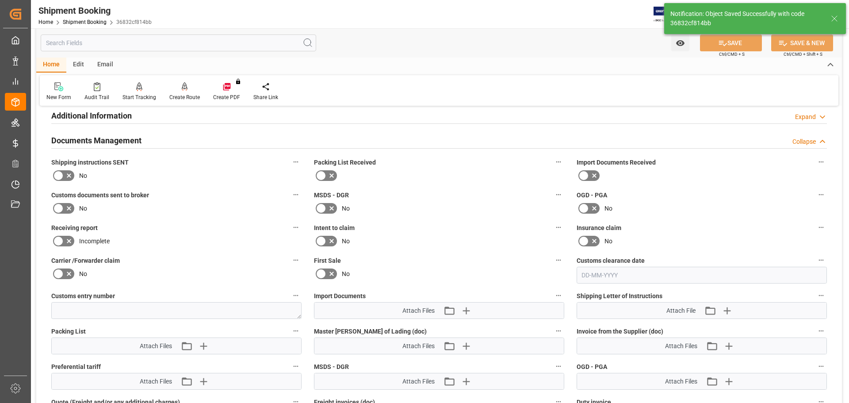
scroll to position [309, 0]
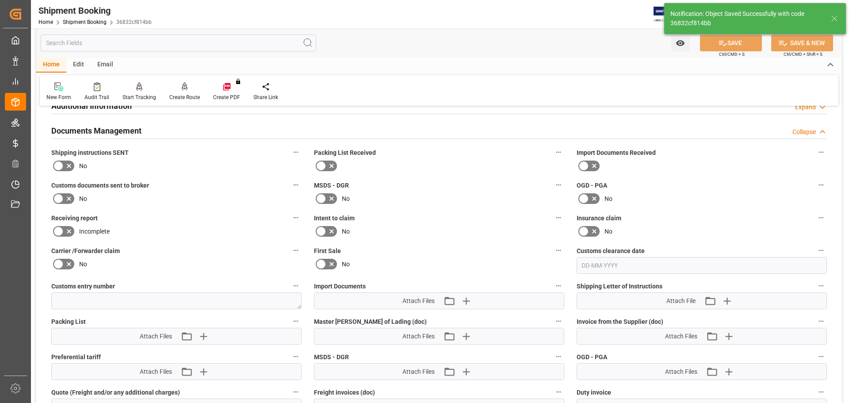
click at [68, 167] on icon at bounding box center [69, 166] width 4 height 4
click at [0, 0] on input "checkbox" at bounding box center [0, 0] width 0 height 0
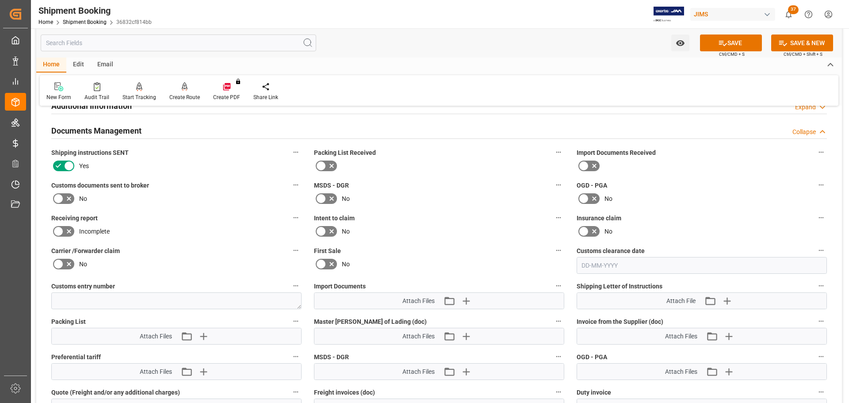
click at [68, 198] on icon at bounding box center [69, 199] width 4 height 4
click at [0, 0] on input "checkbox" at bounding box center [0, 0] width 0 height 0
click at [716, 41] on button "SAVE" at bounding box center [731, 42] width 62 height 17
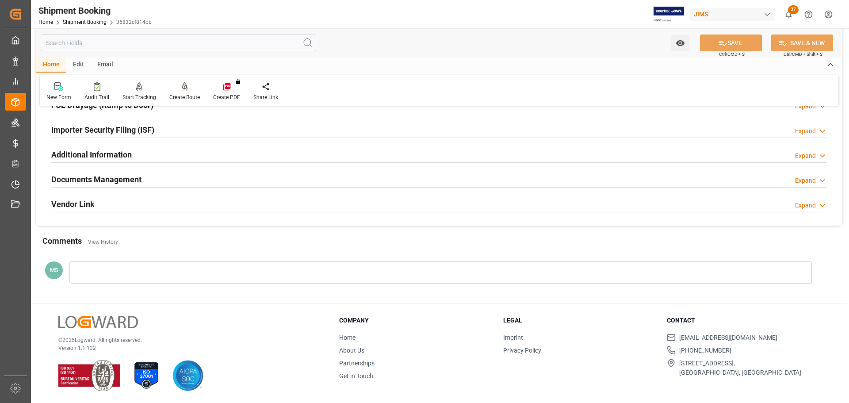
scroll to position [0, 0]
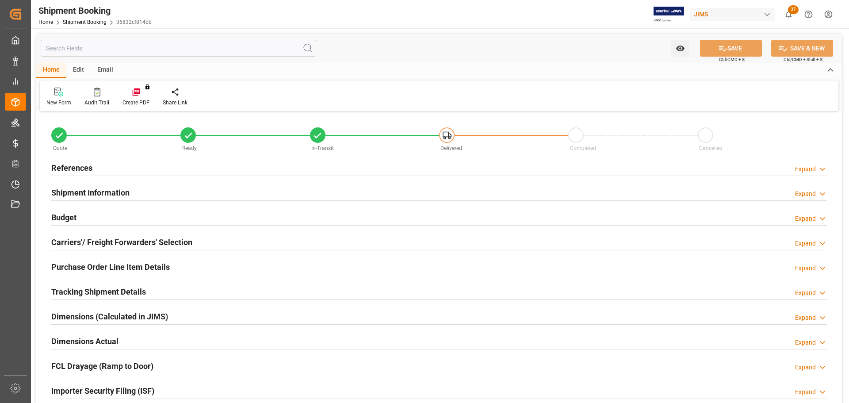
type input "150"
click at [111, 217] on div "Budget Expand" at bounding box center [439, 216] width 776 height 17
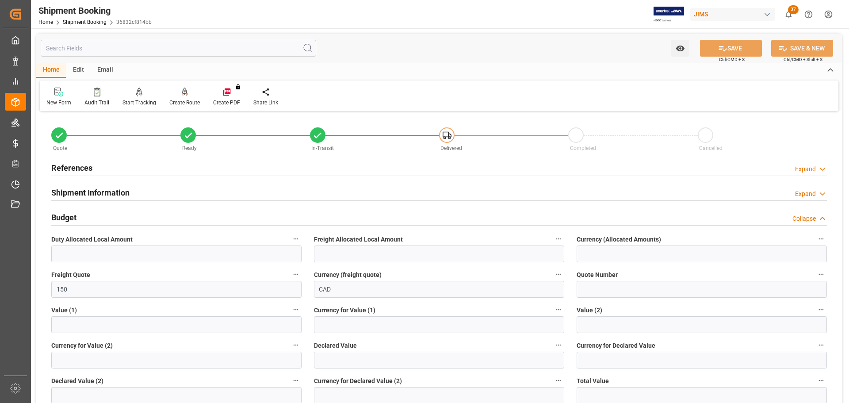
click at [110, 217] on div "Budget Collapse" at bounding box center [439, 216] width 776 height 17
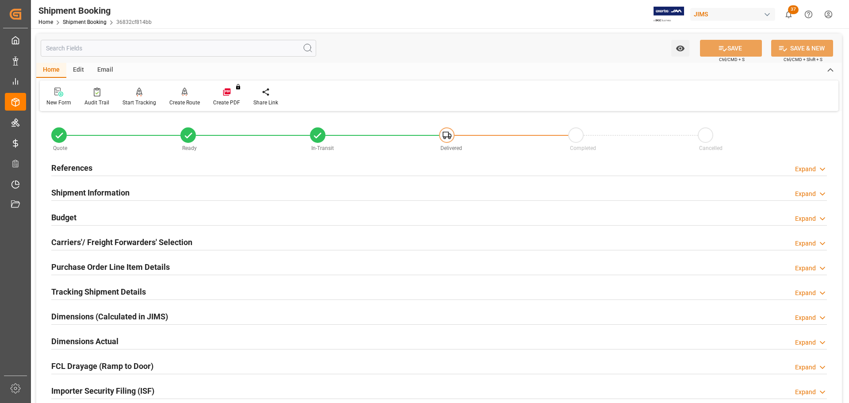
click at [118, 191] on h2 "Shipment Information" at bounding box center [90, 193] width 78 height 12
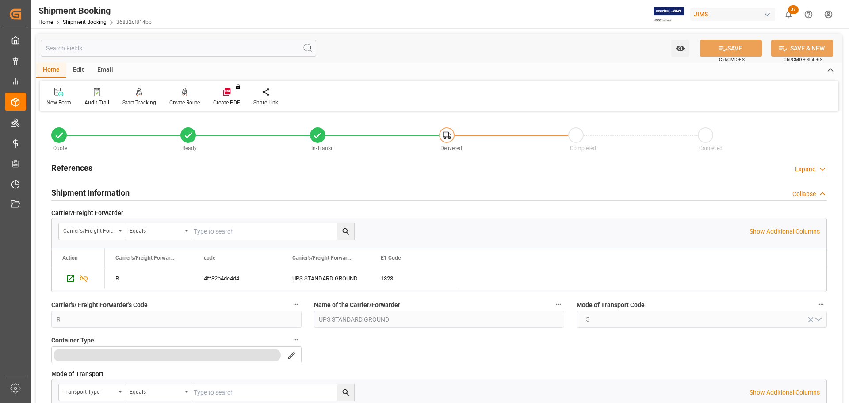
click at [138, 191] on div "Shipment Information Collapse" at bounding box center [439, 191] width 776 height 17
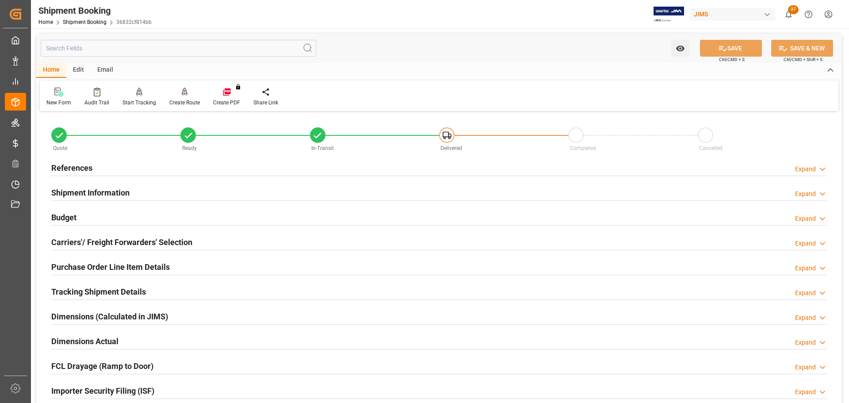
click at [136, 173] on div "References Expand" at bounding box center [439, 167] width 776 height 17
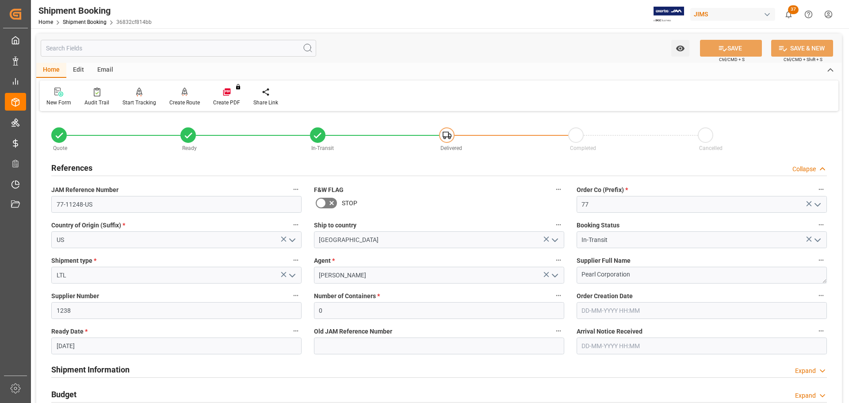
click at [140, 168] on div "References Collapse" at bounding box center [439, 167] width 776 height 17
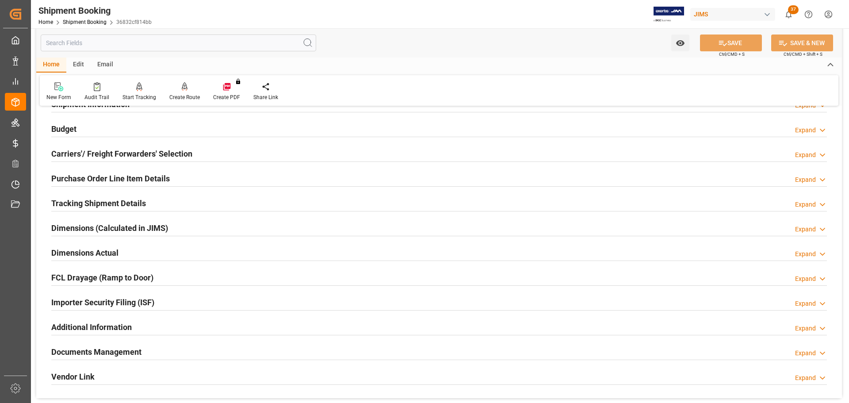
scroll to position [133, 0]
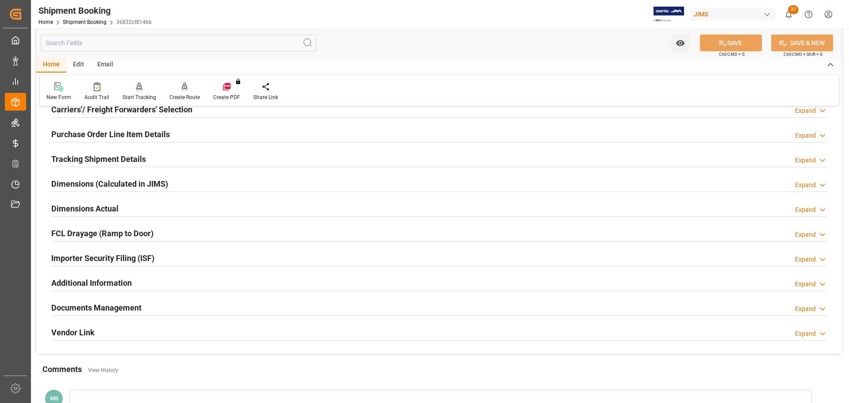
click at [140, 164] on h2 "Tracking Shipment Details" at bounding box center [98, 159] width 95 height 12
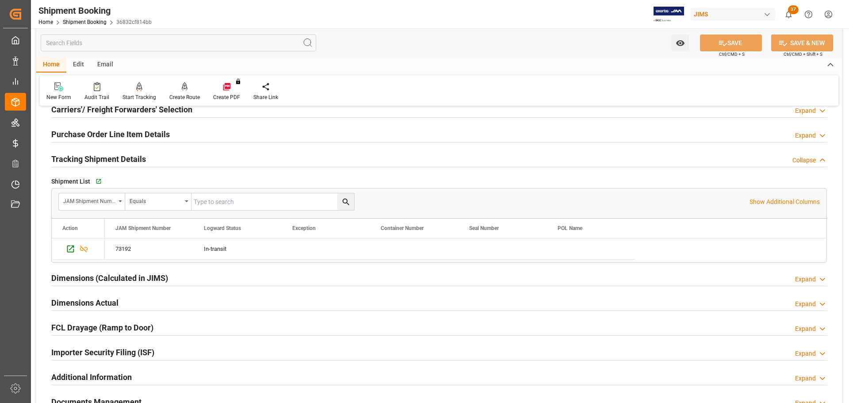
click at [141, 160] on h2 "Tracking Shipment Details" at bounding box center [98, 159] width 95 height 12
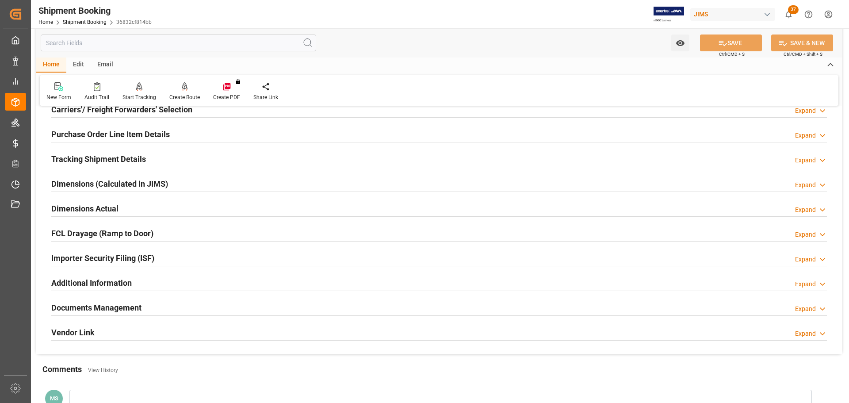
click at [118, 202] on h2 "Dimensions Actual" at bounding box center [84, 208] width 67 height 12
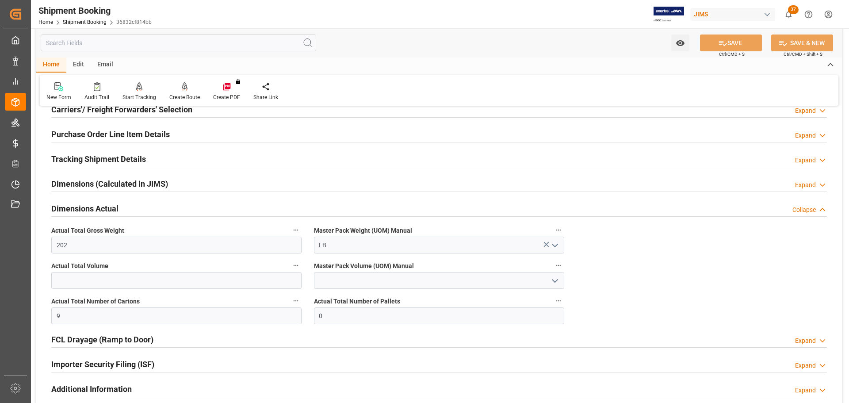
click at [116, 205] on h2 "Dimensions Actual" at bounding box center [84, 208] width 67 height 12
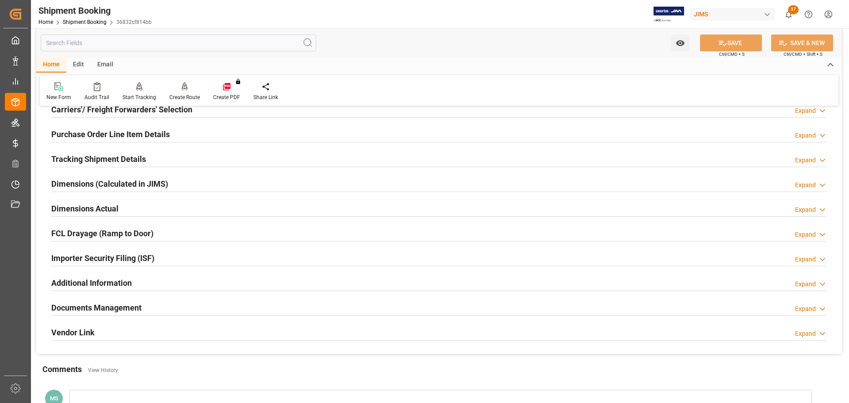
click at [115, 205] on h2 "Dimensions Actual" at bounding box center [84, 208] width 67 height 12
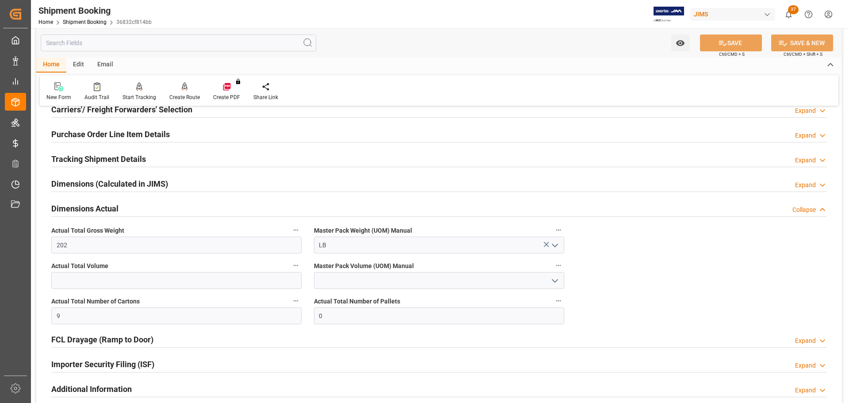
click at [111, 204] on h2 "Dimensions Actual" at bounding box center [84, 208] width 67 height 12
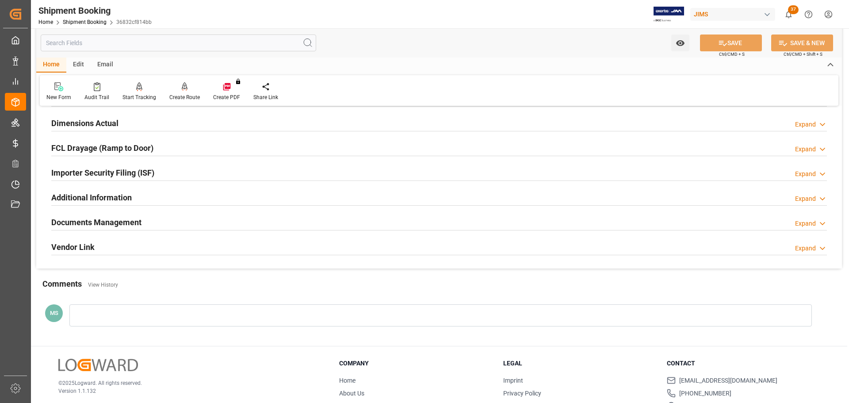
scroll to position [221, 0]
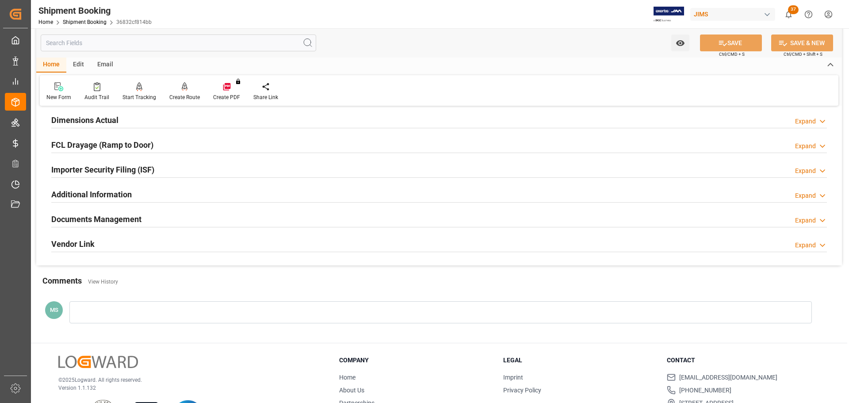
click at [112, 222] on h2 "Documents Management" at bounding box center [96, 219] width 90 height 12
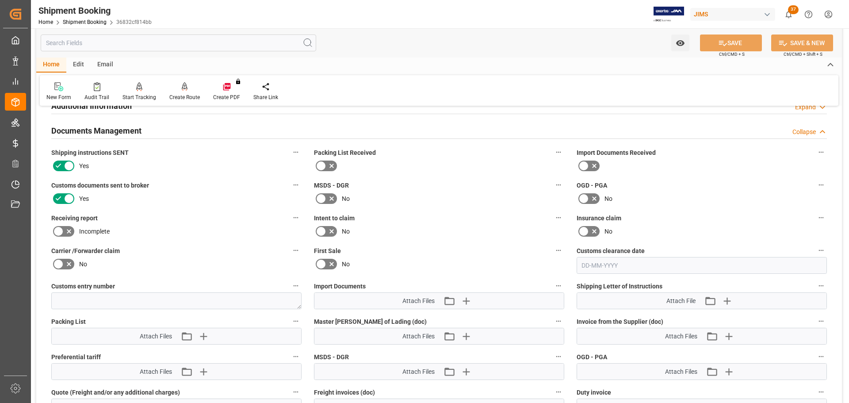
scroll to position [265, 0]
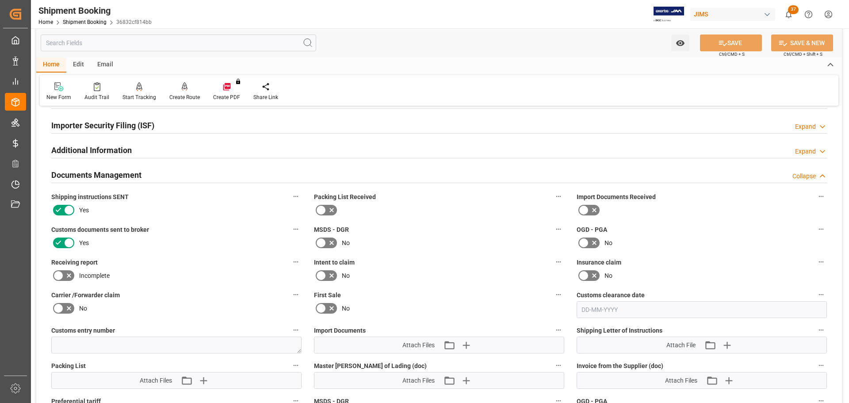
click at [110, 172] on h2 "Documents Management" at bounding box center [96, 175] width 90 height 12
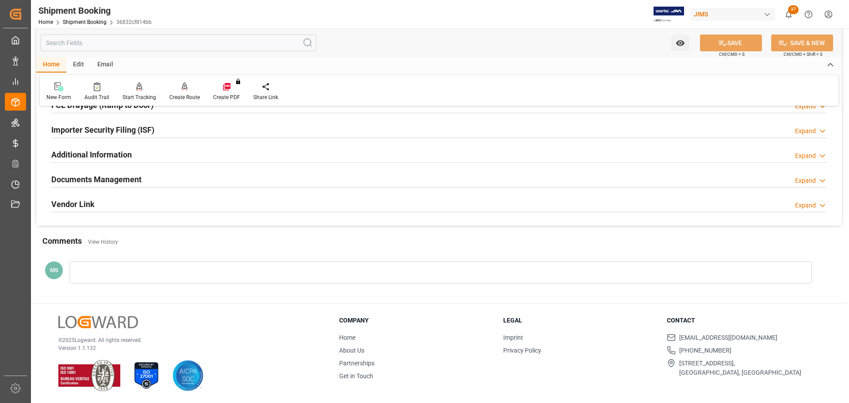
scroll to position [172, 0]
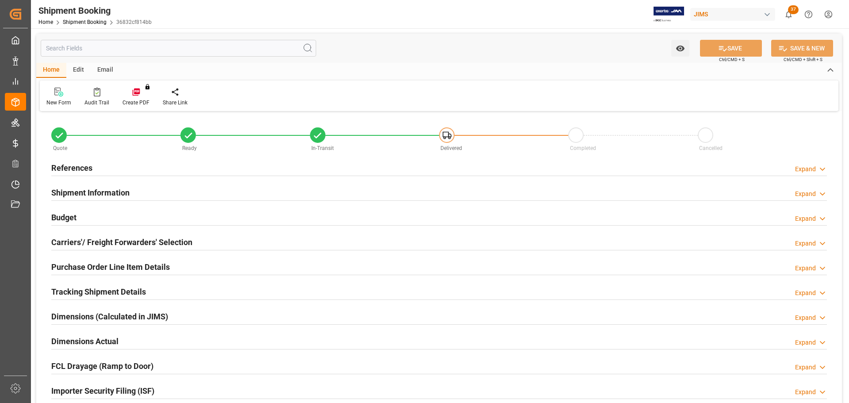
type input "150"
click at [168, 216] on div "Budget Expand" at bounding box center [439, 216] width 776 height 17
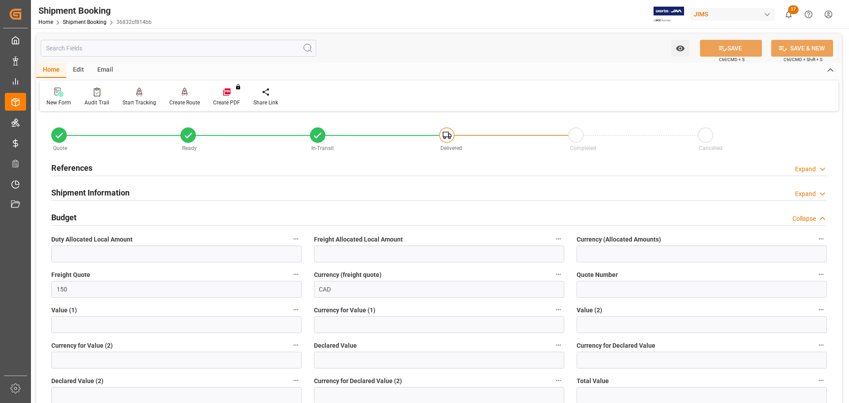
click at [168, 216] on div "Budget Collapse" at bounding box center [439, 216] width 776 height 17
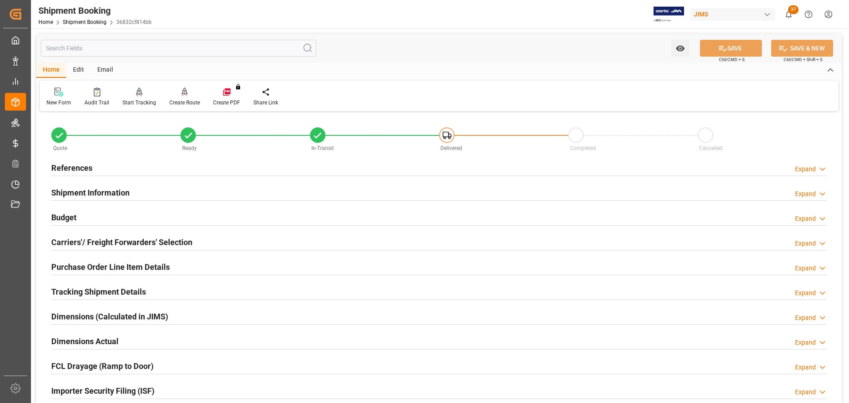
click at [145, 220] on div "Budget Expand" at bounding box center [439, 216] width 776 height 17
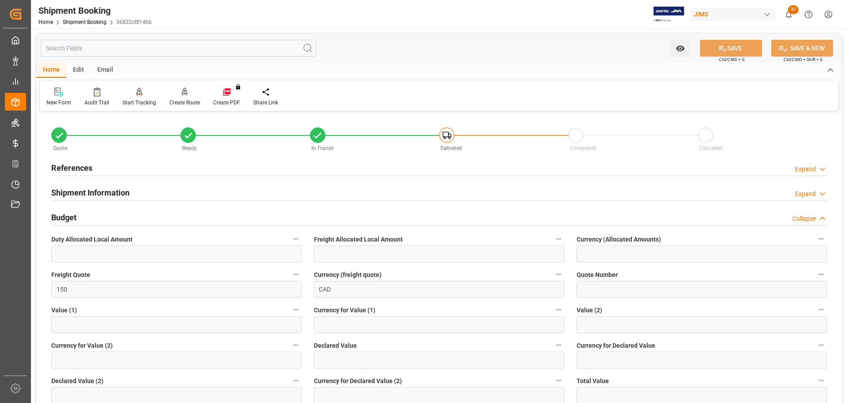
click at [145, 219] on div "Budget Collapse" at bounding box center [439, 216] width 776 height 17
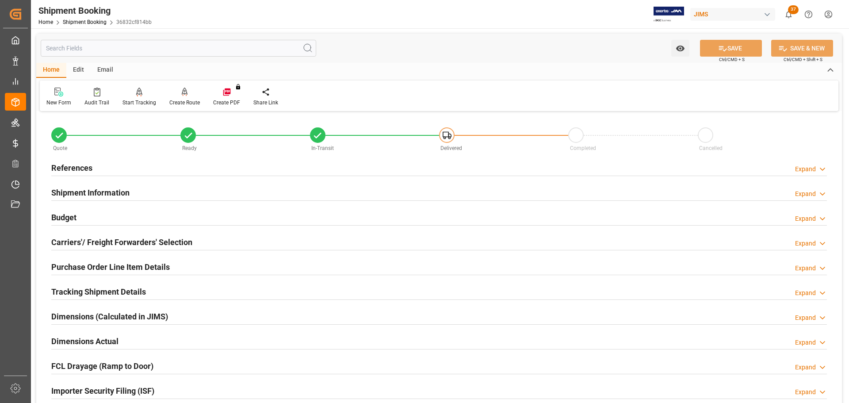
click at [103, 215] on div "Budget Expand" at bounding box center [439, 216] width 776 height 17
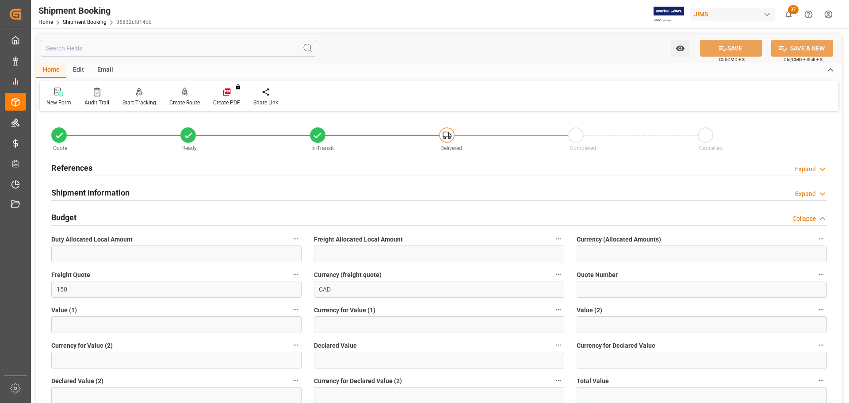
click at [103, 215] on div "Budget Collapse" at bounding box center [439, 216] width 776 height 17
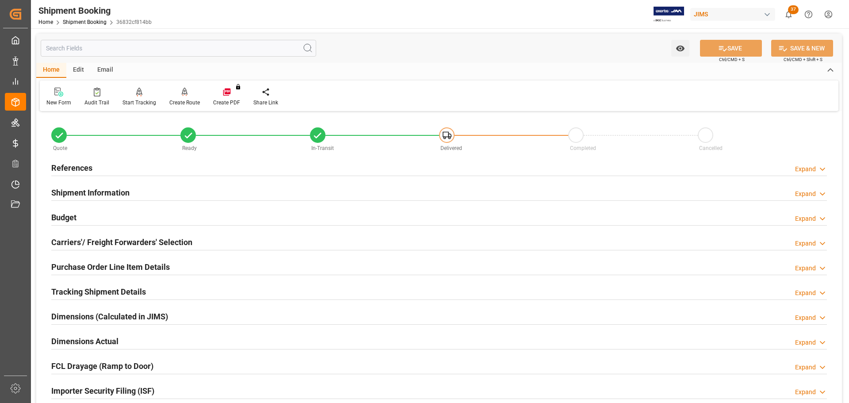
click at [117, 192] on h2 "Shipment Information" at bounding box center [90, 193] width 78 height 12
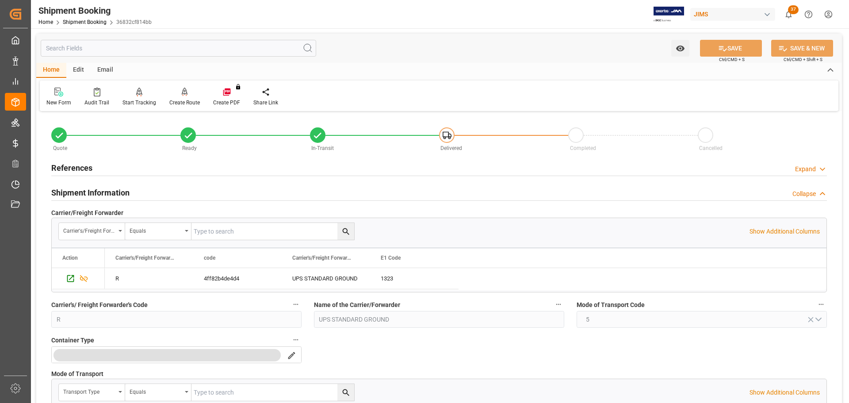
click at [127, 188] on h2 "Shipment Information" at bounding box center [90, 193] width 78 height 12
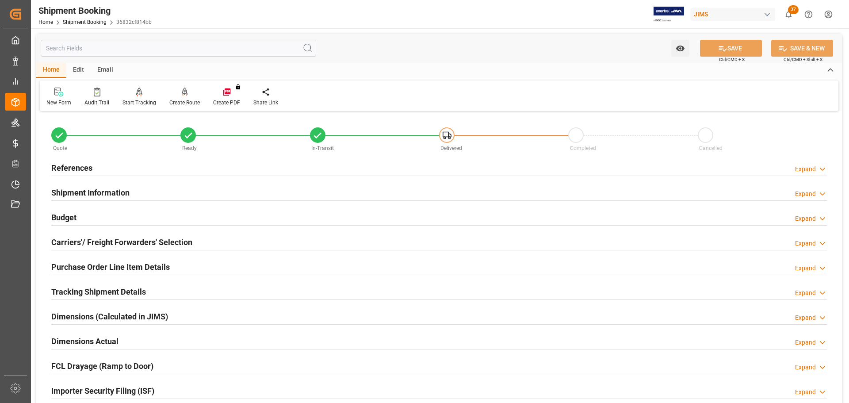
click at [208, 215] on div "Budget Expand" at bounding box center [439, 216] width 776 height 17
click at [89, 171] on h2 "References" at bounding box center [71, 168] width 41 height 12
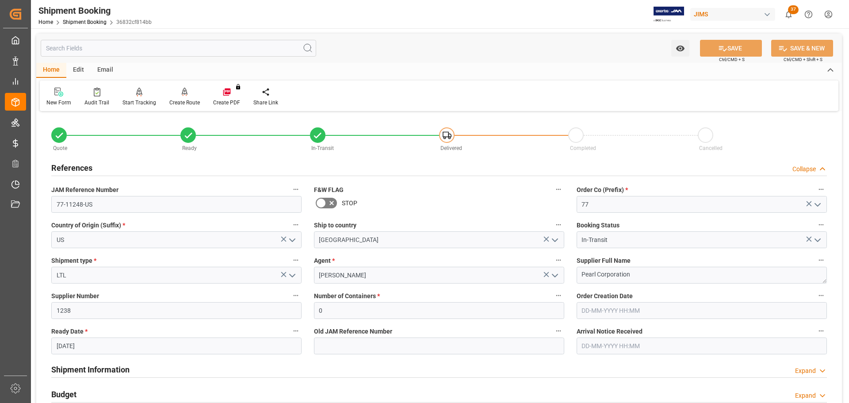
click at [89, 168] on h2 "References" at bounding box center [71, 168] width 41 height 12
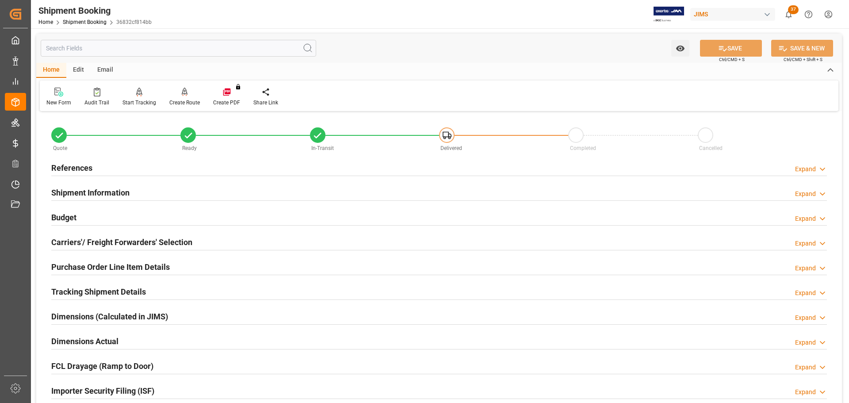
click at [88, 168] on h2 "References" at bounding box center [71, 168] width 41 height 12
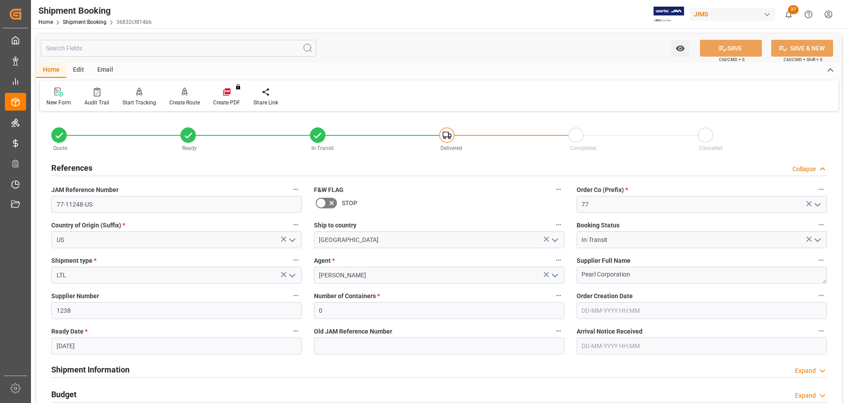
click at [88, 168] on h2 "References" at bounding box center [71, 168] width 41 height 12
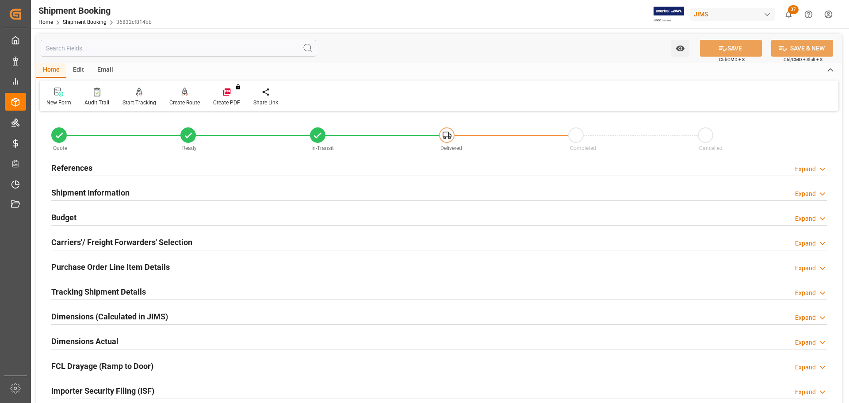
click at [88, 168] on h2 "References" at bounding box center [71, 168] width 41 height 12
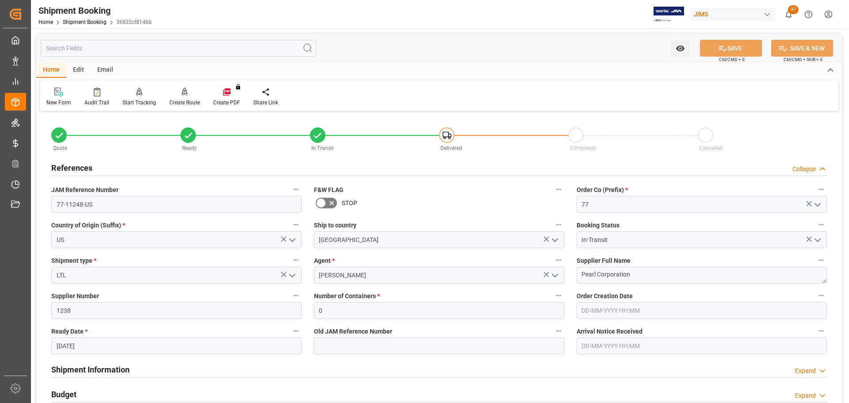
click at [88, 168] on h2 "References" at bounding box center [71, 168] width 41 height 12
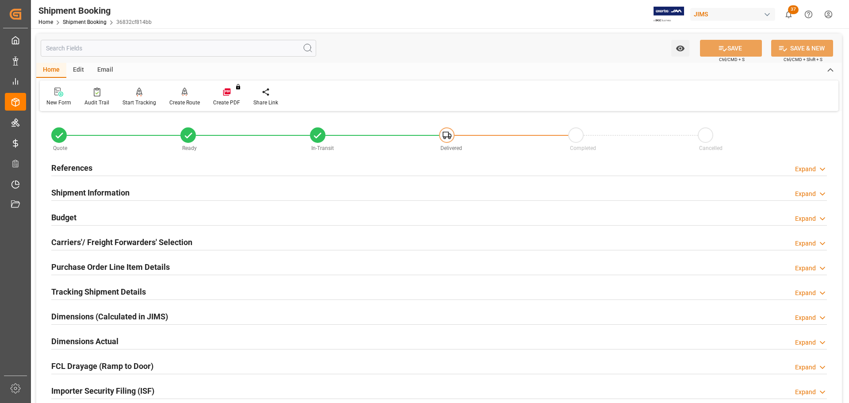
click at [89, 187] on h2 "Shipment Information" at bounding box center [90, 193] width 78 height 12
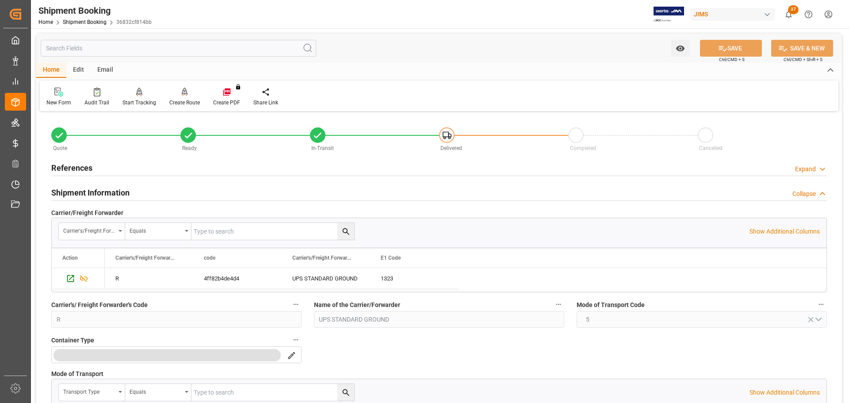
click at [94, 191] on h2 "Shipment Information" at bounding box center [90, 193] width 78 height 12
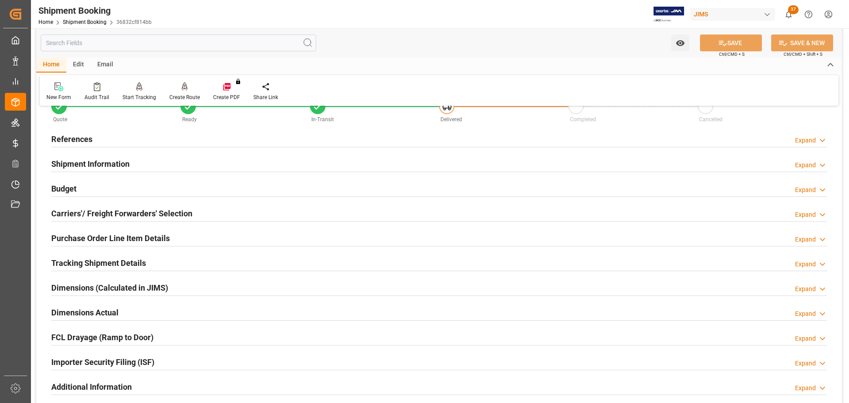
scroll to position [44, 0]
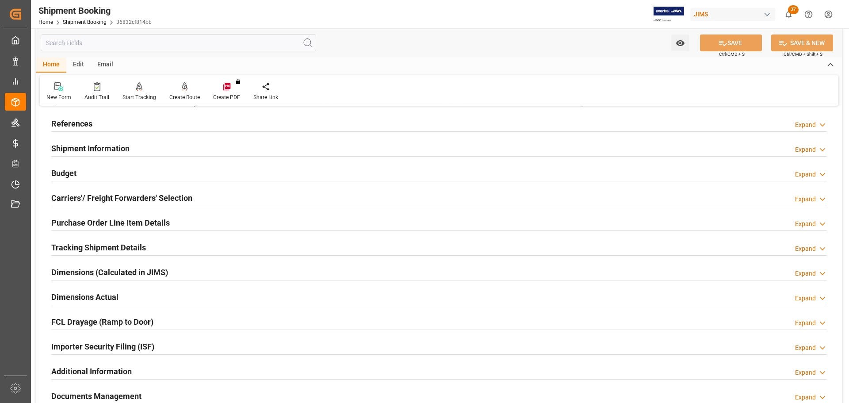
click at [87, 176] on div "Budget Expand" at bounding box center [439, 172] width 776 height 17
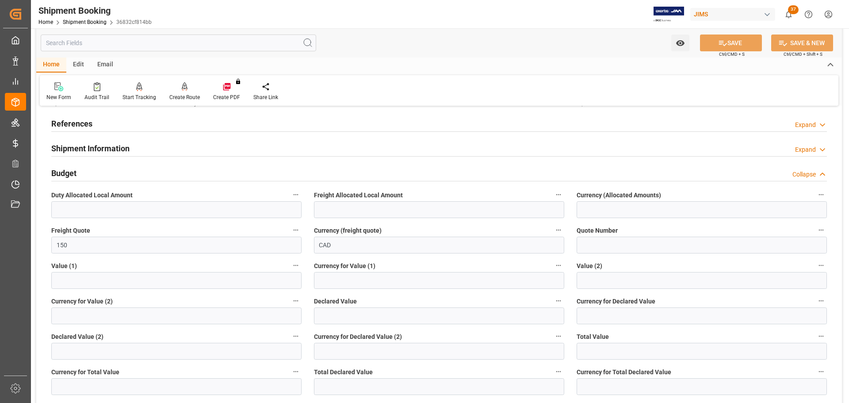
click at [88, 173] on div "Budget Collapse" at bounding box center [439, 172] width 776 height 17
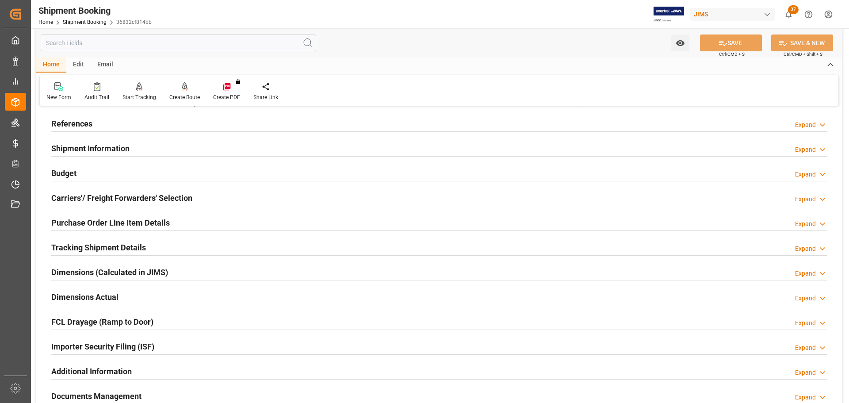
scroll to position [88, 0]
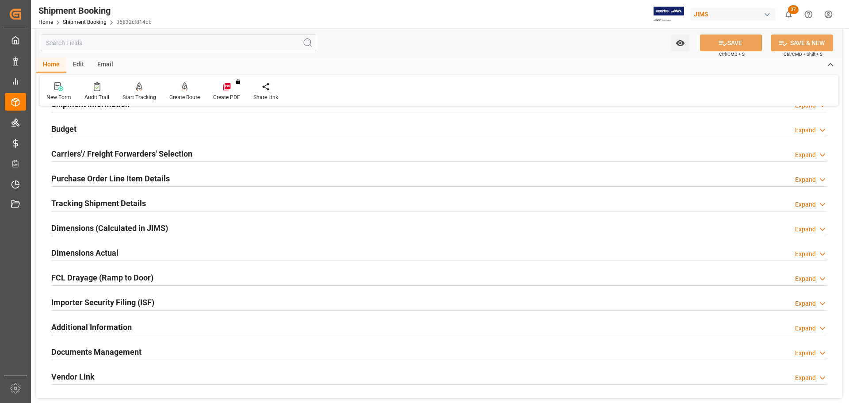
click at [98, 155] on h2 "Carriers'/ Freight Forwarders' Selection" at bounding box center [121, 154] width 141 height 12
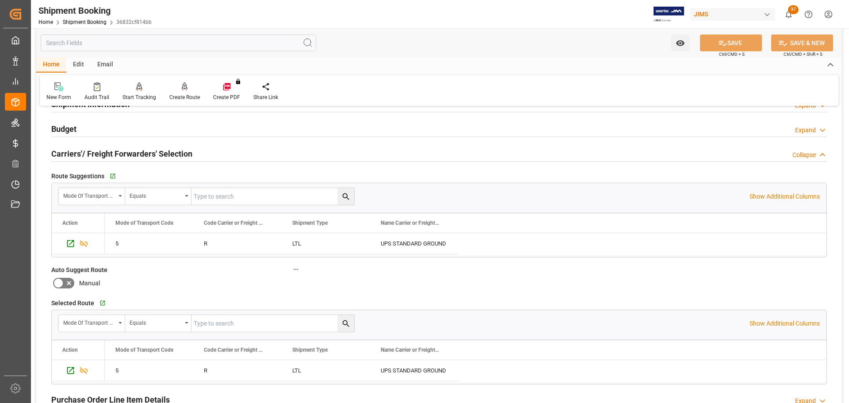
click at [98, 155] on h2 "Carriers'/ Freight Forwarders' Selection" at bounding box center [121, 154] width 141 height 12
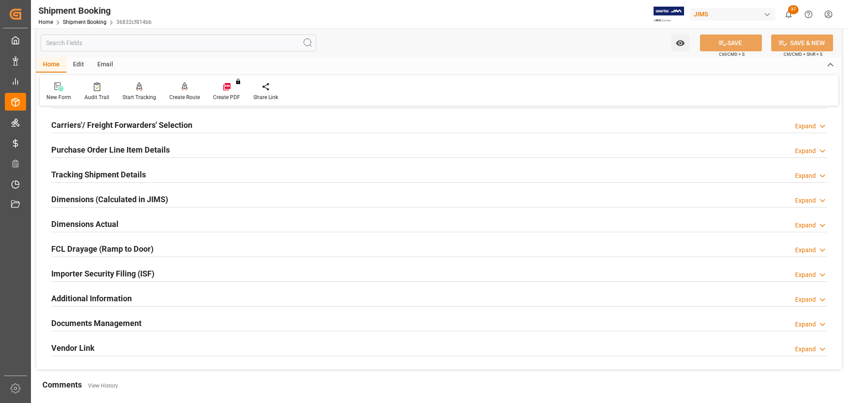
scroll to position [133, 0]
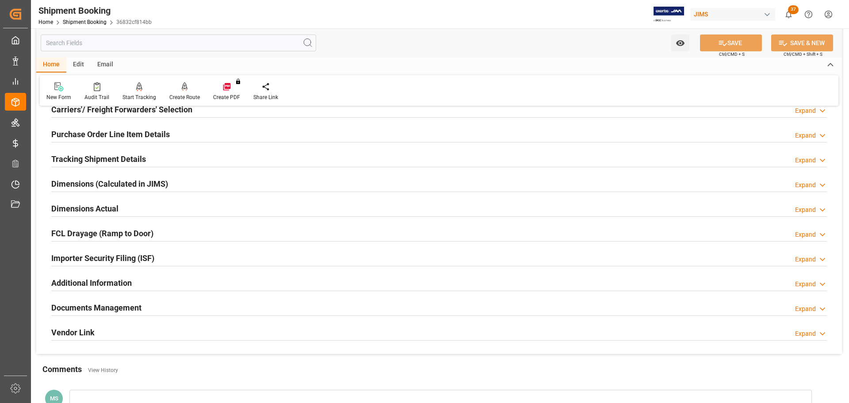
click at [100, 130] on h2 "Purchase Order Line Item Details" at bounding box center [110, 134] width 118 height 12
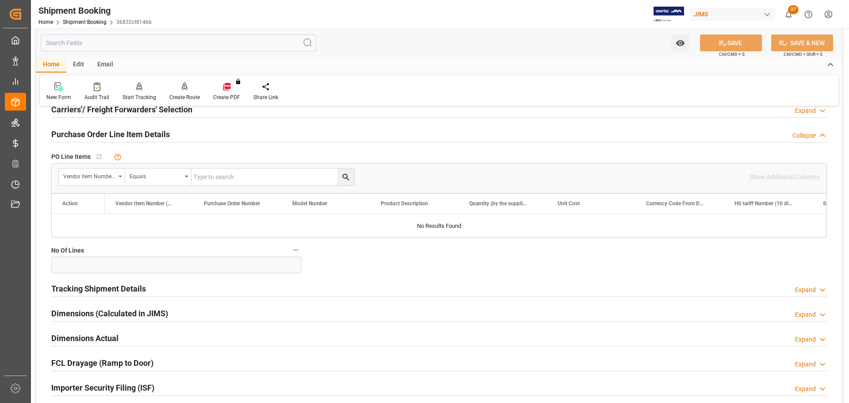
click at [100, 130] on h2 "Purchase Order Line Item Details" at bounding box center [110, 134] width 118 height 12
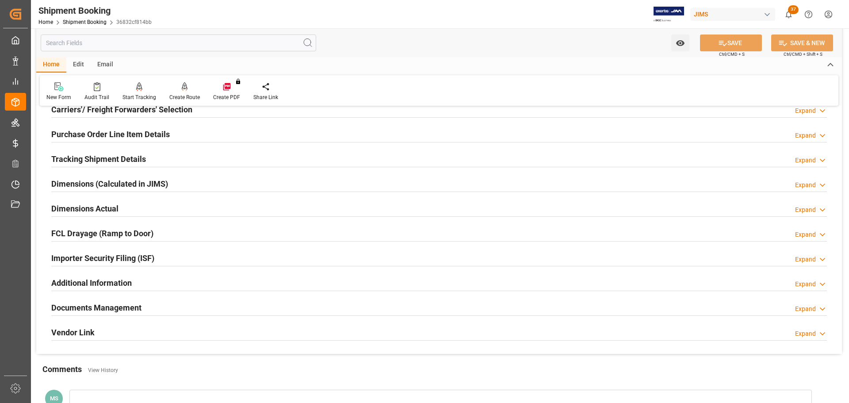
click at [99, 137] on h2 "Purchase Order Line Item Details" at bounding box center [110, 134] width 118 height 12
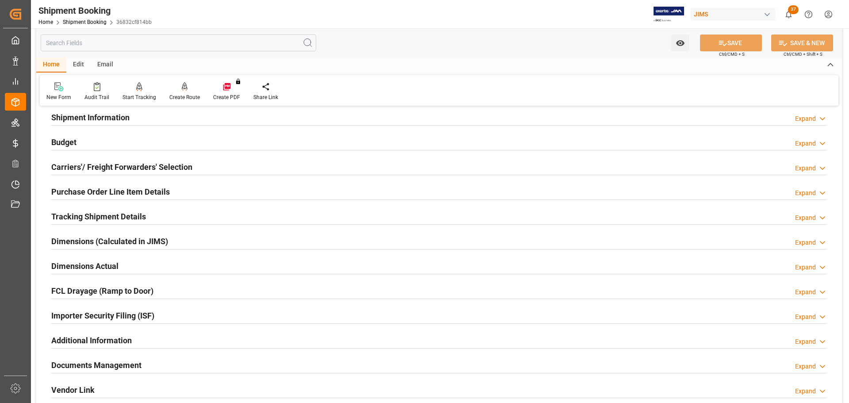
scroll to position [88, 0]
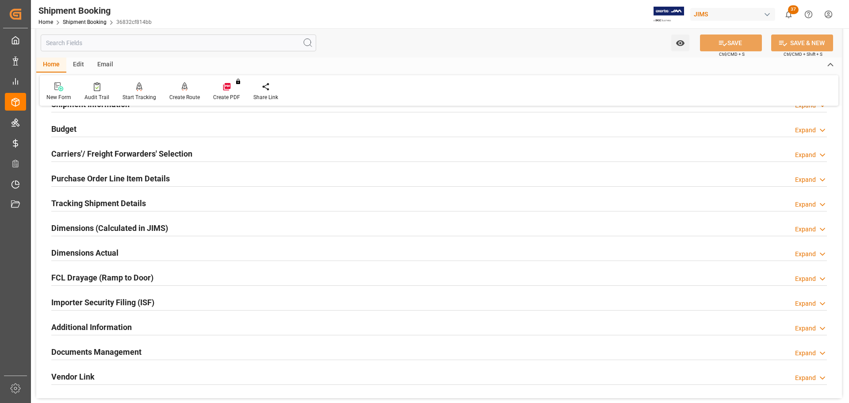
click at [150, 181] on h2 "Purchase Order Line Item Details" at bounding box center [110, 178] width 118 height 12
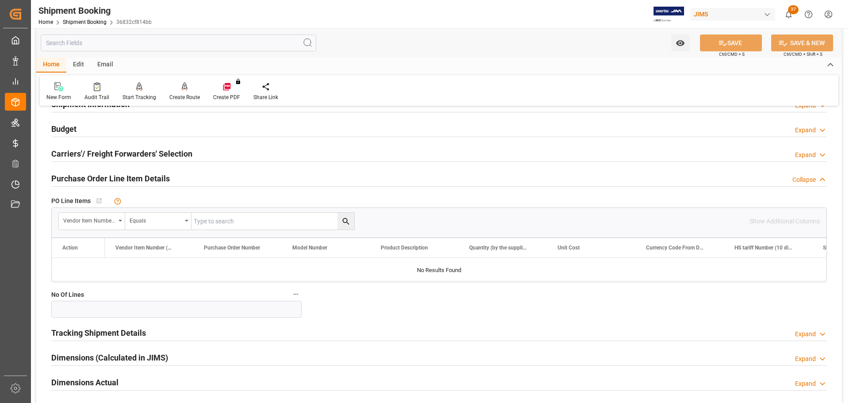
click at [164, 177] on h2 "Purchase Order Line Item Details" at bounding box center [110, 178] width 118 height 12
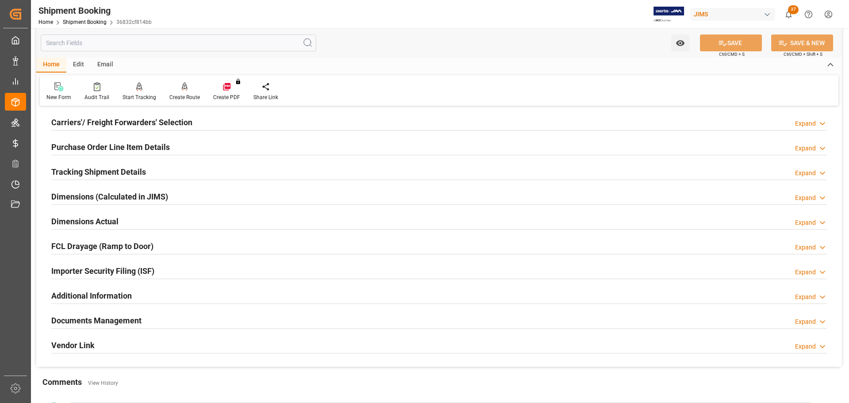
scroll to position [133, 0]
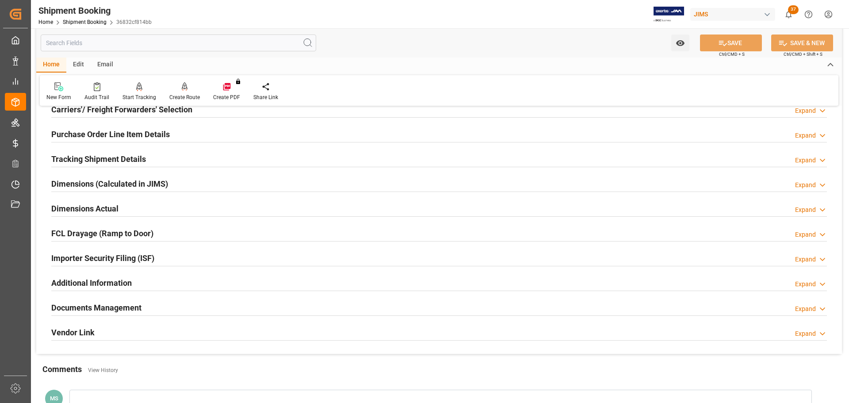
click at [124, 159] on h2 "Tracking Shipment Details" at bounding box center [98, 159] width 95 height 12
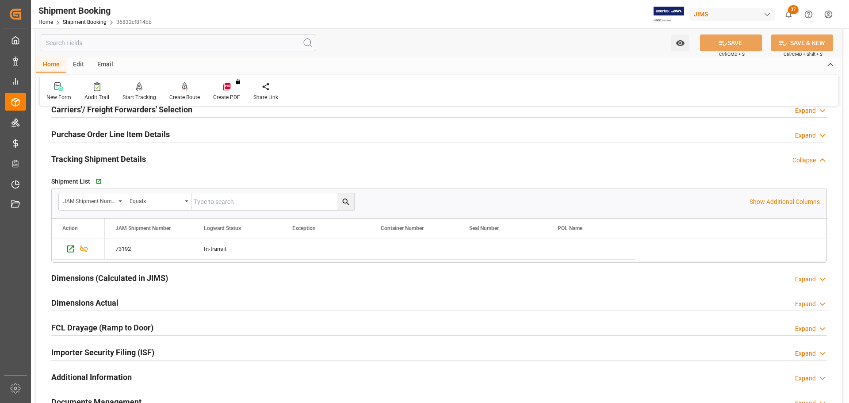
click at [124, 159] on h2 "Tracking Shipment Details" at bounding box center [98, 159] width 95 height 12
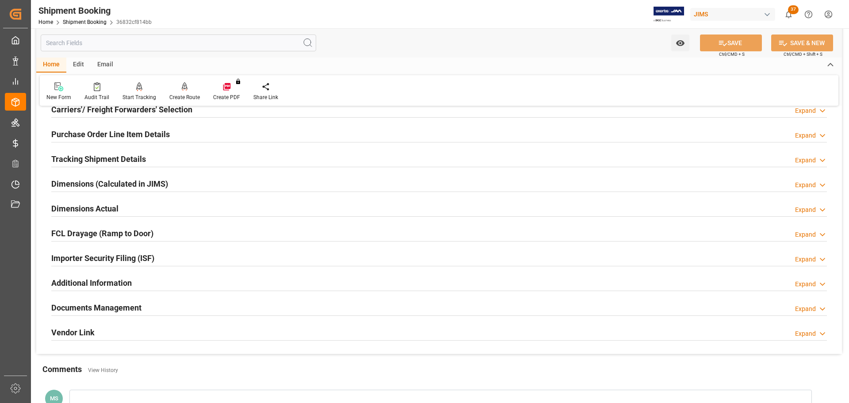
click at [120, 199] on div "Dimensions Actual Expand" at bounding box center [439, 207] width 776 height 17
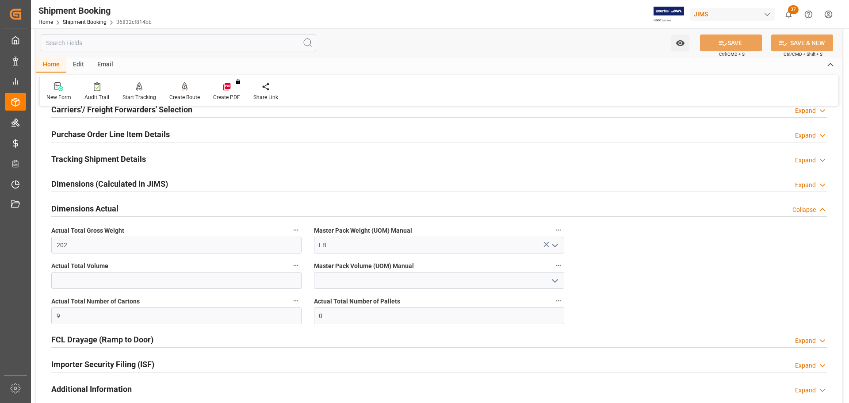
click at [119, 201] on div "Dimensions Actual Collapse" at bounding box center [439, 207] width 776 height 17
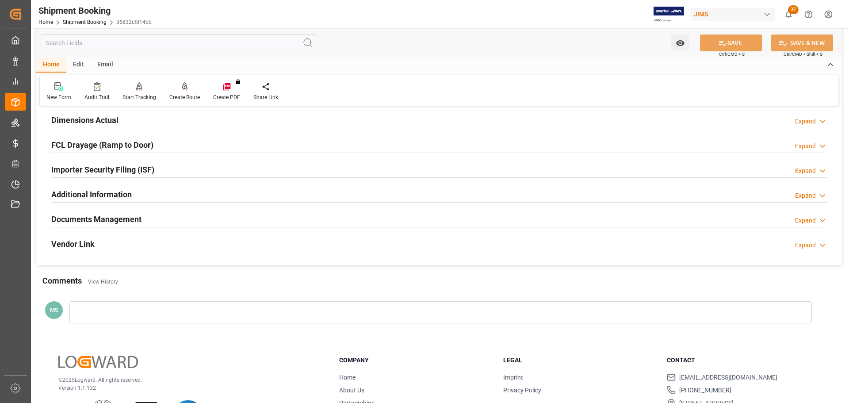
scroll to position [261, 0]
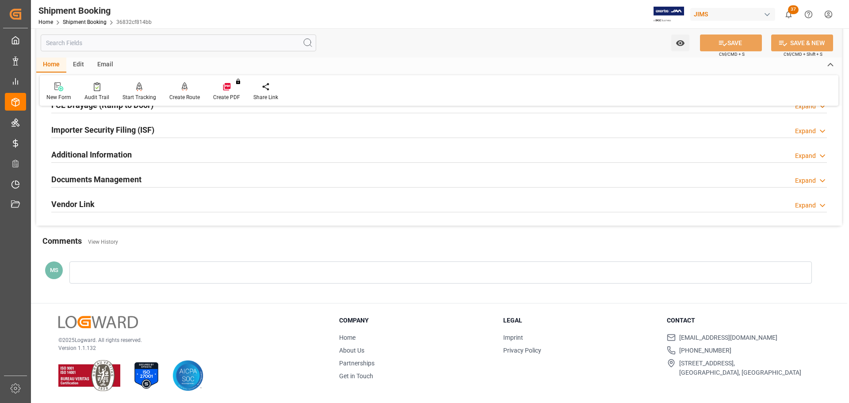
click at [126, 176] on h2 "Documents Management" at bounding box center [96, 179] width 90 height 12
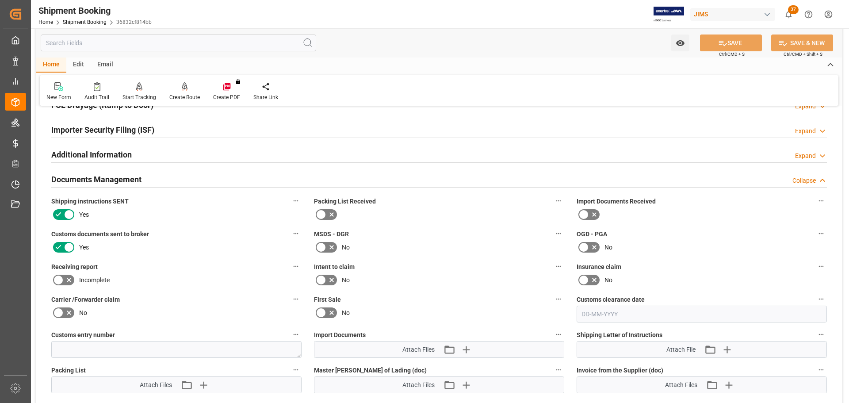
click at [126, 176] on h2 "Documents Management" at bounding box center [96, 179] width 90 height 12
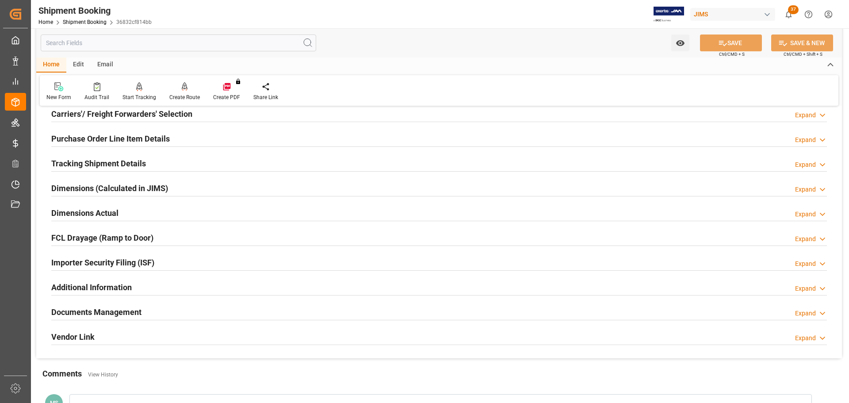
scroll to position [0, 0]
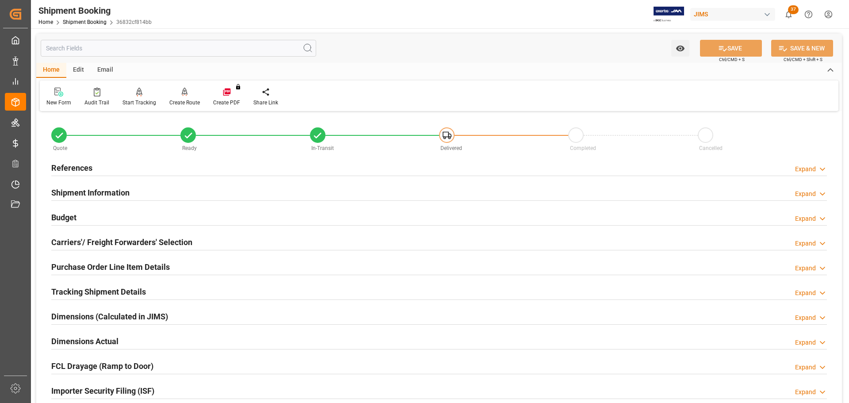
click at [123, 163] on div "References Expand" at bounding box center [439, 167] width 776 height 17
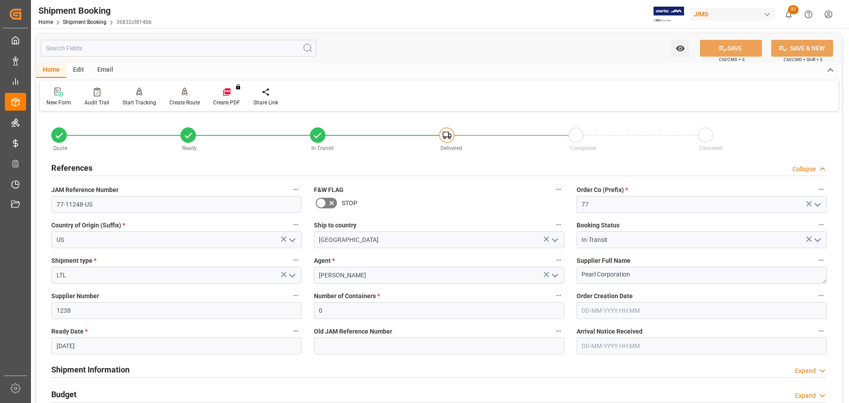
click at [100, 168] on div "References Collapse" at bounding box center [439, 167] width 776 height 17
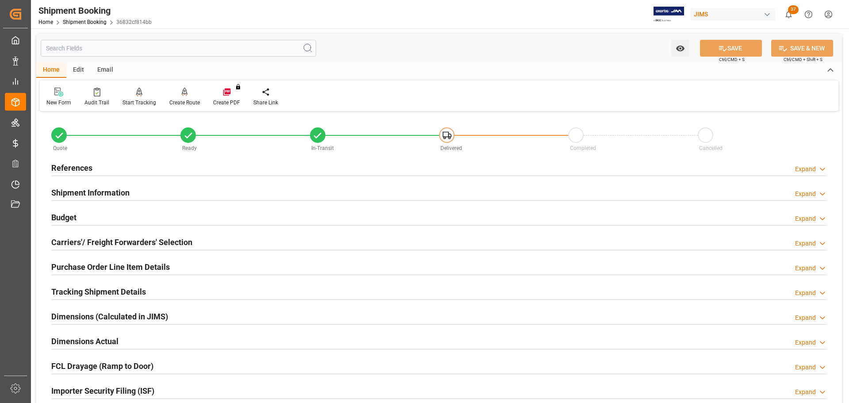
click at [100, 168] on div "References Expand" at bounding box center [439, 167] width 776 height 17
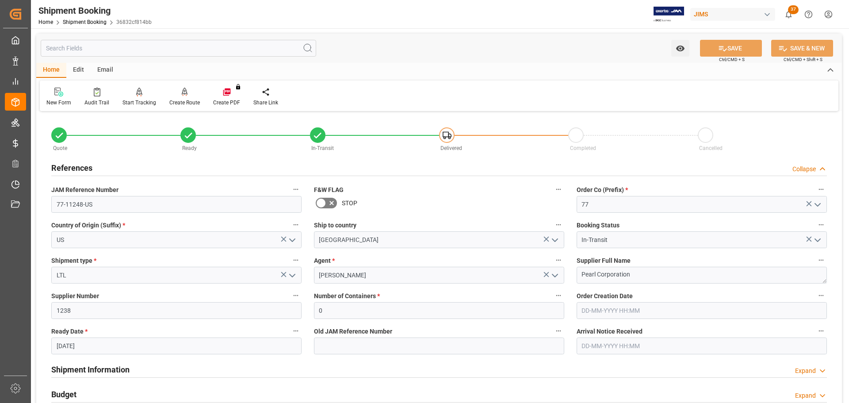
click at [100, 168] on div "References Collapse" at bounding box center [439, 167] width 776 height 17
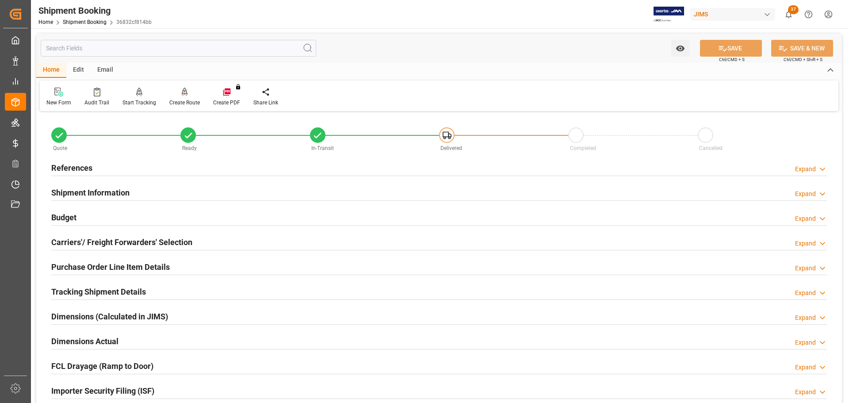
click at [89, 194] on h2 "Shipment Information" at bounding box center [90, 193] width 78 height 12
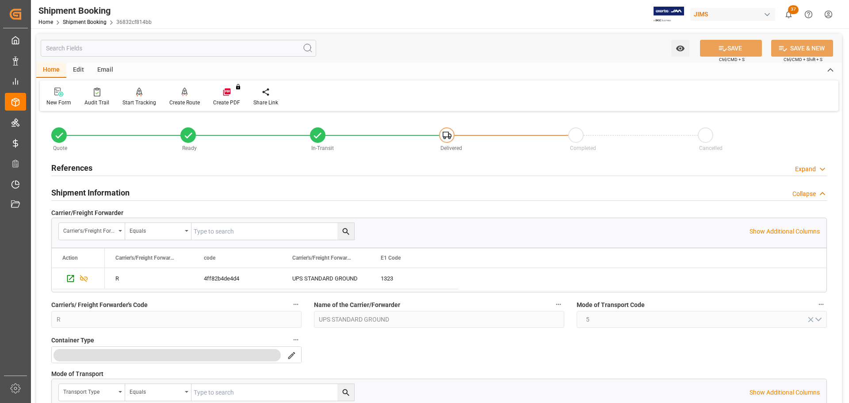
click at [88, 192] on h2 "Shipment Information" at bounding box center [90, 193] width 78 height 12
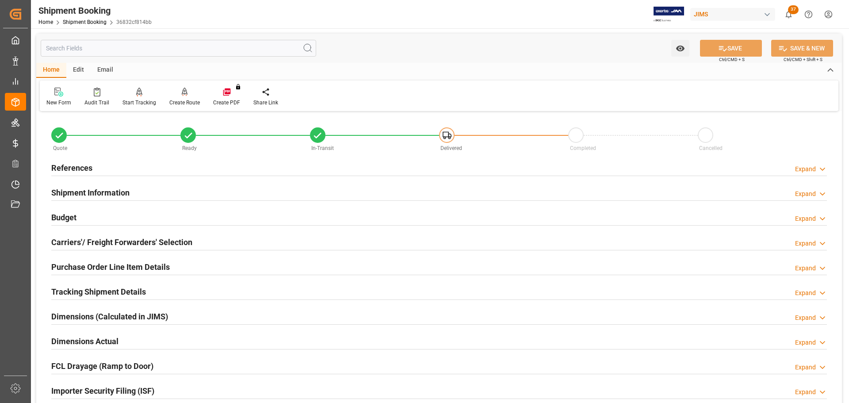
click at [134, 218] on div "Budget Expand" at bounding box center [439, 216] width 776 height 17
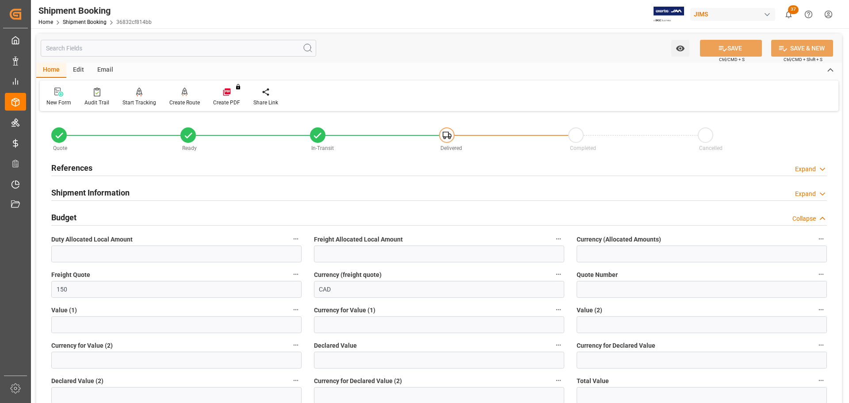
click at [134, 218] on div "Budget Collapse" at bounding box center [439, 216] width 776 height 17
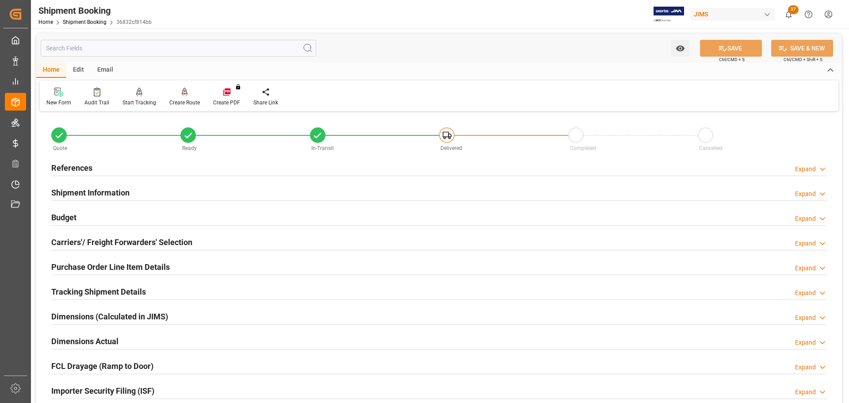
drag, startPoint x: 111, startPoint y: 226, endPoint x: 111, endPoint y: 221, distance: 5.3
click at [111, 226] on div "Budget Expand" at bounding box center [439, 217] width 788 height 25
click at [111, 219] on div "Budget Expand" at bounding box center [439, 216] width 776 height 17
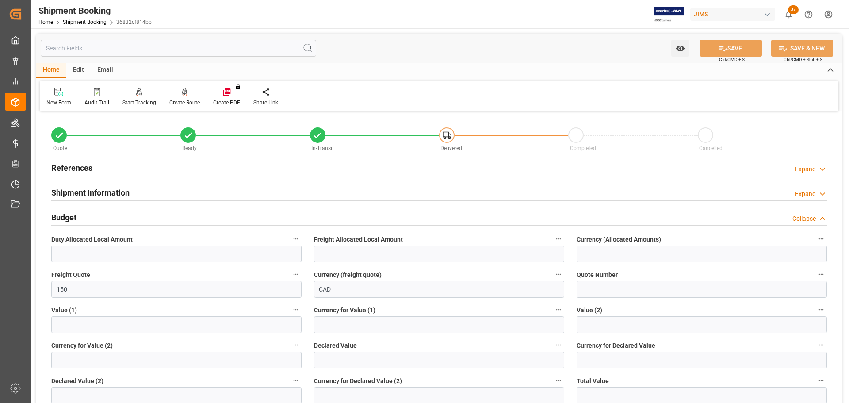
click at [112, 219] on div "Budget Collapse" at bounding box center [439, 216] width 776 height 17
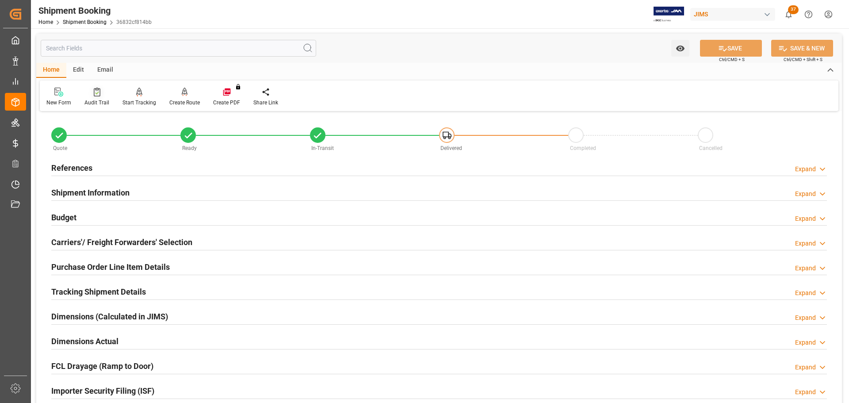
click at [94, 99] on div "Audit Trail" at bounding box center [96, 103] width 25 height 8
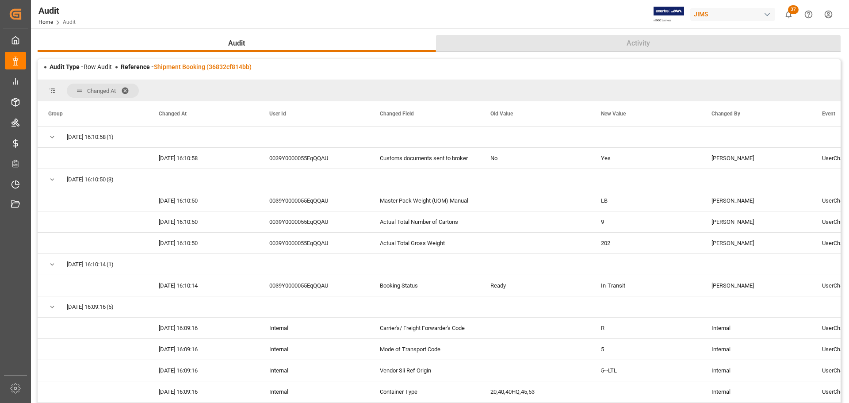
click at [603, 49] on button "Activity" at bounding box center [638, 43] width 405 height 17
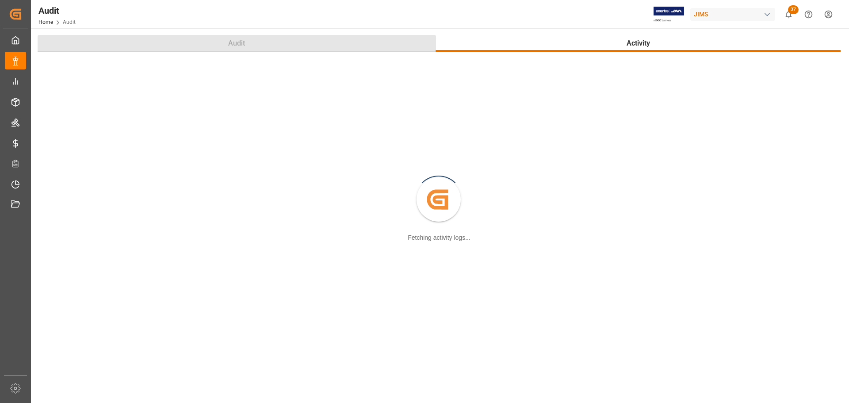
click at [287, 43] on button "Audit" at bounding box center [237, 43] width 398 height 17
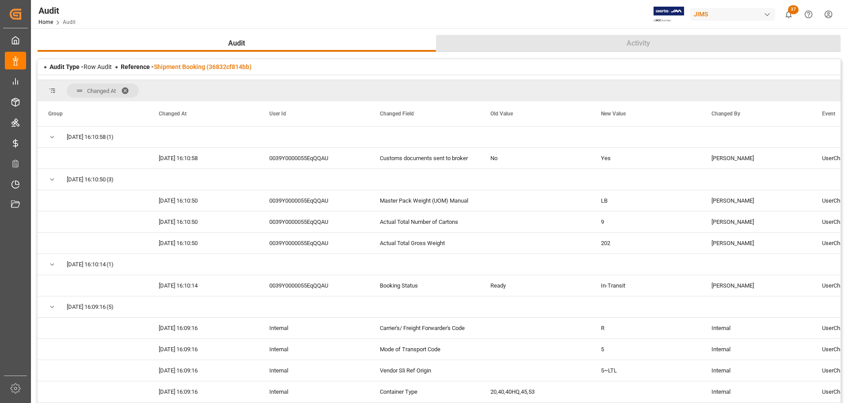
click at [639, 40] on span "Activity" at bounding box center [638, 43] width 31 height 11
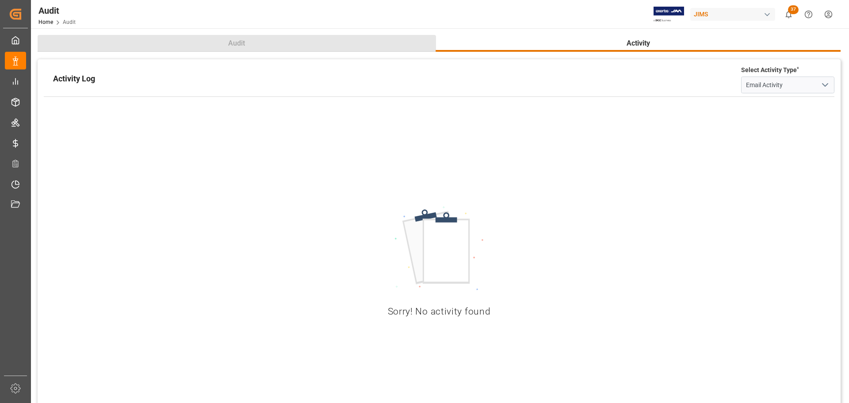
click at [235, 42] on span "Audit" at bounding box center [237, 43] width 24 height 11
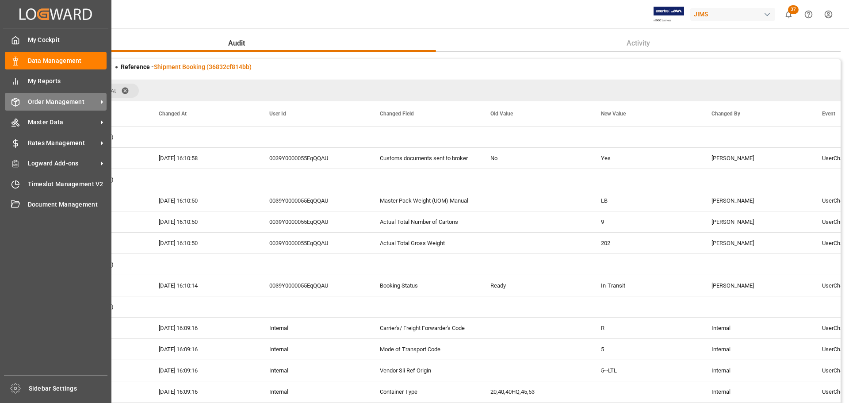
click at [12, 94] on div "Order Management Order Management" at bounding box center [56, 101] width 102 height 17
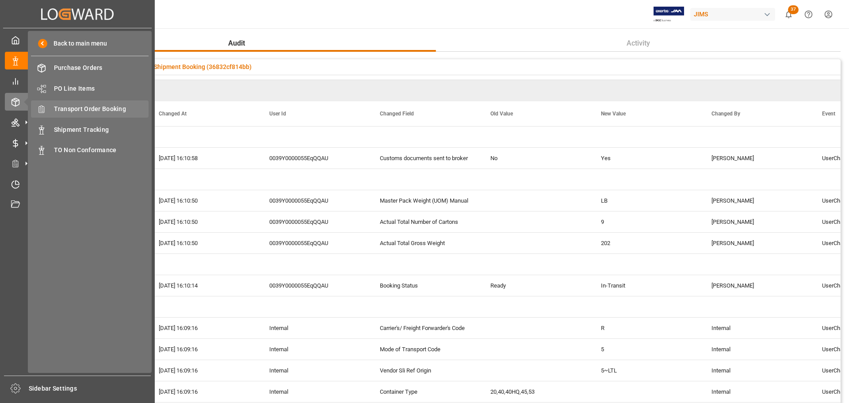
click at [61, 109] on span "Transport Order Booking" at bounding box center [101, 108] width 95 height 9
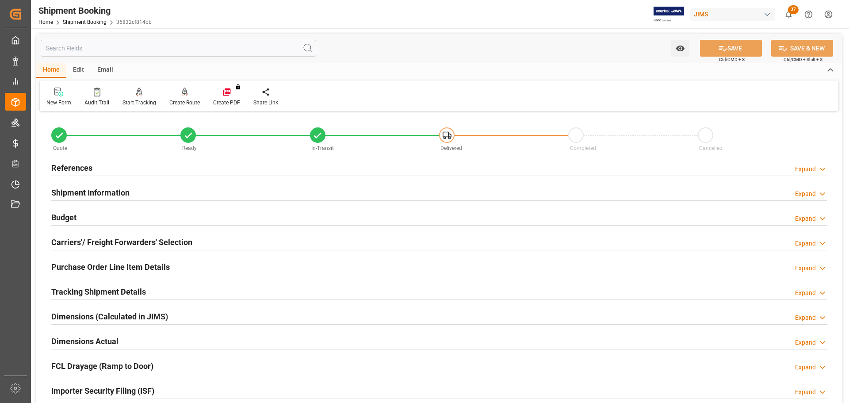
click at [133, 212] on div "Budget Expand" at bounding box center [439, 216] width 776 height 17
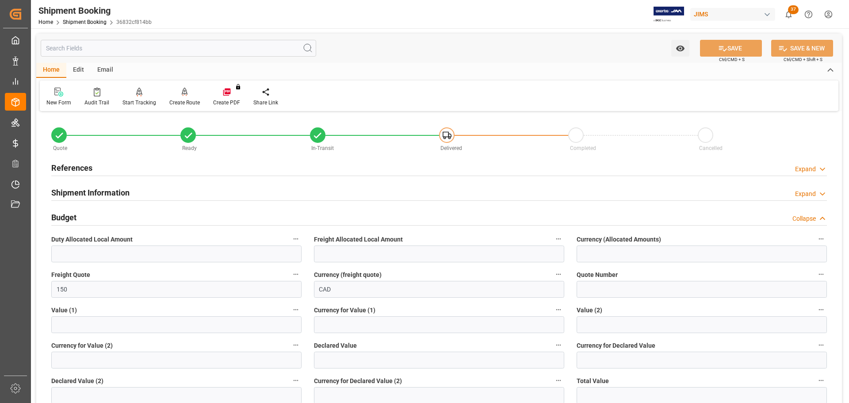
click at [133, 214] on div "Budget Collapse" at bounding box center [439, 216] width 776 height 17
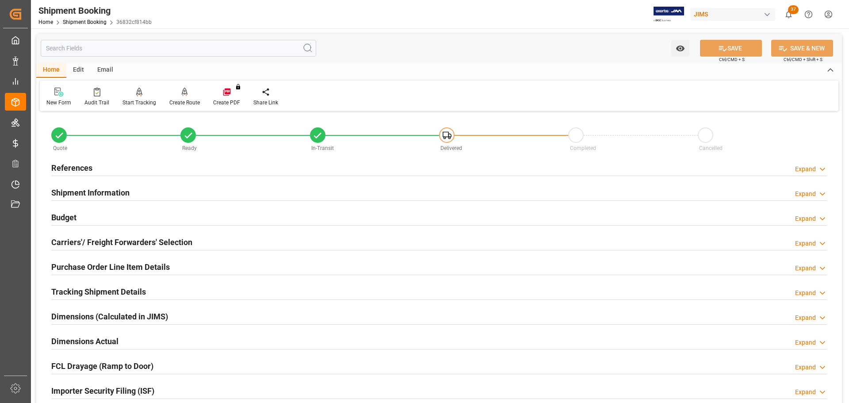
click at [145, 208] on div "Budget Expand" at bounding box center [439, 216] width 776 height 17
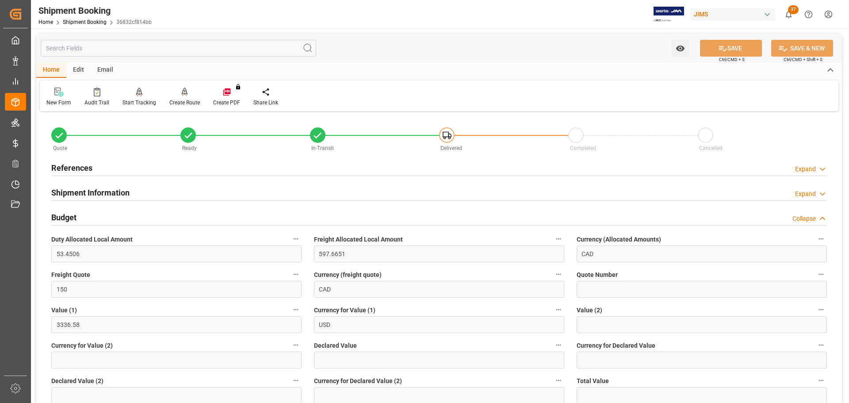
click at [115, 221] on div "Budget Collapse" at bounding box center [439, 216] width 776 height 17
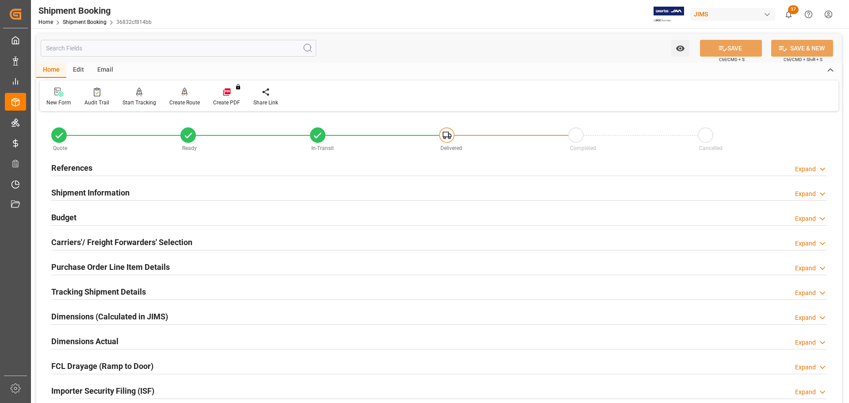
click at [68, 162] on h2 "References" at bounding box center [71, 168] width 41 height 12
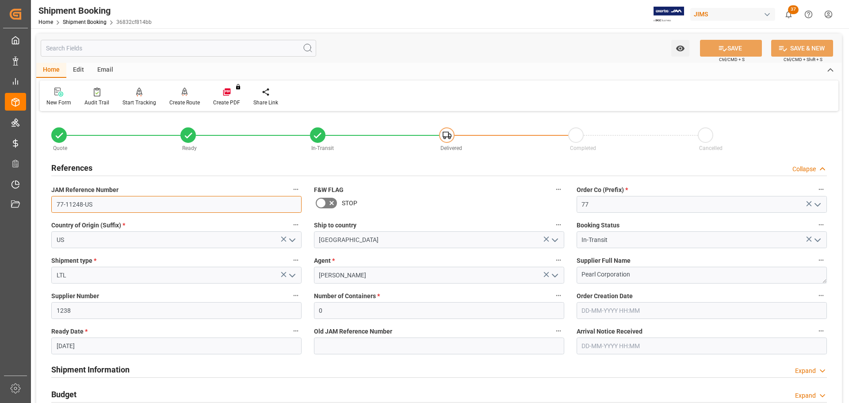
drag, startPoint x: 95, startPoint y: 198, endPoint x: 31, endPoint y: 199, distance: 64.1
click at [31, 199] on div "Watch Option SAVE Ctrl/CMD + S SAVE & NEW Ctrl/CMD + Shift + S Home Edit Email …" at bounding box center [439, 384] width 816 height 712
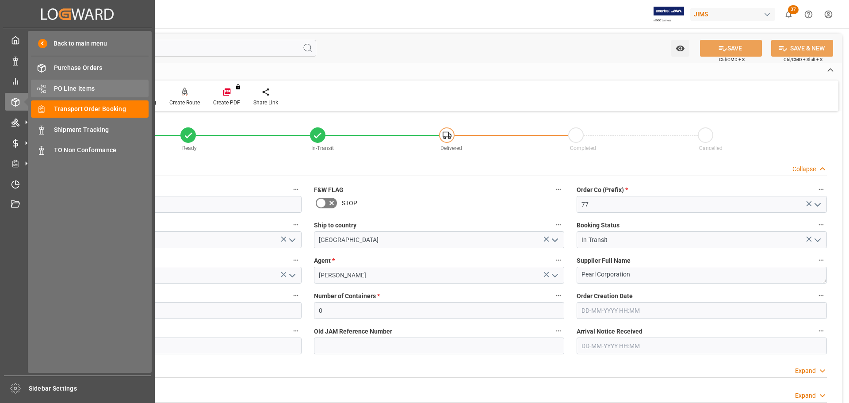
click at [63, 91] on span "PO Line Items" at bounding box center [101, 88] width 95 height 9
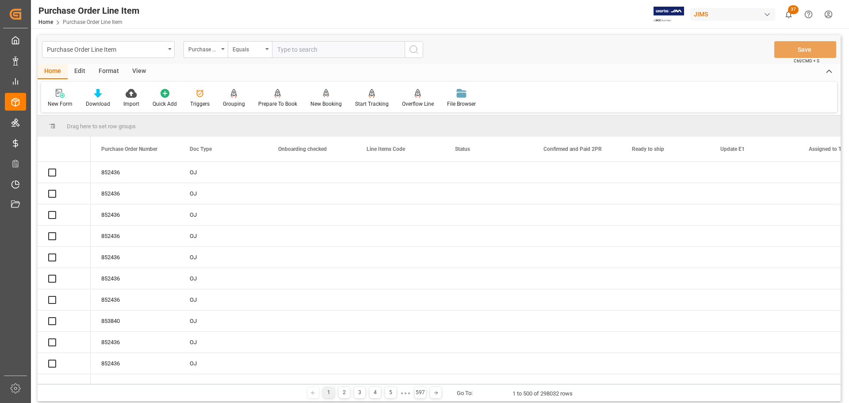
click at [304, 52] on input "text" at bounding box center [338, 49] width 133 height 17
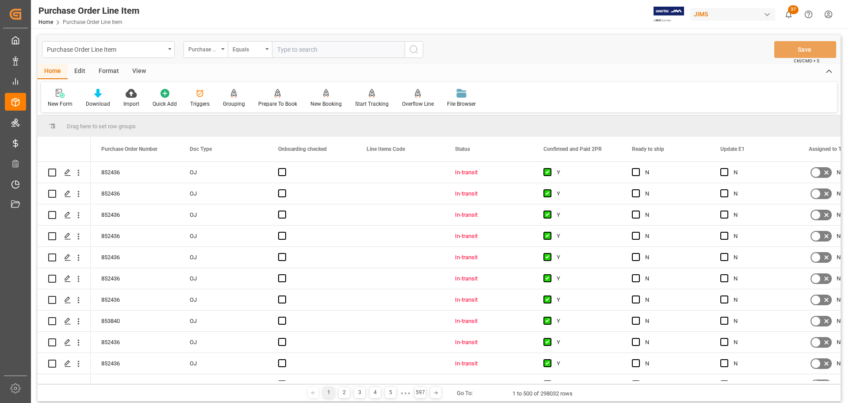
paste input "77-11248-US"
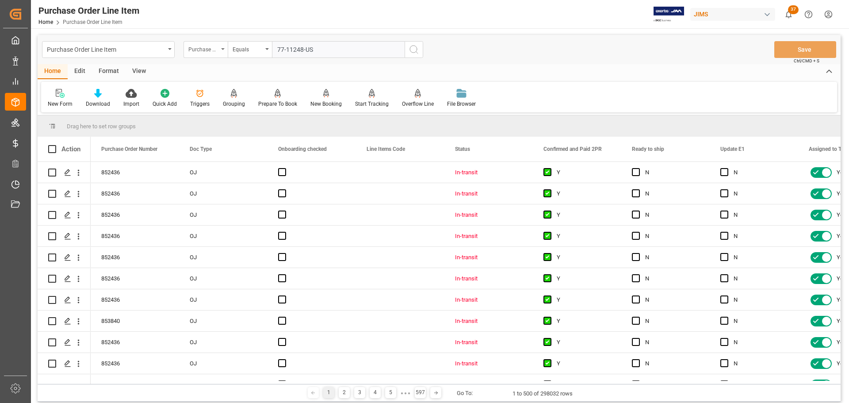
type input "77-11248-US"
click at [205, 48] on div "Purchase Order Number" at bounding box center [203, 48] width 30 height 10
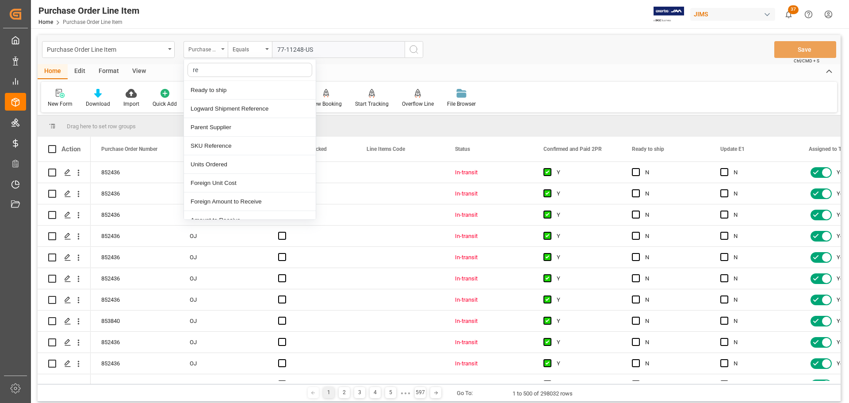
type input "ref"
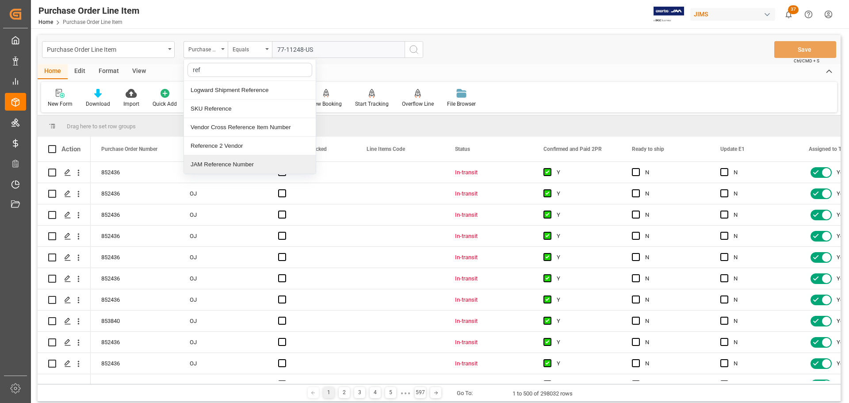
click at [217, 153] on div "Reference 2 Vendor" at bounding box center [250, 146] width 132 height 19
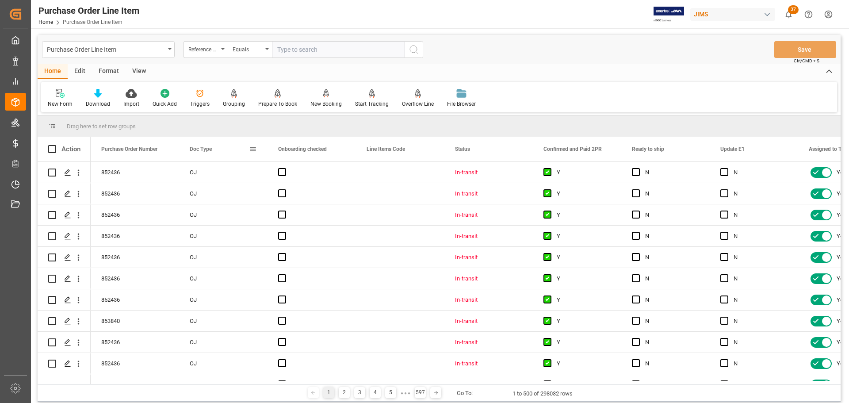
click at [227, 147] on div "Doc Type" at bounding box center [219, 149] width 59 height 25
click at [330, 43] on input "text" at bounding box center [338, 49] width 133 height 17
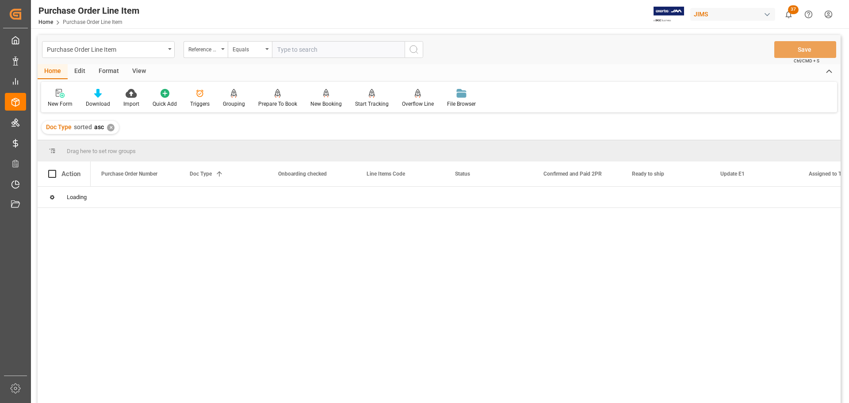
click at [110, 127] on div "✕" at bounding box center [111, 128] width 8 height 8
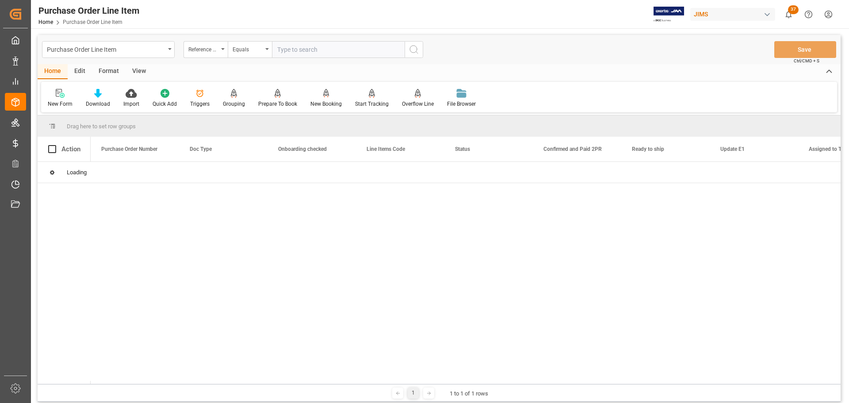
click at [219, 50] on div "Reference 2 Vendor" at bounding box center [205, 49] width 44 height 17
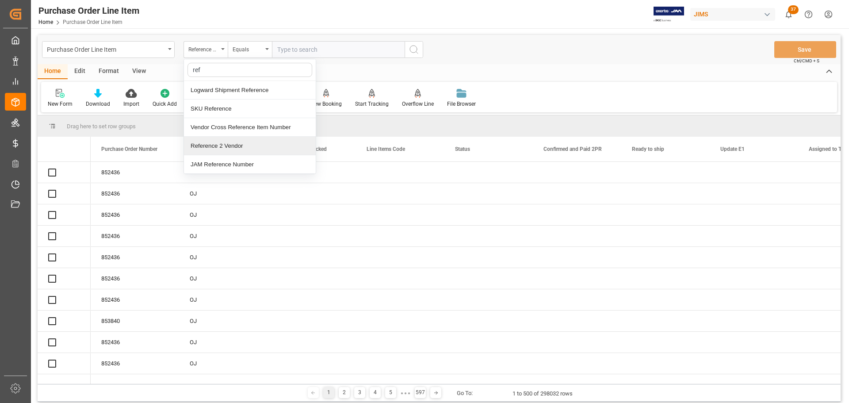
click at [213, 145] on div "Reference 2 Vendor" at bounding box center [250, 146] width 132 height 19
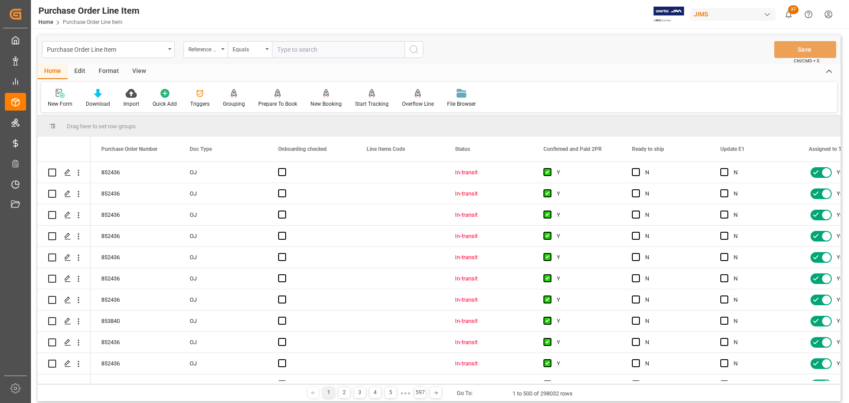
click at [344, 47] on input "text" at bounding box center [338, 49] width 133 height 17
paste input "77-11248-US"
type input "77-11248-US"
click at [419, 55] on button "search button" at bounding box center [414, 49] width 19 height 17
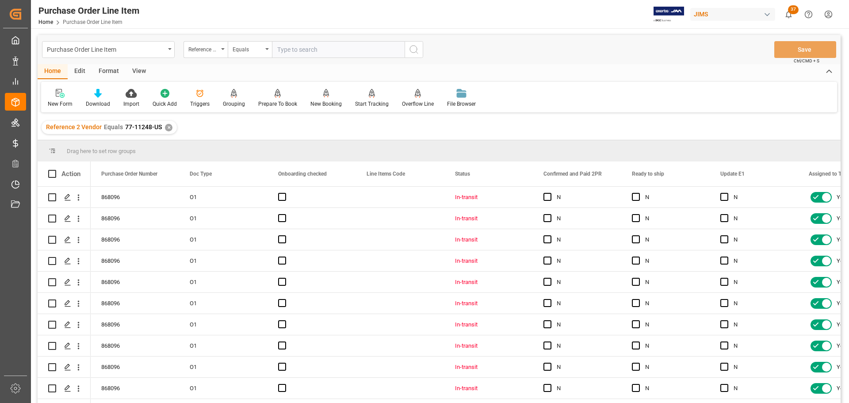
click at [138, 75] on div "View" at bounding box center [139, 71] width 27 height 15
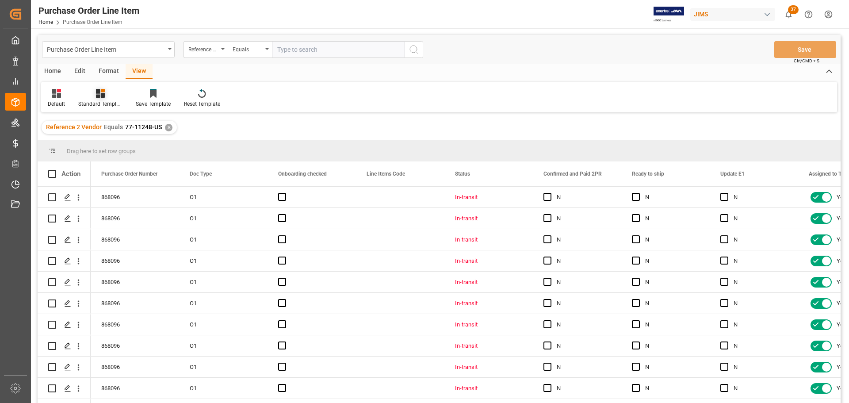
click at [107, 93] on div at bounding box center [100, 92] width 44 height 9
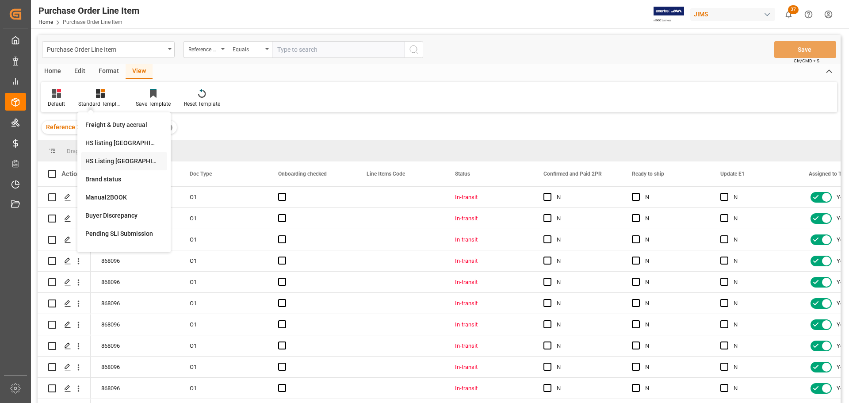
click at [106, 155] on div "HS Listing [GEOGRAPHIC_DATA]" at bounding box center [124, 161] width 86 height 18
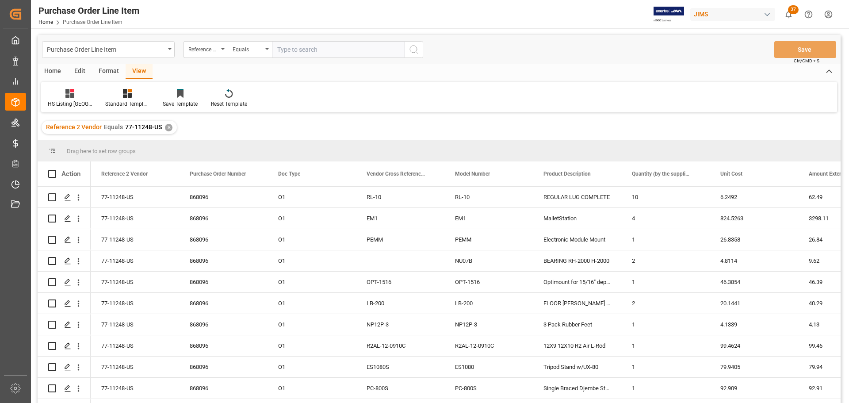
click at [53, 68] on div "Home" at bounding box center [53, 71] width 30 height 15
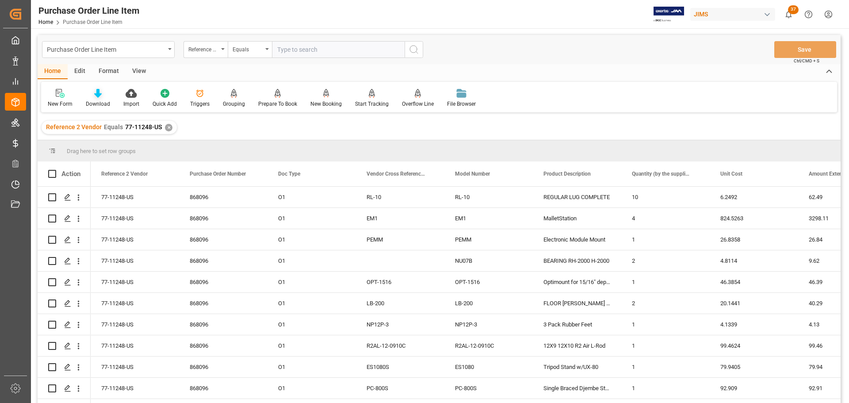
click at [92, 97] on div at bounding box center [98, 92] width 24 height 9
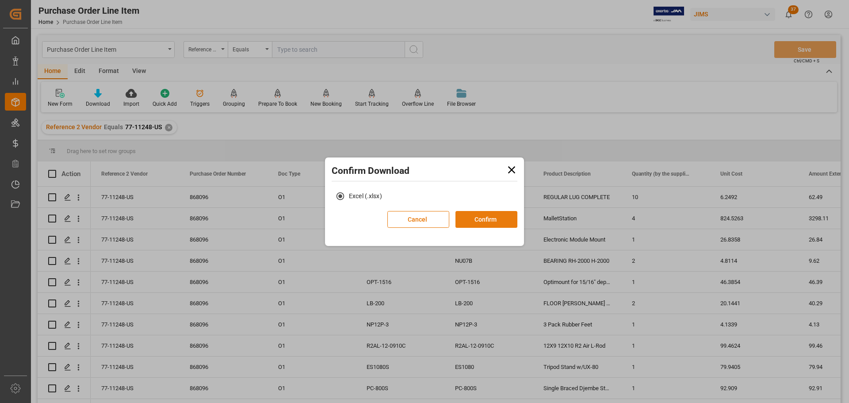
click at [462, 215] on button "Confirm" at bounding box center [486, 219] width 62 height 17
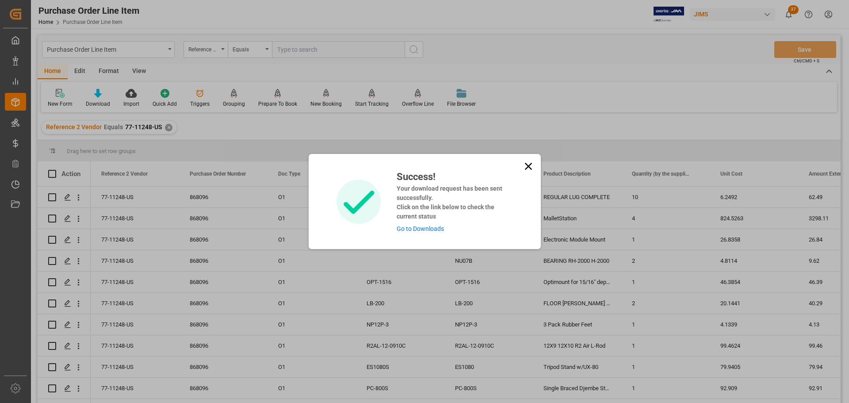
click at [434, 224] on div "Success! Your download request has been sent successfully. Click on the link be…" at bounding box center [451, 201] width 122 height 64
click at [432, 227] on link "Go to Downloads" at bounding box center [420, 228] width 47 height 7
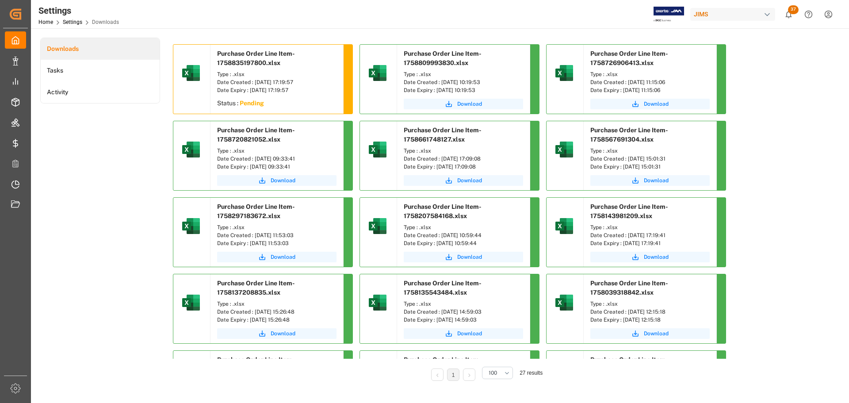
click at [110, 165] on div "Downloads Tasks Activity" at bounding box center [100, 215] width 120 height 355
click at [291, 104] on span "Download" at bounding box center [283, 104] width 25 height 8
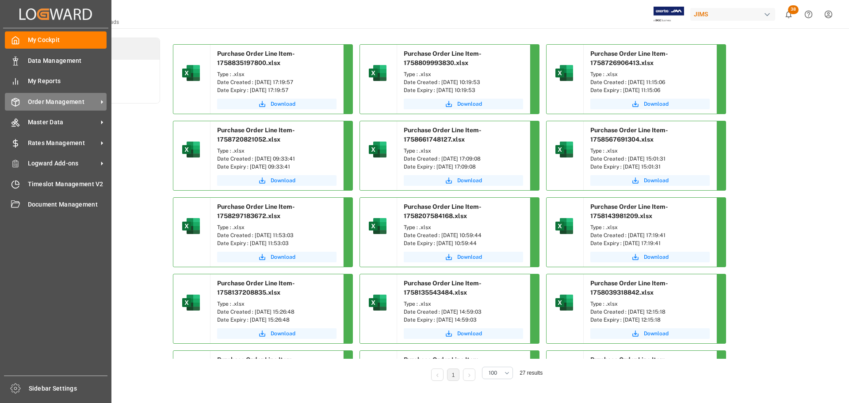
click at [20, 105] on div "Order Management Order Management" at bounding box center [56, 101] width 102 height 17
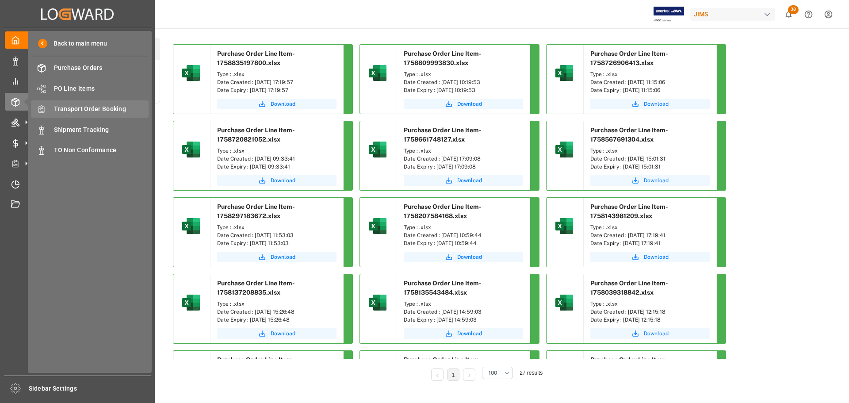
click at [81, 112] on span "Transport Order Booking" at bounding box center [101, 108] width 95 height 9
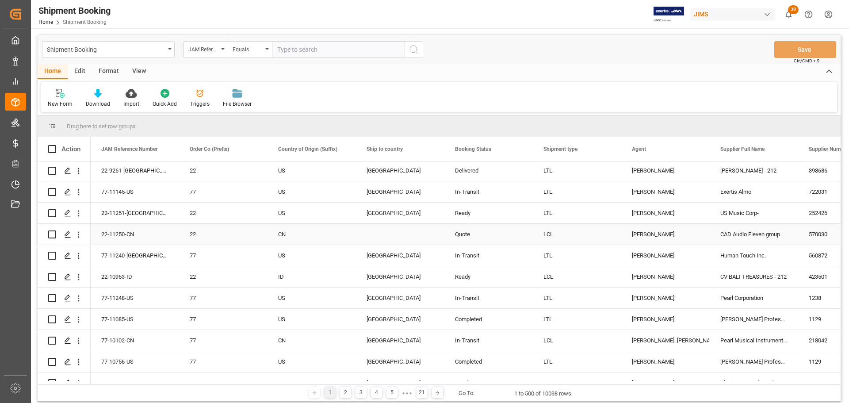
scroll to position [88, 0]
click at [69, 295] on polygon "Press SPACE to select this row." at bounding box center [67, 296] width 4 height 4
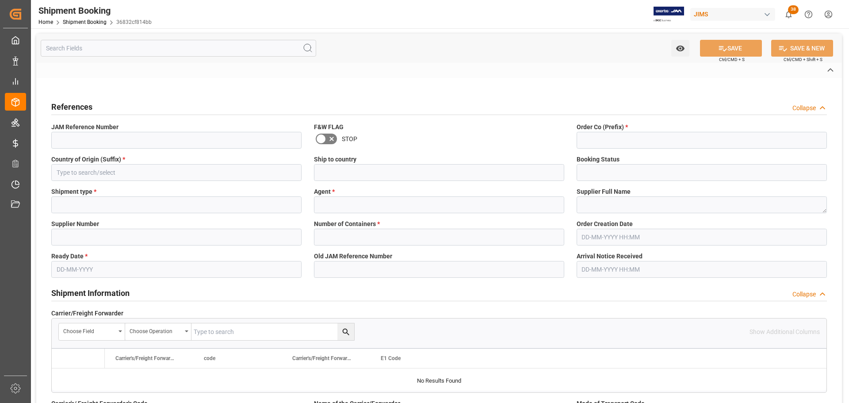
type input "77-11248-US"
type input "77"
type input "US"
type input "[GEOGRAPHIC_DATA]"
type input "In-Transit"
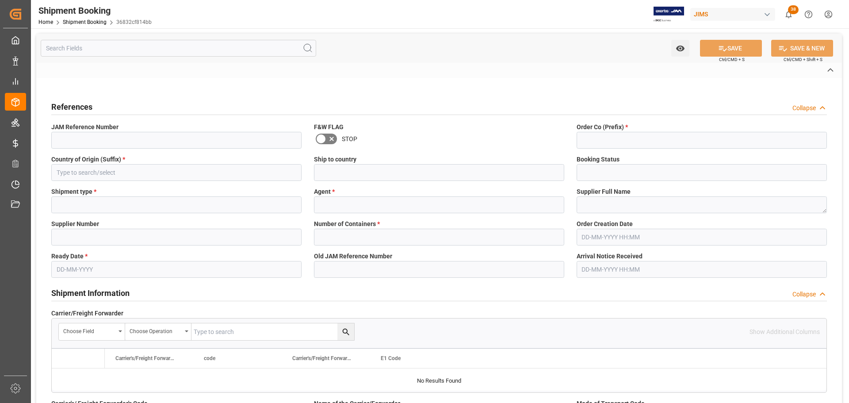
type input "LTL"
type input "[PERSON_NAME]"
type textarea "Pearl Corporation"
type input "1238"
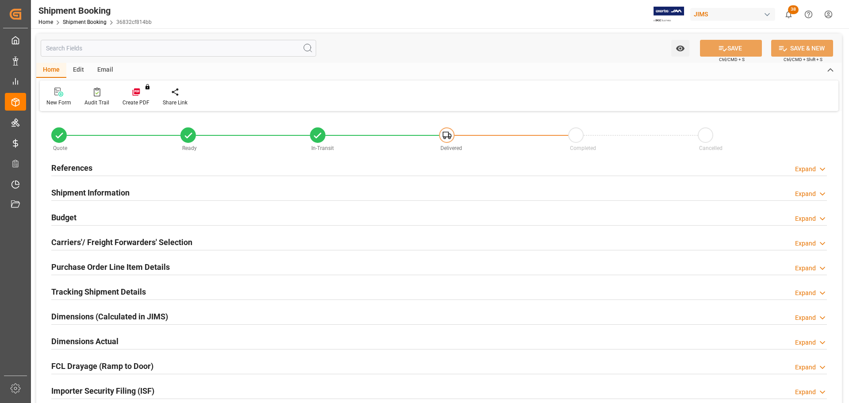
type input "0"
type input "[DATE]"
click at [115, 166] on div "References Expand" at bounding box center [439, 167] width 776 height 17
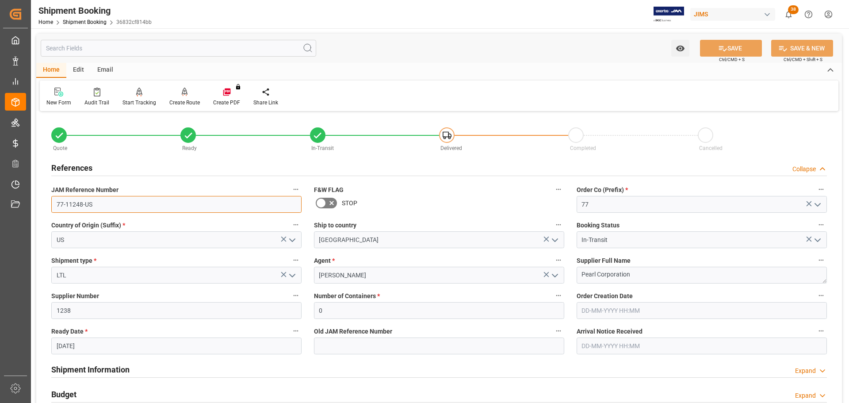
drag, startPoint x: 108, startPoint y: 202, endPoint x: 46, endPoint y: 203, distance: 61.9
click at [47, 203] on div "JAM Reference Number 77-11248-US" at bounding box center [176, 197] width 263 height 35
